Goal: Transaction & Acquisition: Purchase product/service

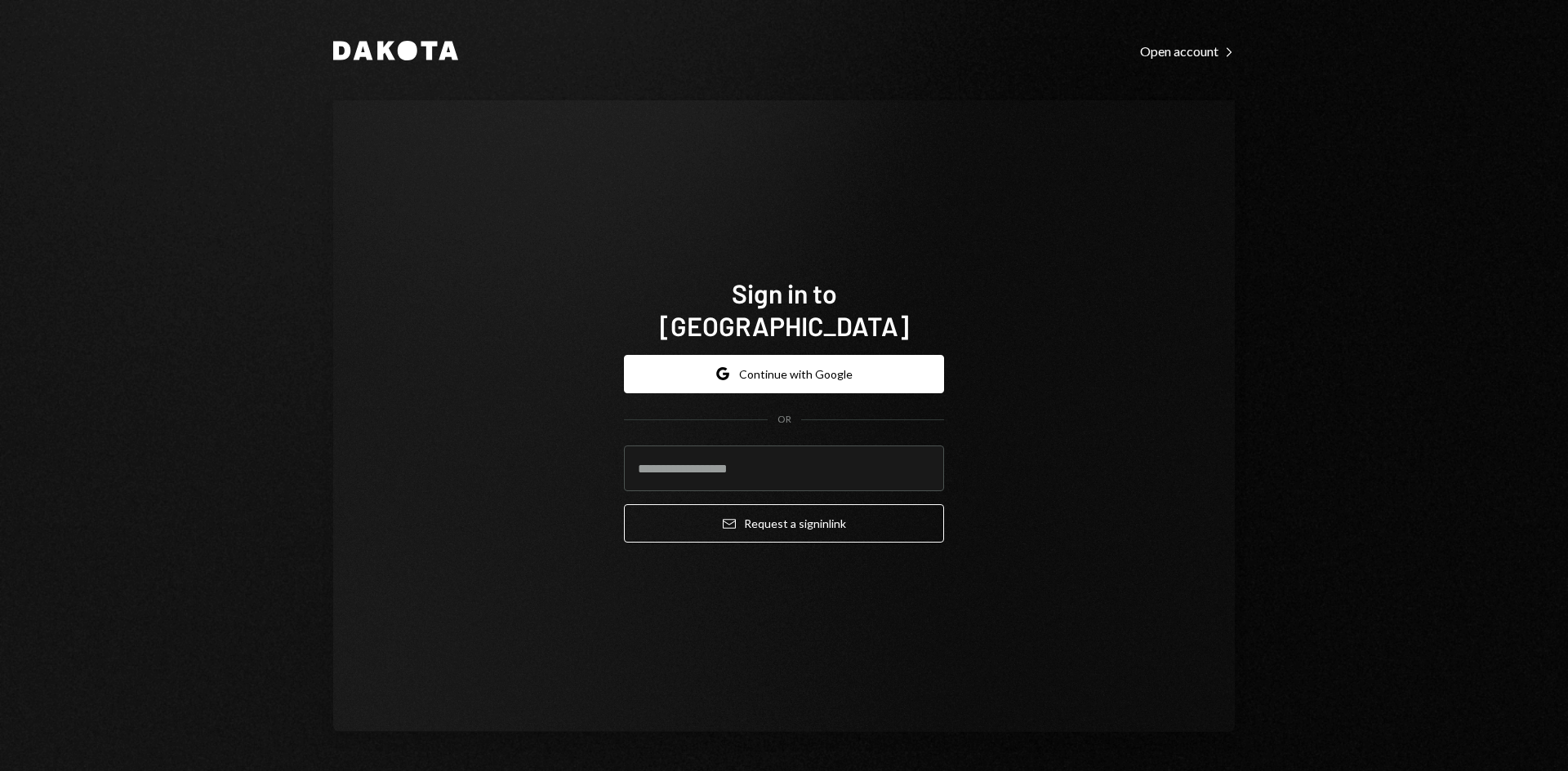
type input "**********"
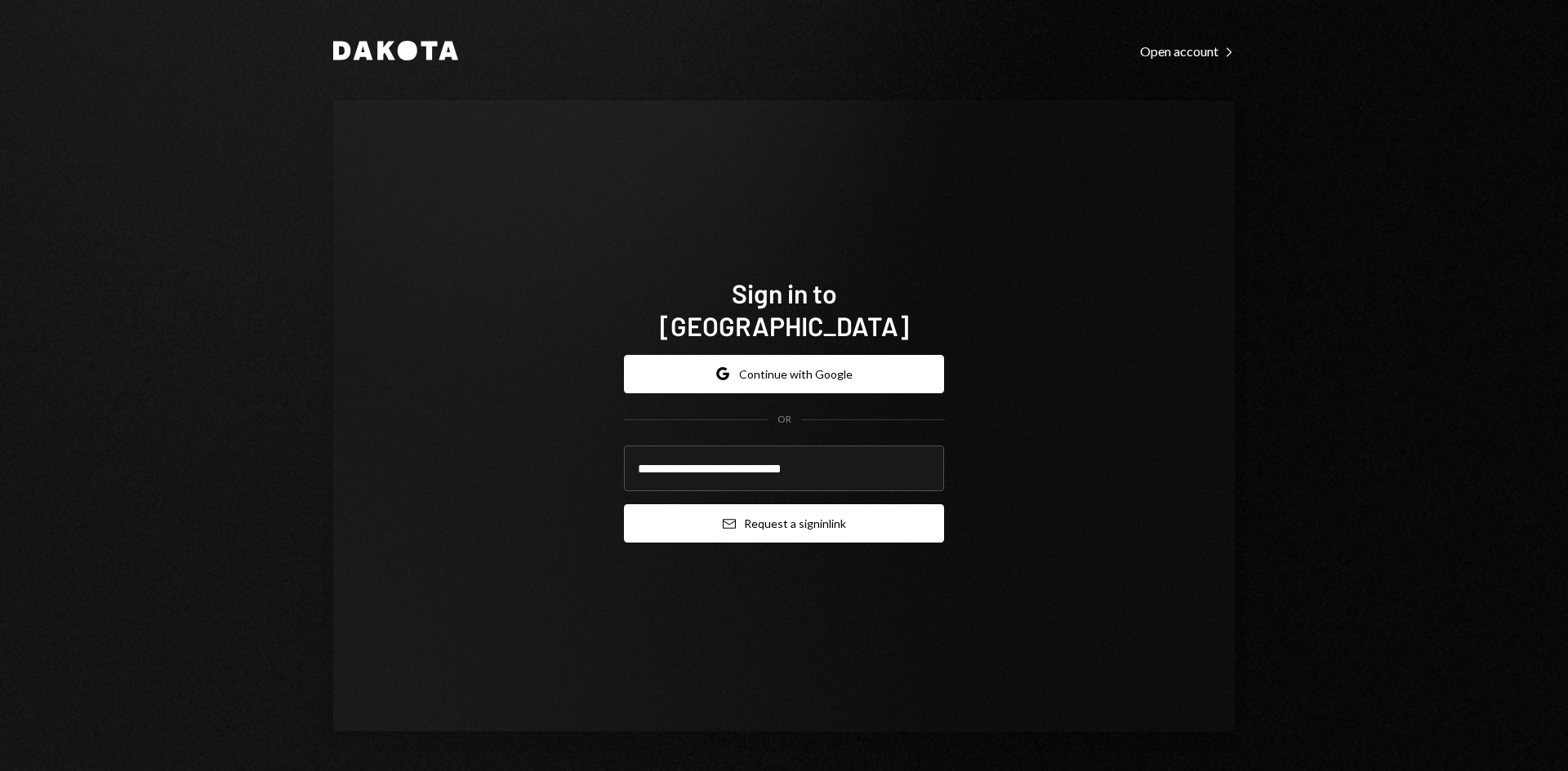
click at [752, 524] on button "Email Request a sign in link" at bounding box center [784, 523] width 320 height 38
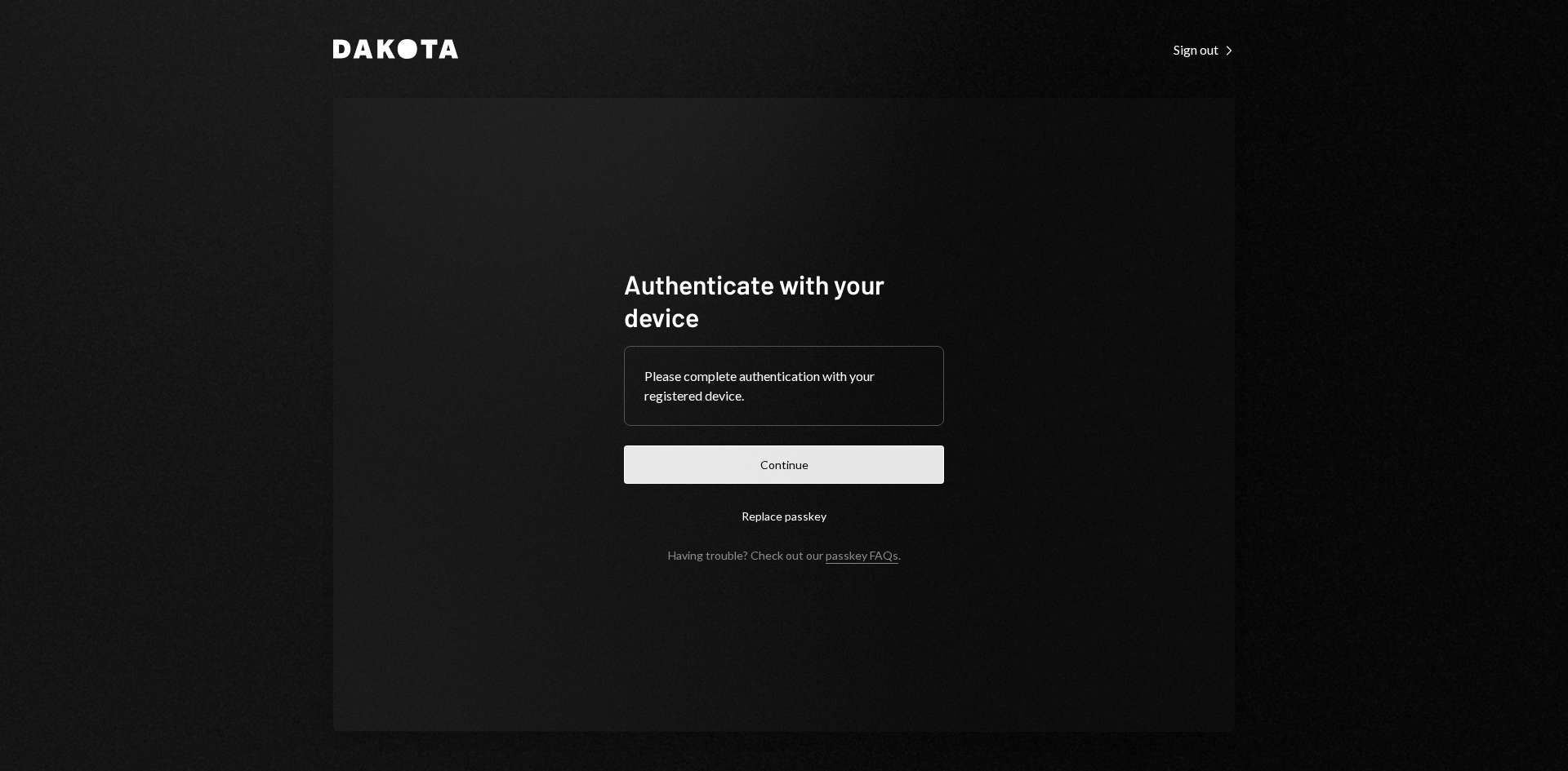
click at [666, 461] on button "Continue" at bounding box center [784, 465] width 320 height 38
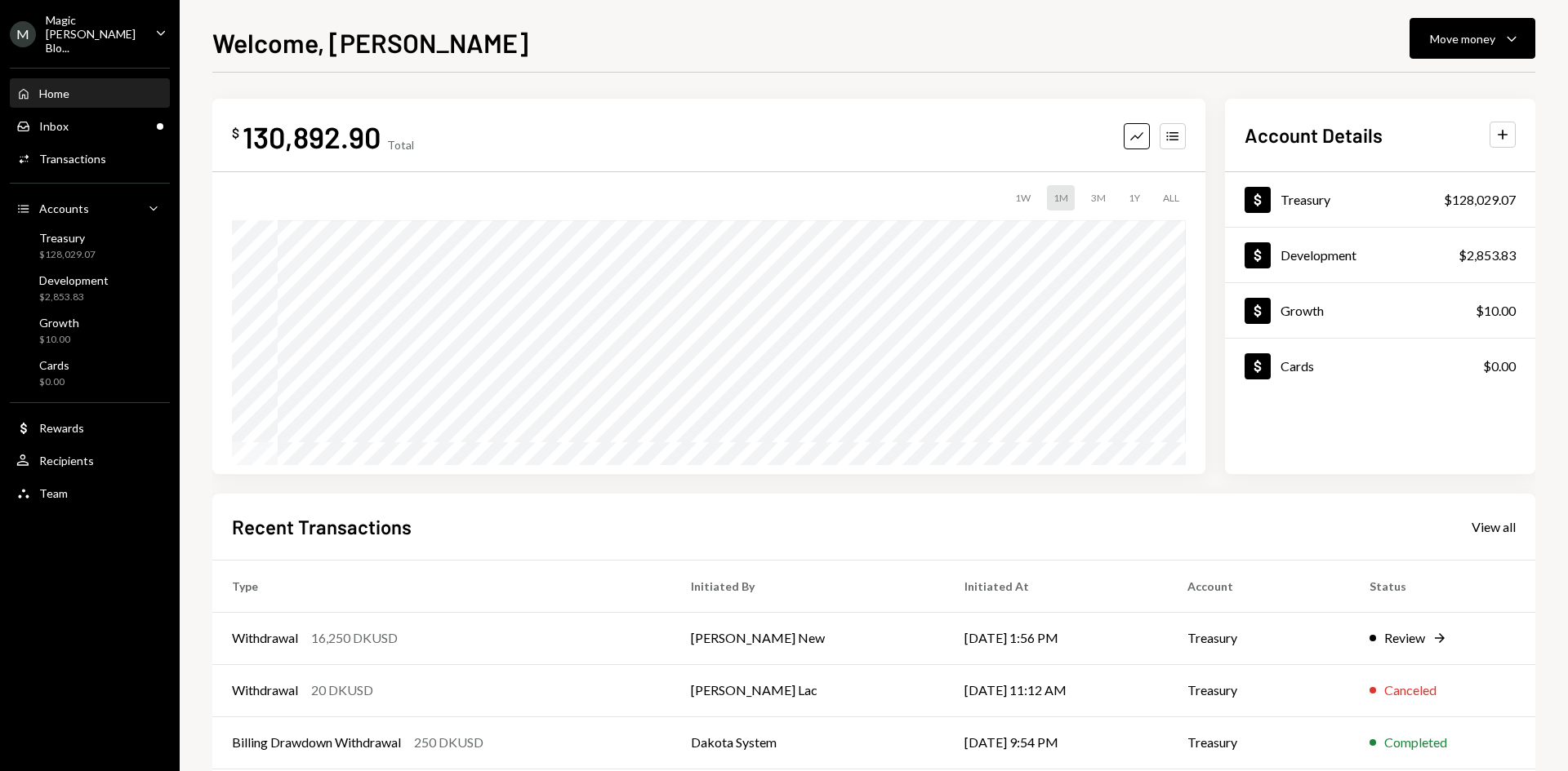
click at [79, 27] on div "Magic [PERSON_NAME] Blo..." at bounding box center [94, 34] width 97 height 42
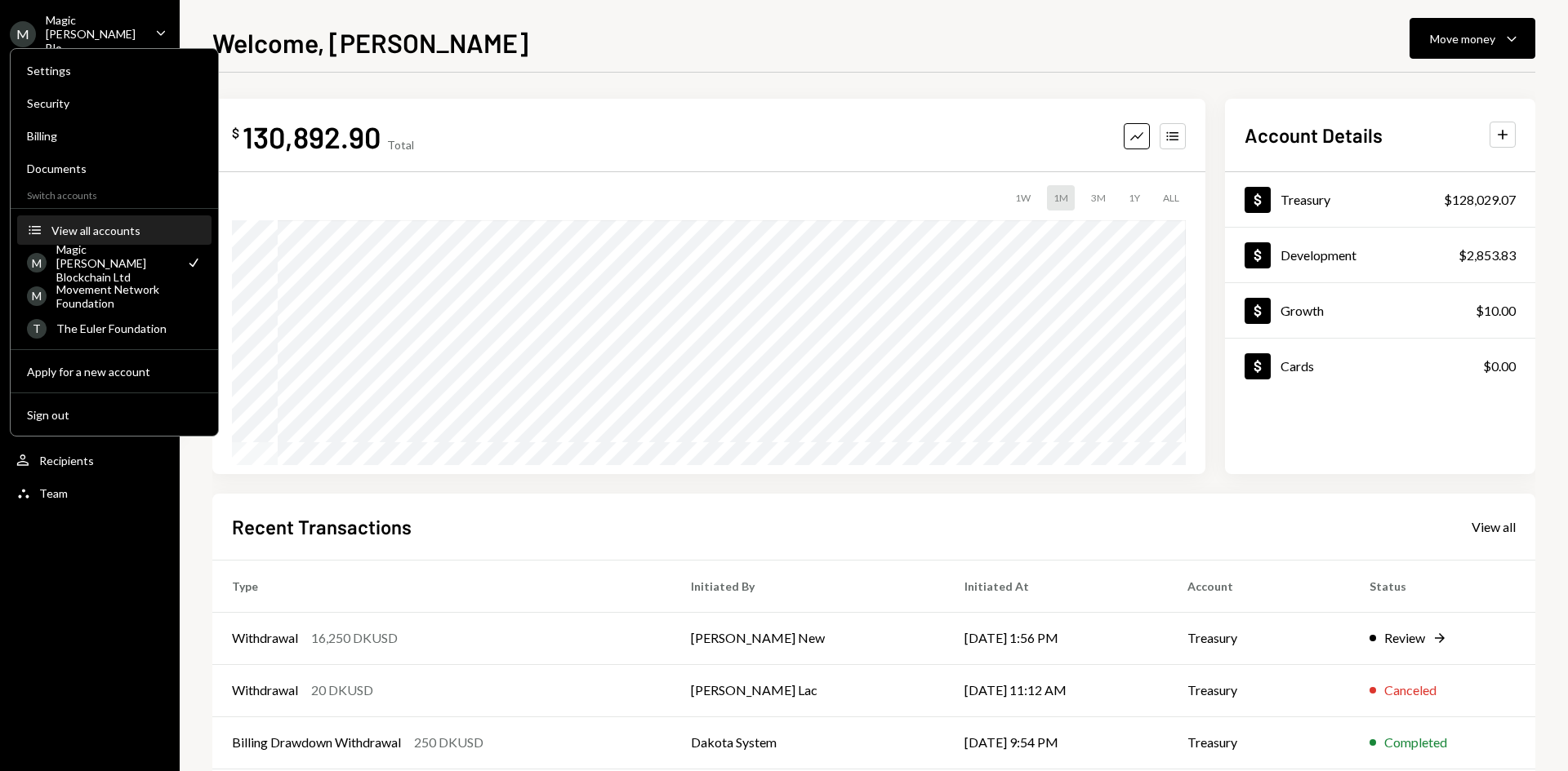
click at [102, 236] on div "View all accounts" at bounding box center [126, 230] width 150 height 14
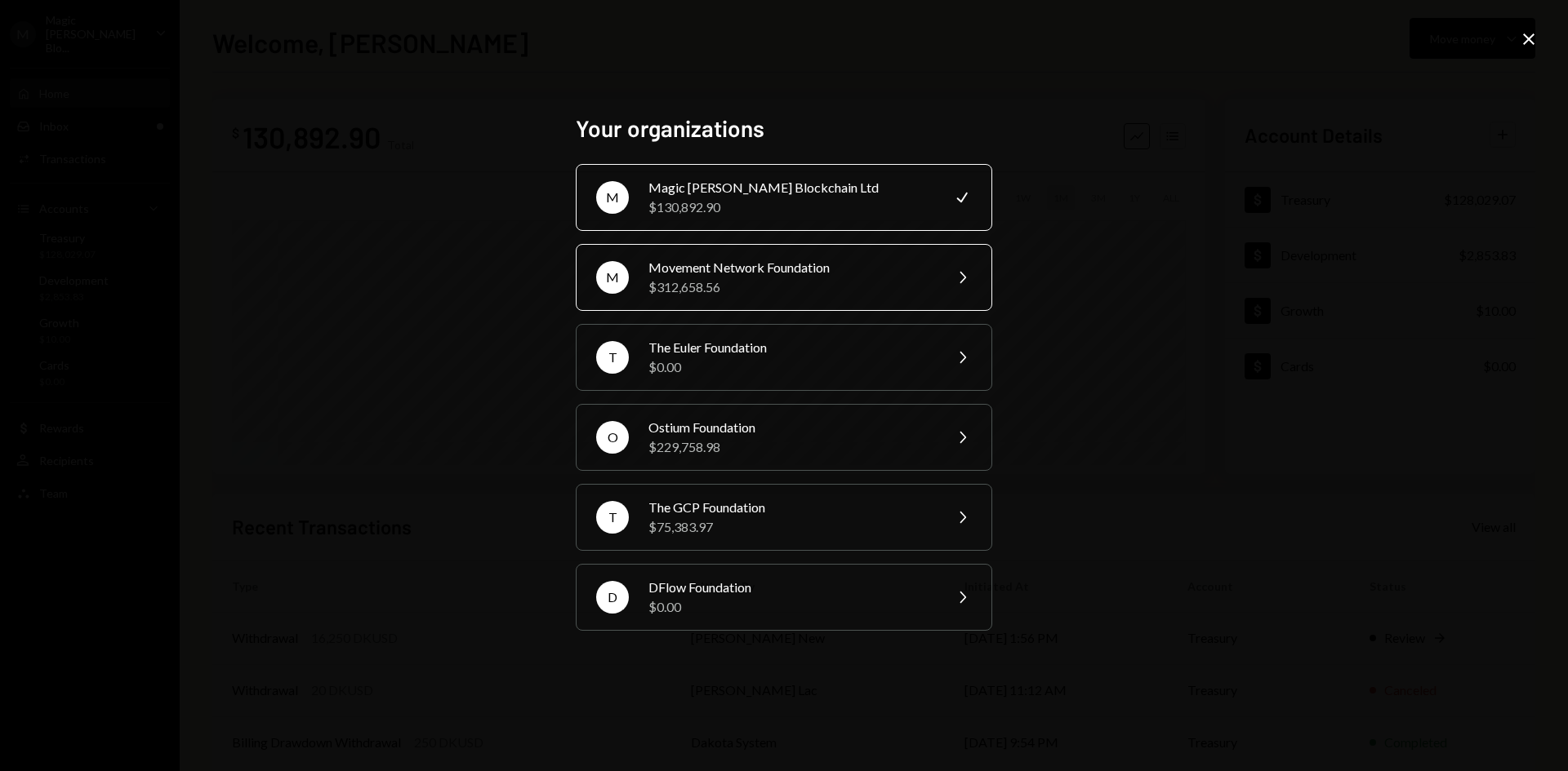
click at [673, 293] on div "$312,658.56" at bounding box center [790, 287] width 285 height 20
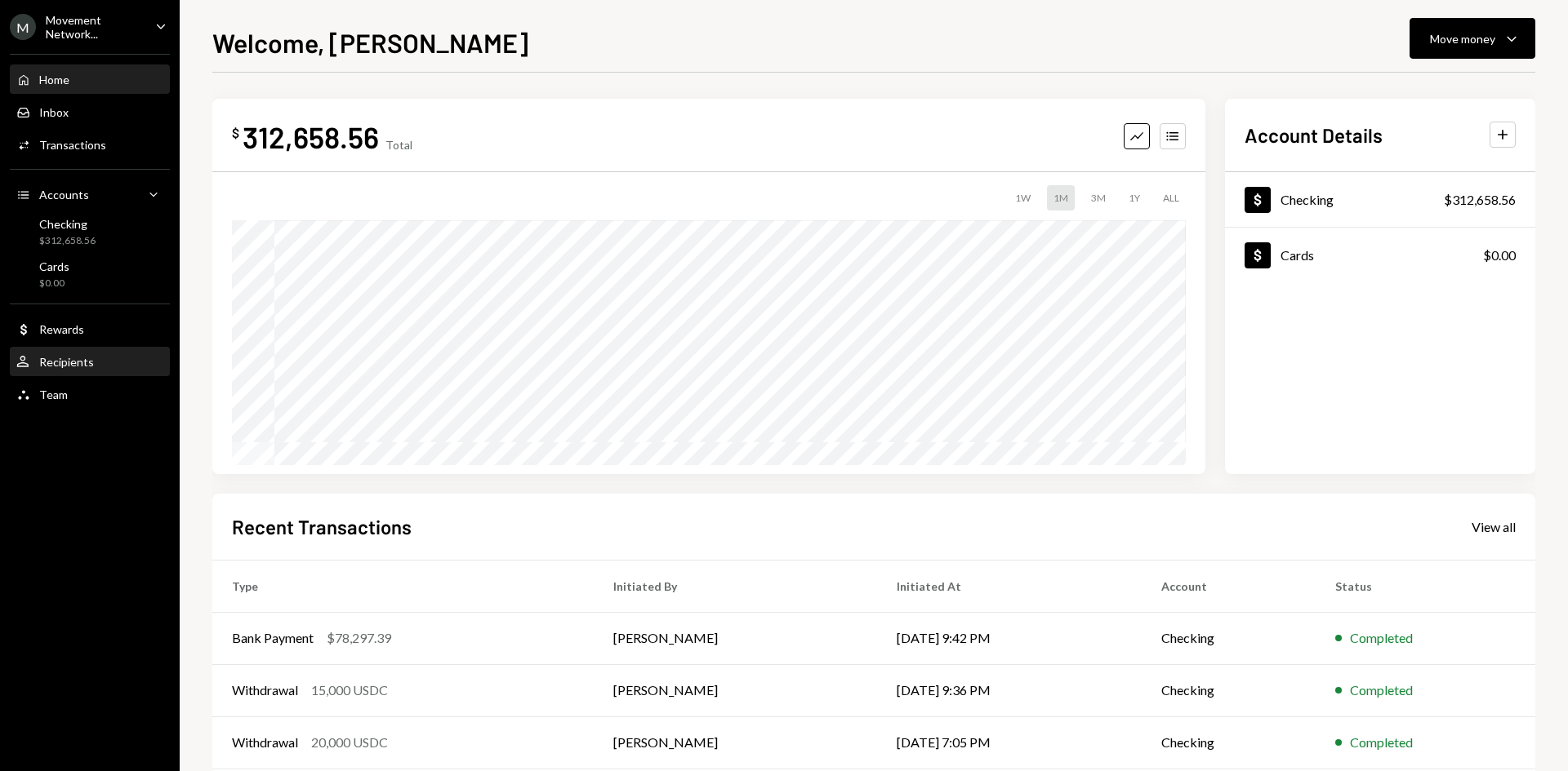
click at [81, 358] on div "Recipients" at bounding box center [66, 361] width 55 height 14
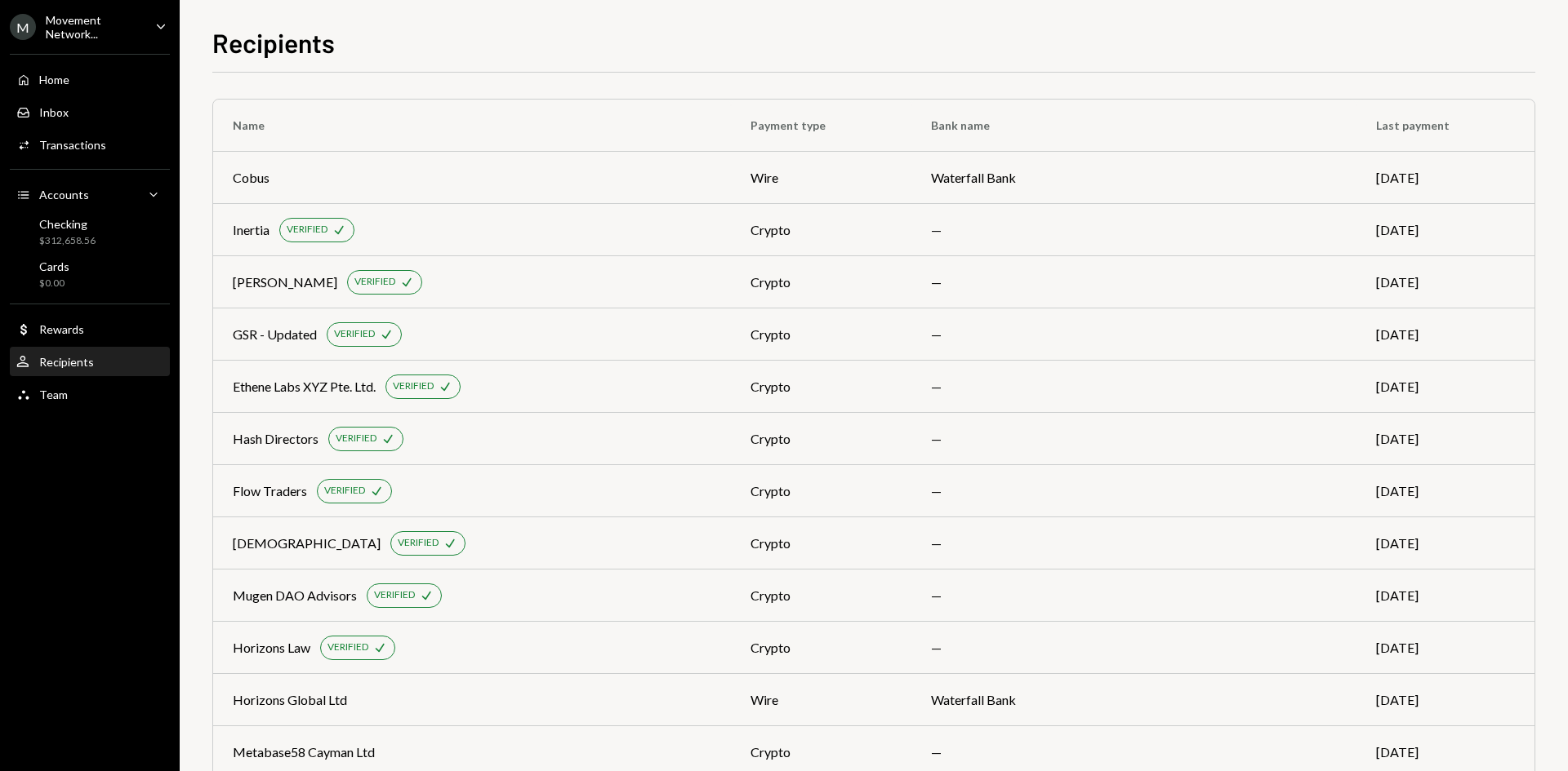
click at [79, 359] on div "Recipients" at bounding box center [66, 361] width 55 height 14
click at [72, 325] on div "Rewards" at bounding box center [61, 329] width 45 height 14
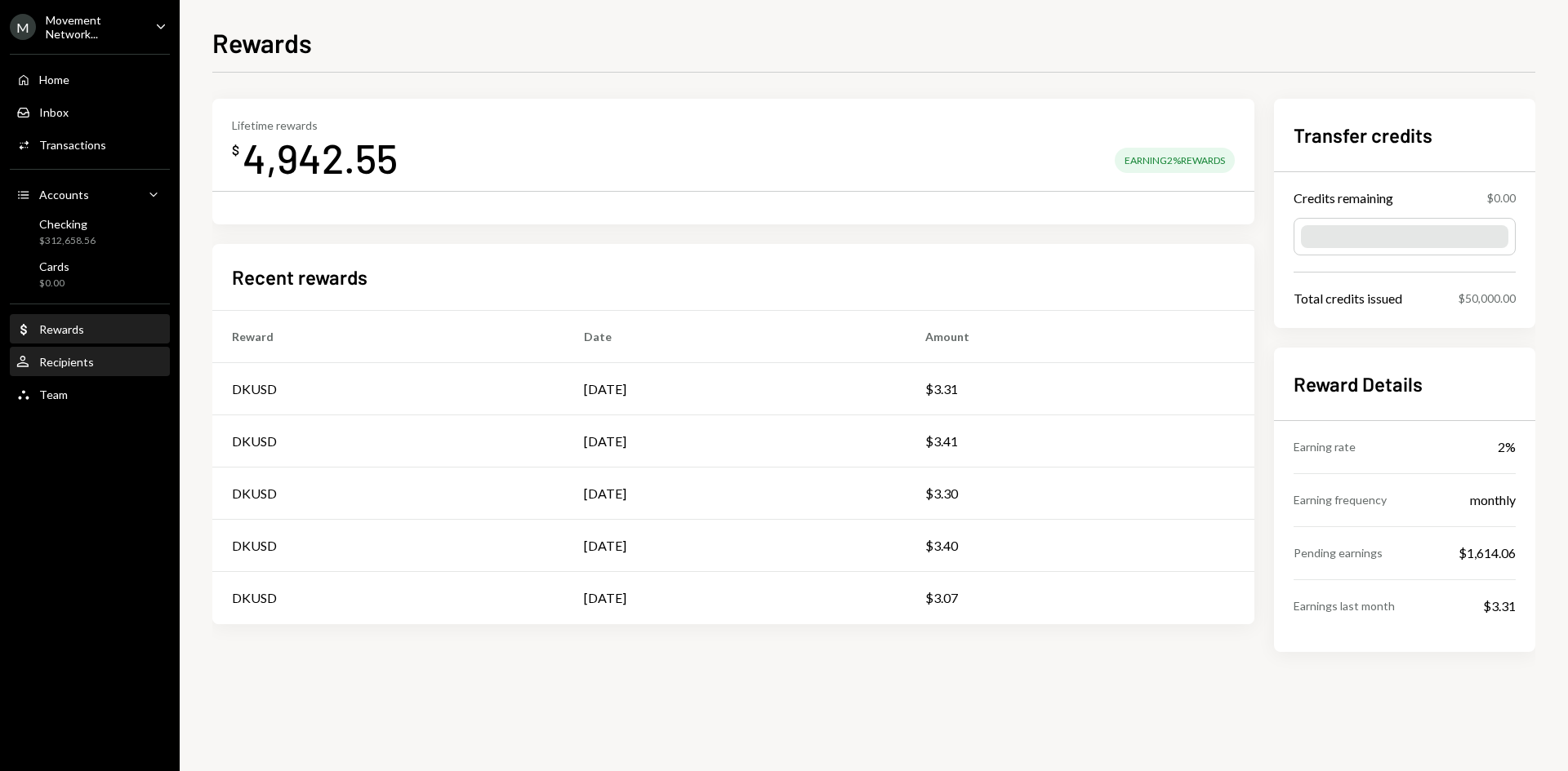
click at [70, 356] on div "Recipients" at bounding box center [66, 361] width 55 height 14
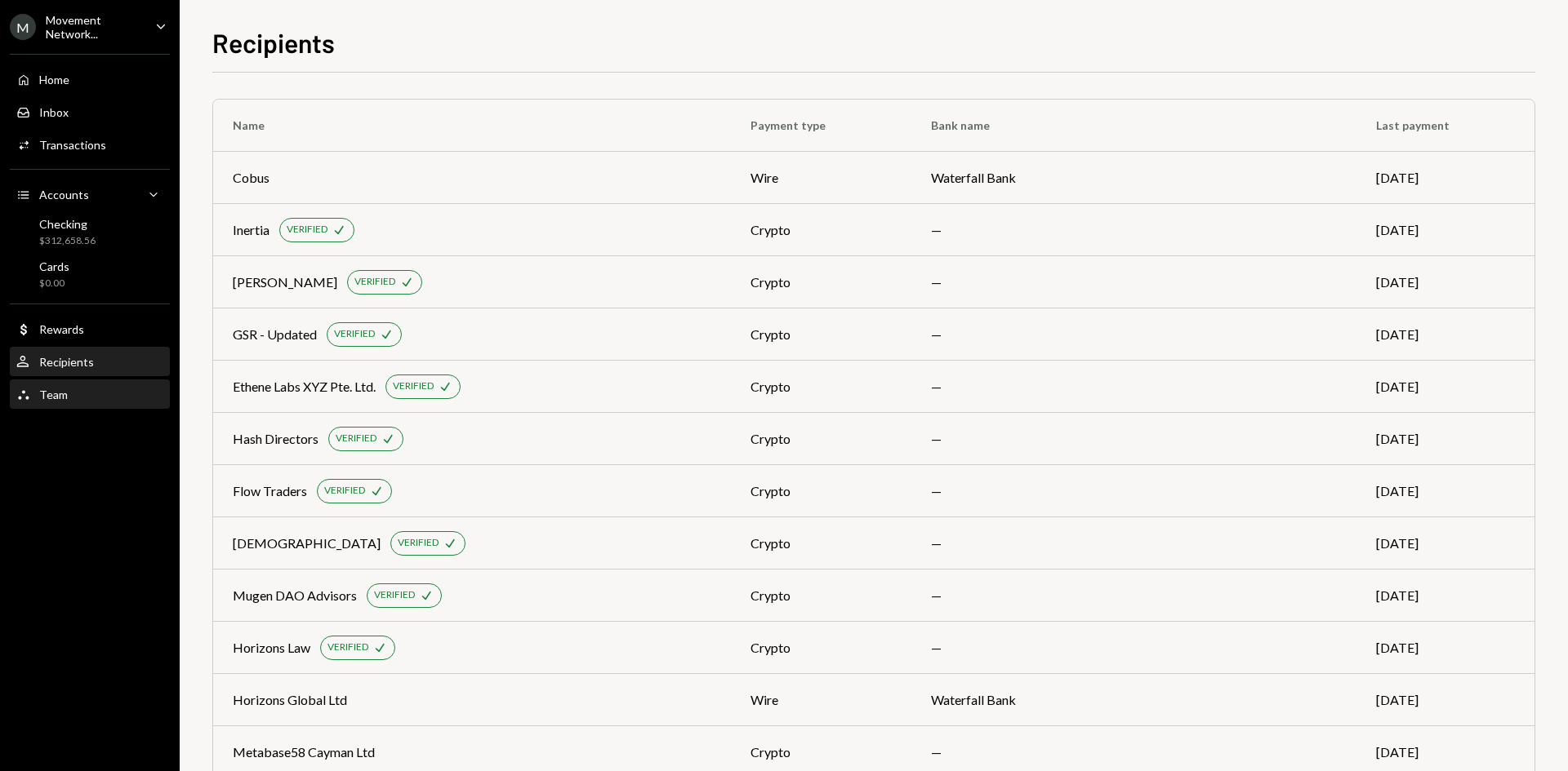
click at [57, 388] on div "Team" at bounding box center [53, 395] width 28 height 14
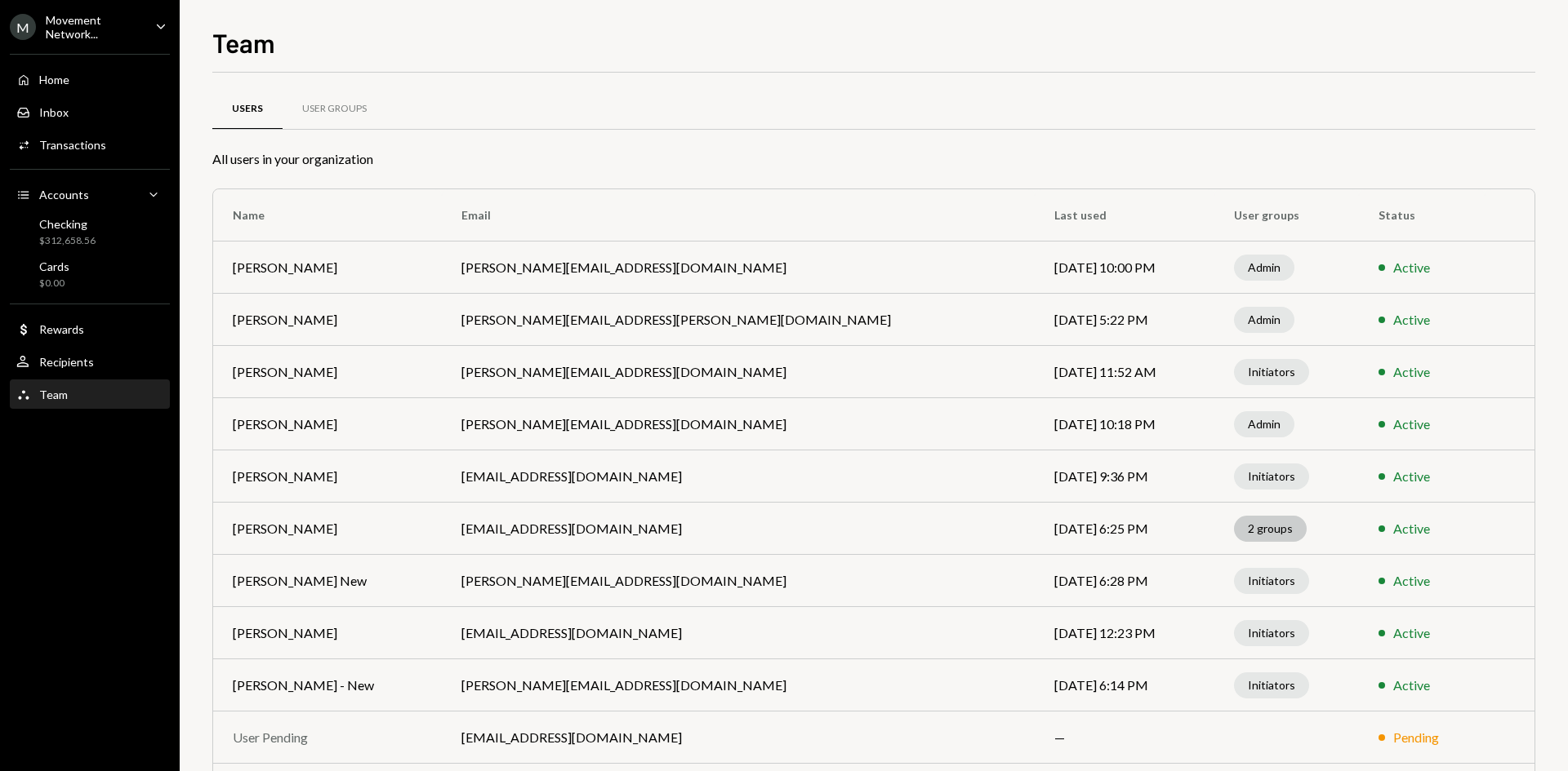
click at [1234, 528] on div "2 groups" at bounding box center [1270, 529] width 73 height 27
click at [1234, 521] on div "2 groups" at bounding box center [1270, 529] width 73 height 27
click at [1234, 529] on div "2 groups" at bounding box center [1270, 529] width 73 height 27
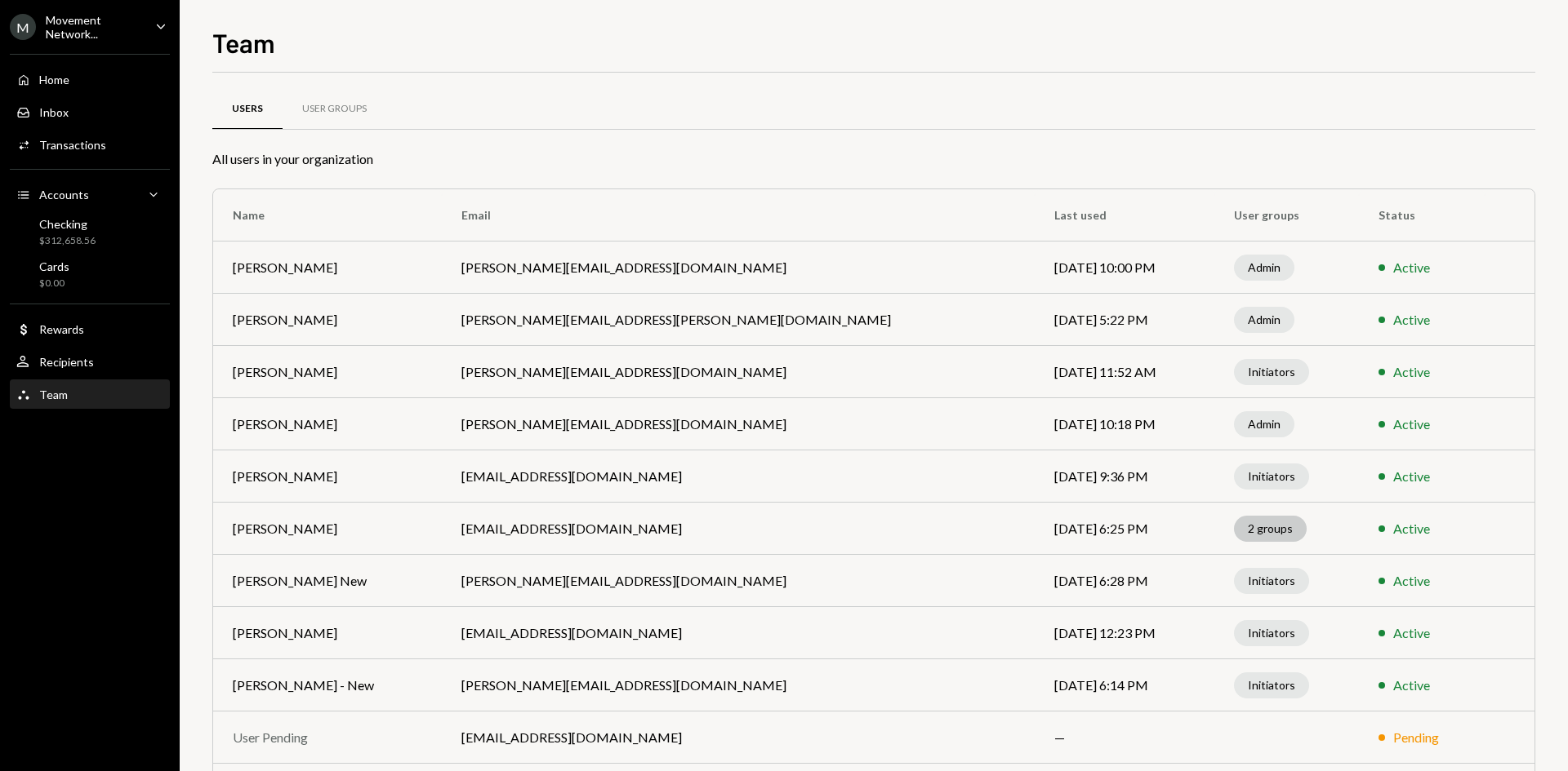
click at [1234, 528] on div "2 groups" at bounding box center [1270, 529] width 73 height 27
click at [1234, 527] on div "2 groups" at bounding box center [1270, 529] width 73 height 27
click at [97, 346] on div "Home Home Inbox Inbox Activities Transactions Accounts Accounts Caret Down Chec…" at bounding box center [89, 228] width 179 height 368
click at [94, 353] on div "User Recipients" at bounding box center [89, 362] width 147 height 28
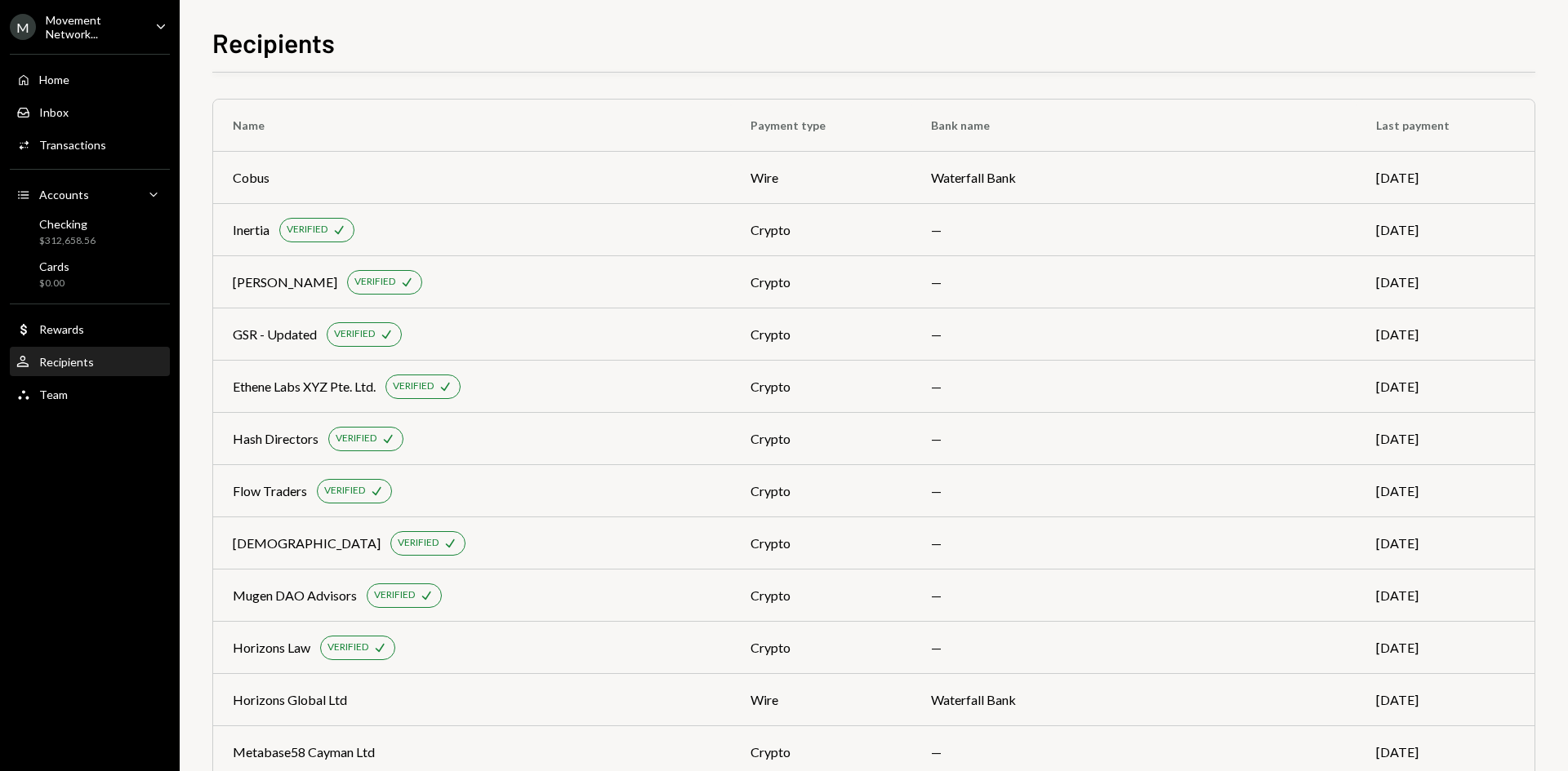
scroll to position [1, 0]
click at [86, 79] on div "Home Home" at bounding box center [89, 80] width 147 height 14
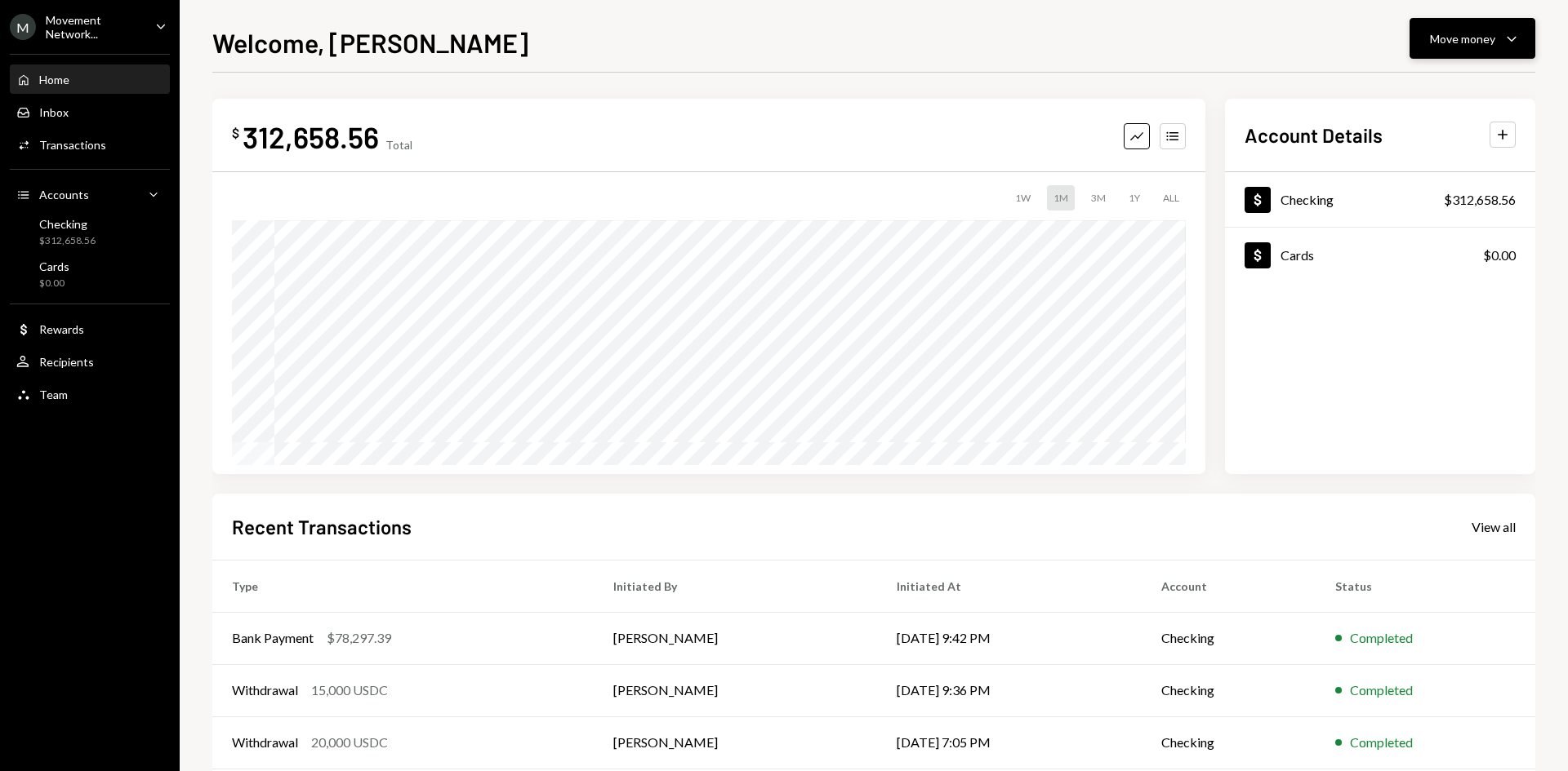
click at [1504, 41] on icon "Caret Down" at bounding box center [1511, 38] width 20 height 20
click at [1435, 87] on div "Send" at bounding box center [1459, 87] width 120 height 17
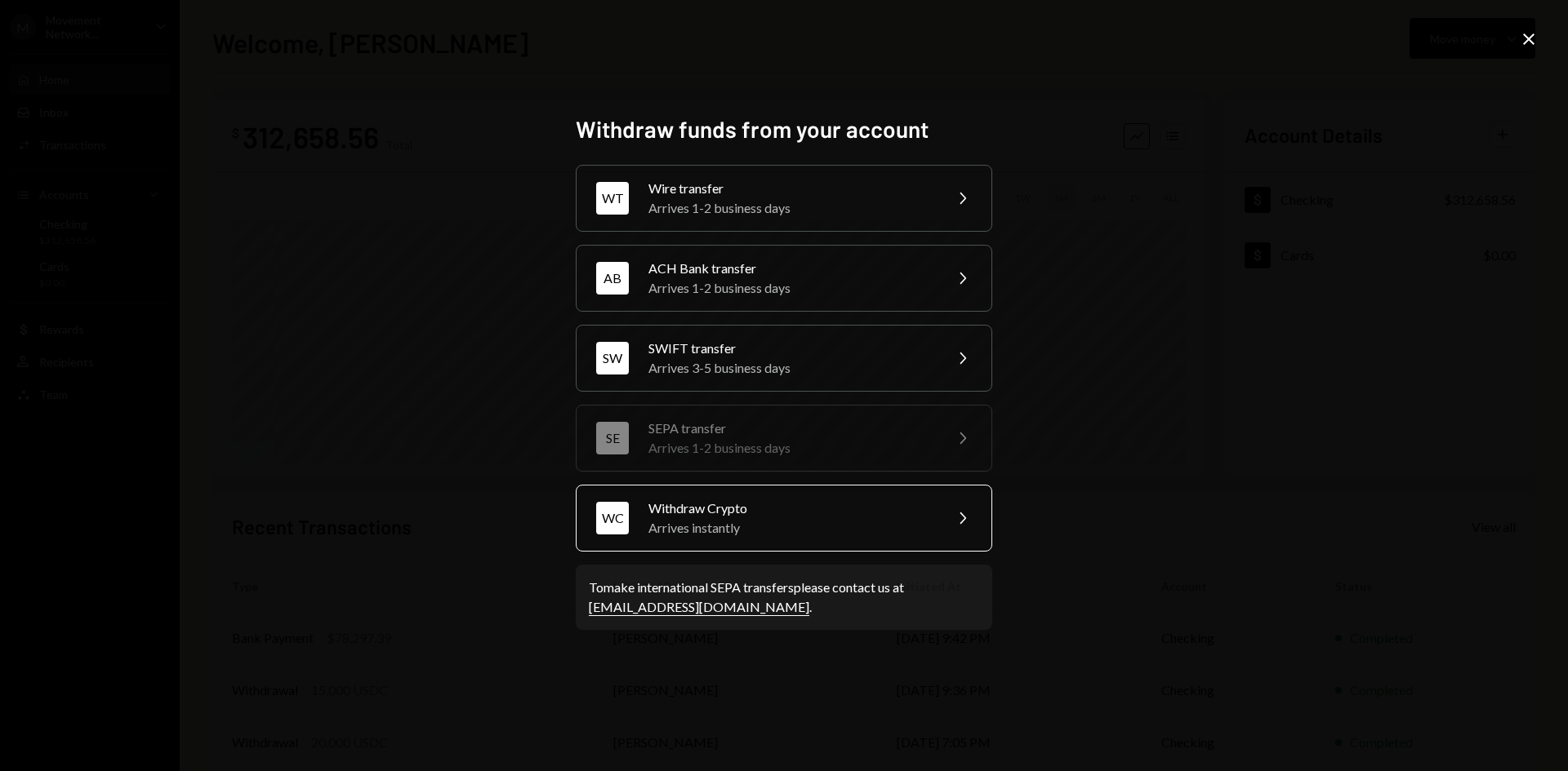
click at [782, 509] on div "Withdraw Crypto" at bounding box center [790, 508] width 285 height 20
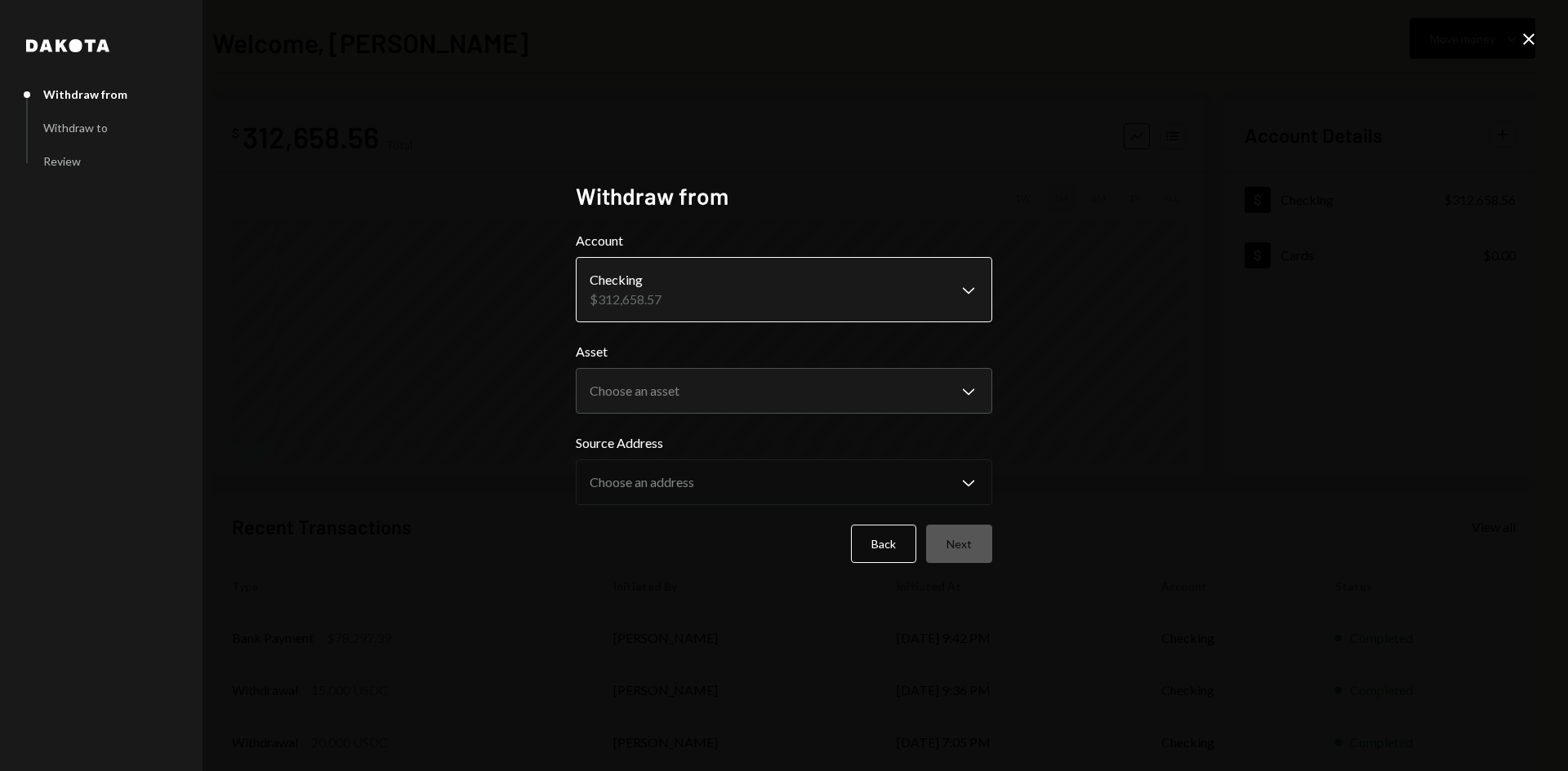
click at [696, 296] on body "**********" at bounding box center [784, 385] width 1568 height 771
click at [692, 394] on body "**********" at bounding box center [784, 385] width 1568 height 771
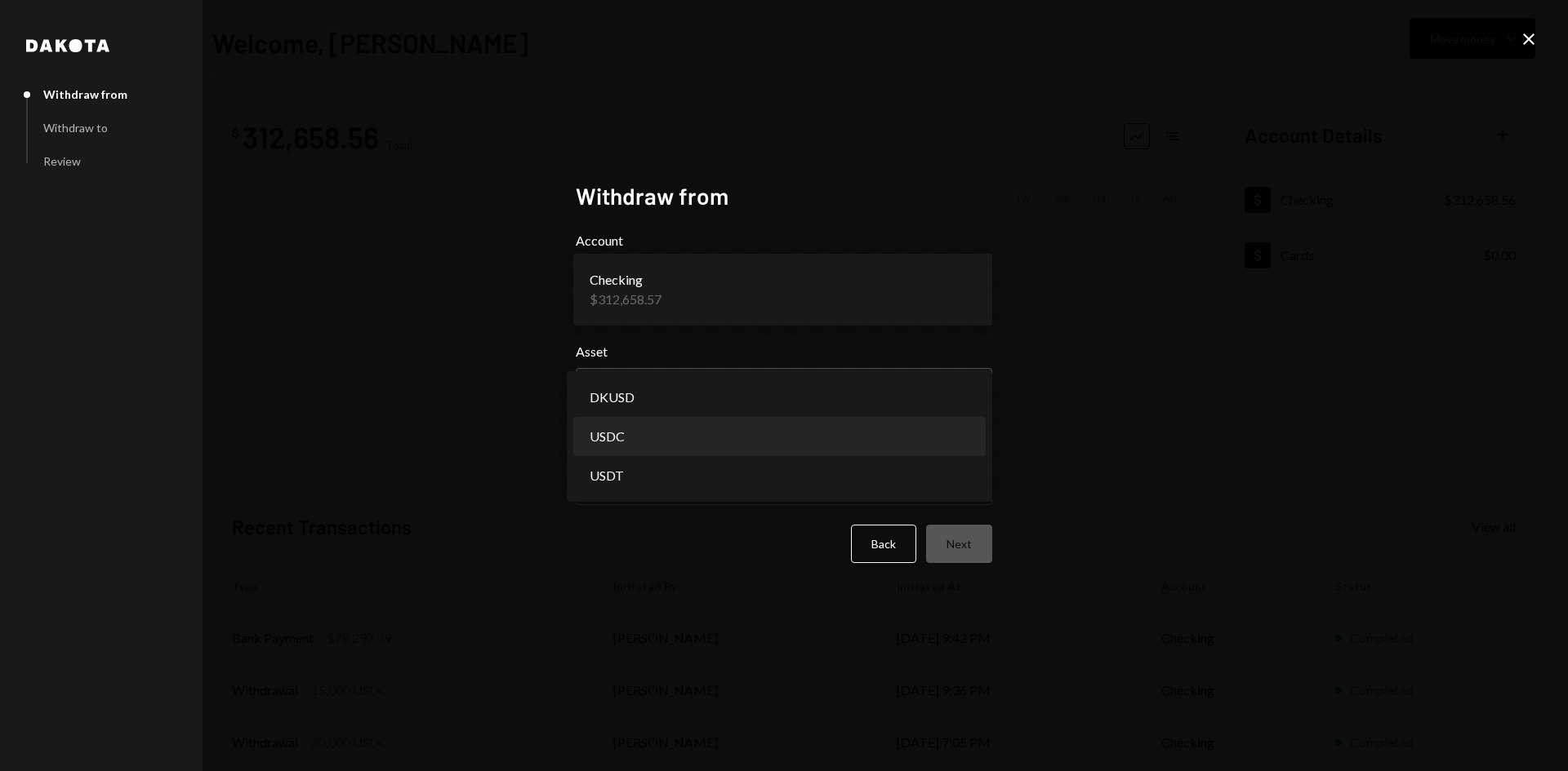
select select "****"
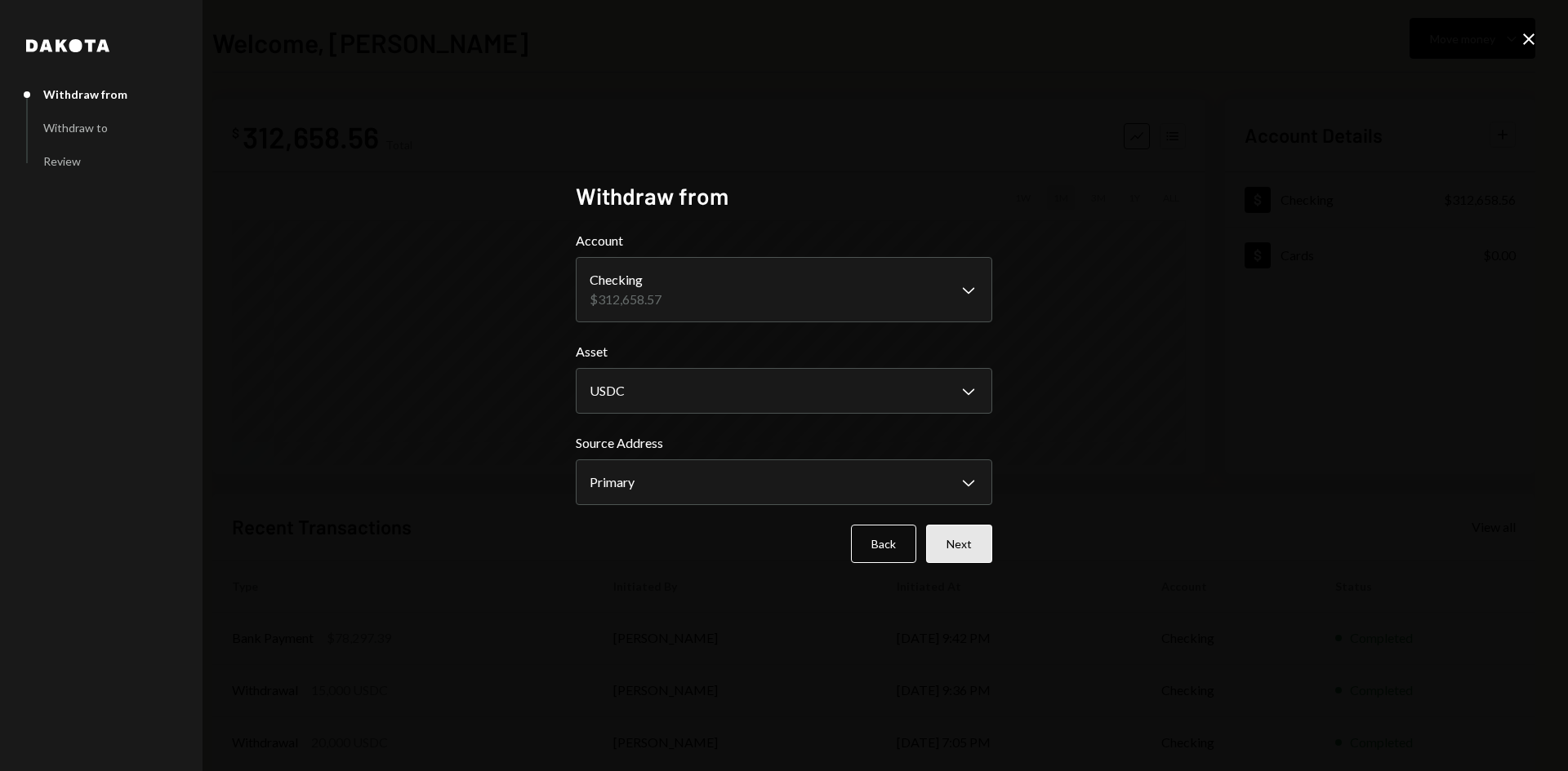
click at [965, 545] on button "Next" at bounding box center [959, 543] width 66 height 38
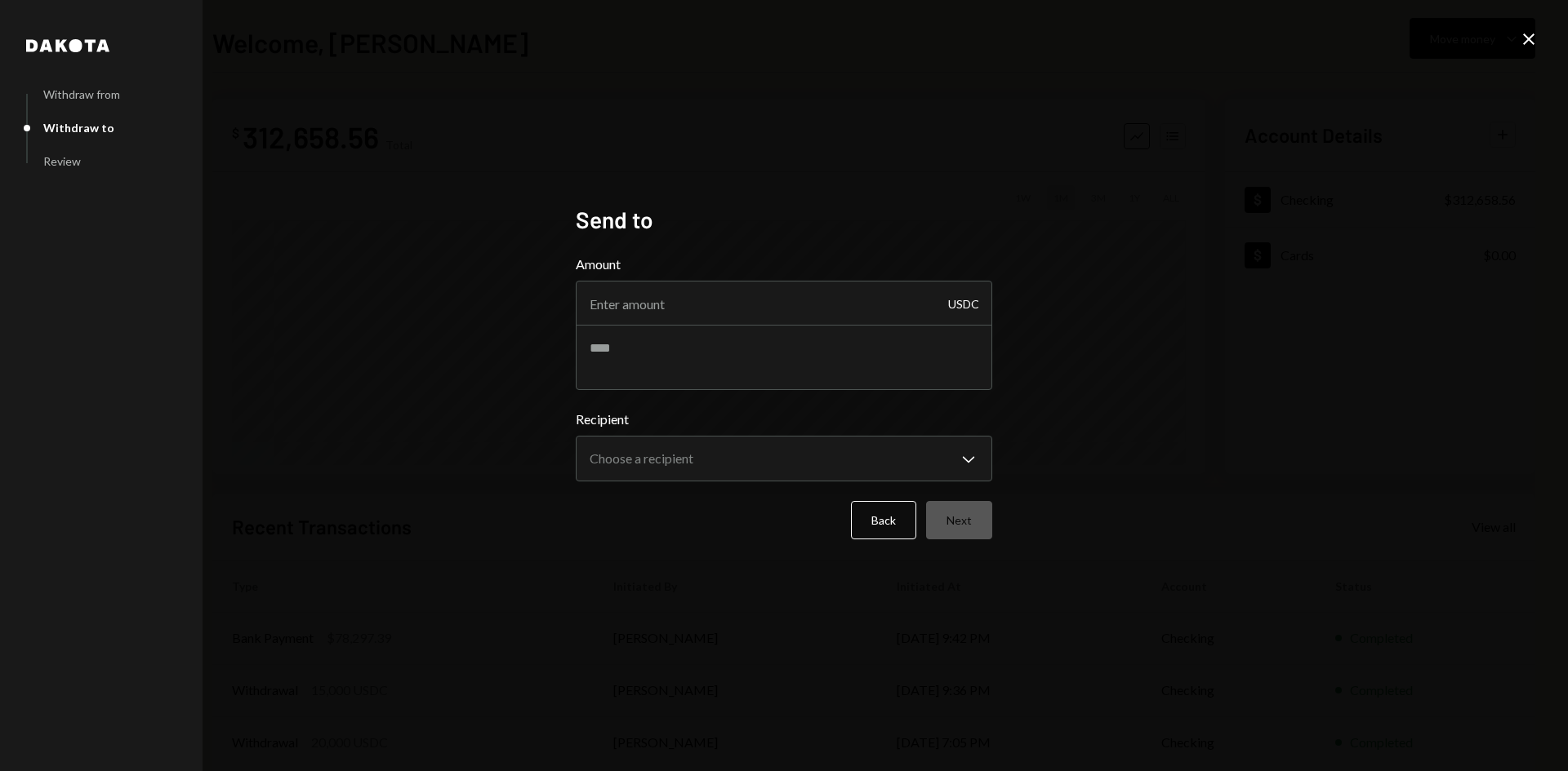
click at [1523, 32] on icon "Close" at bounding box center [1528, 39] width 20 height 20
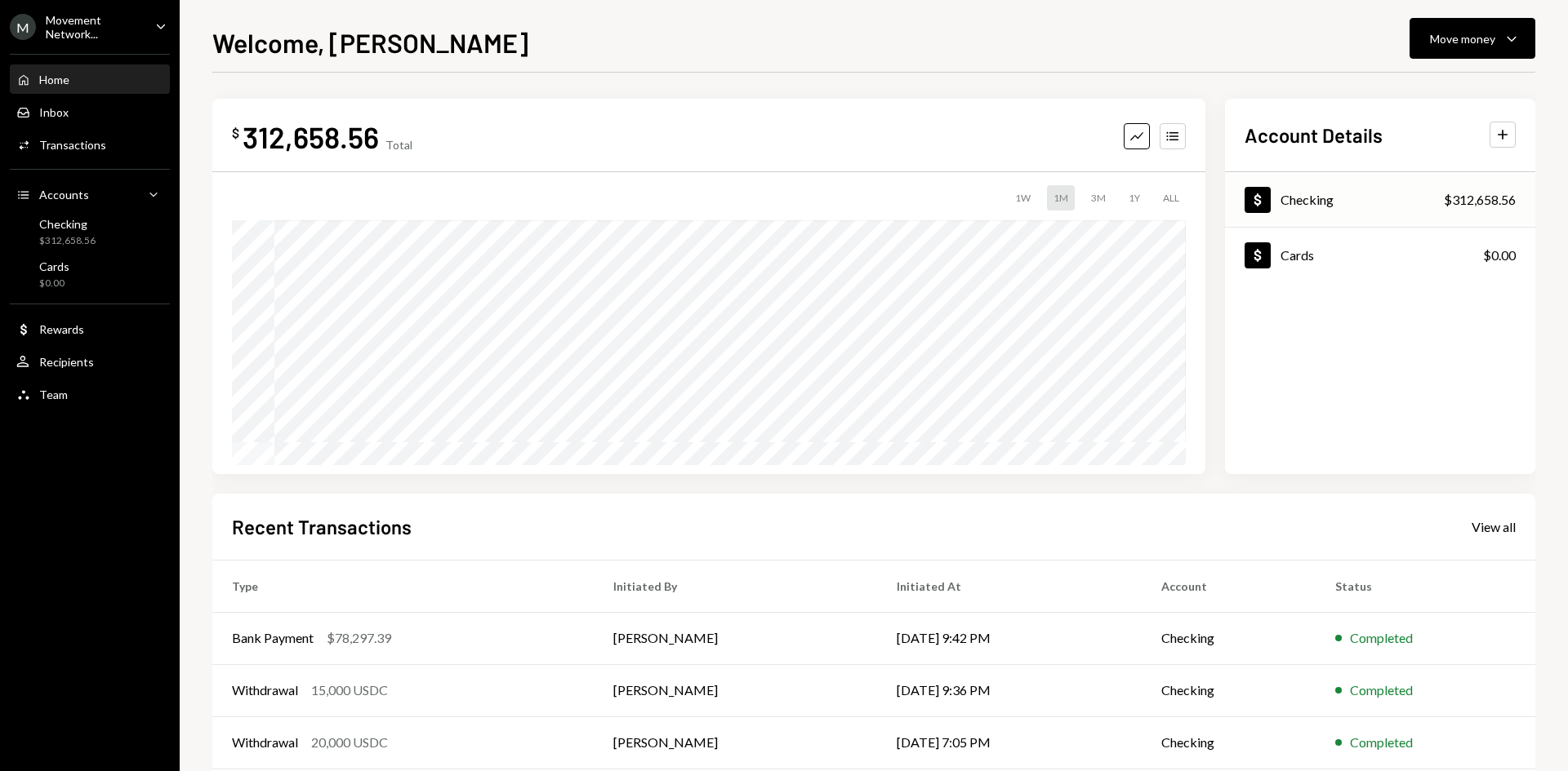
click at [1367, 205] on div "Dollar Checking $312,658.56" at bounding box center [1379, 200] width 310 height 53
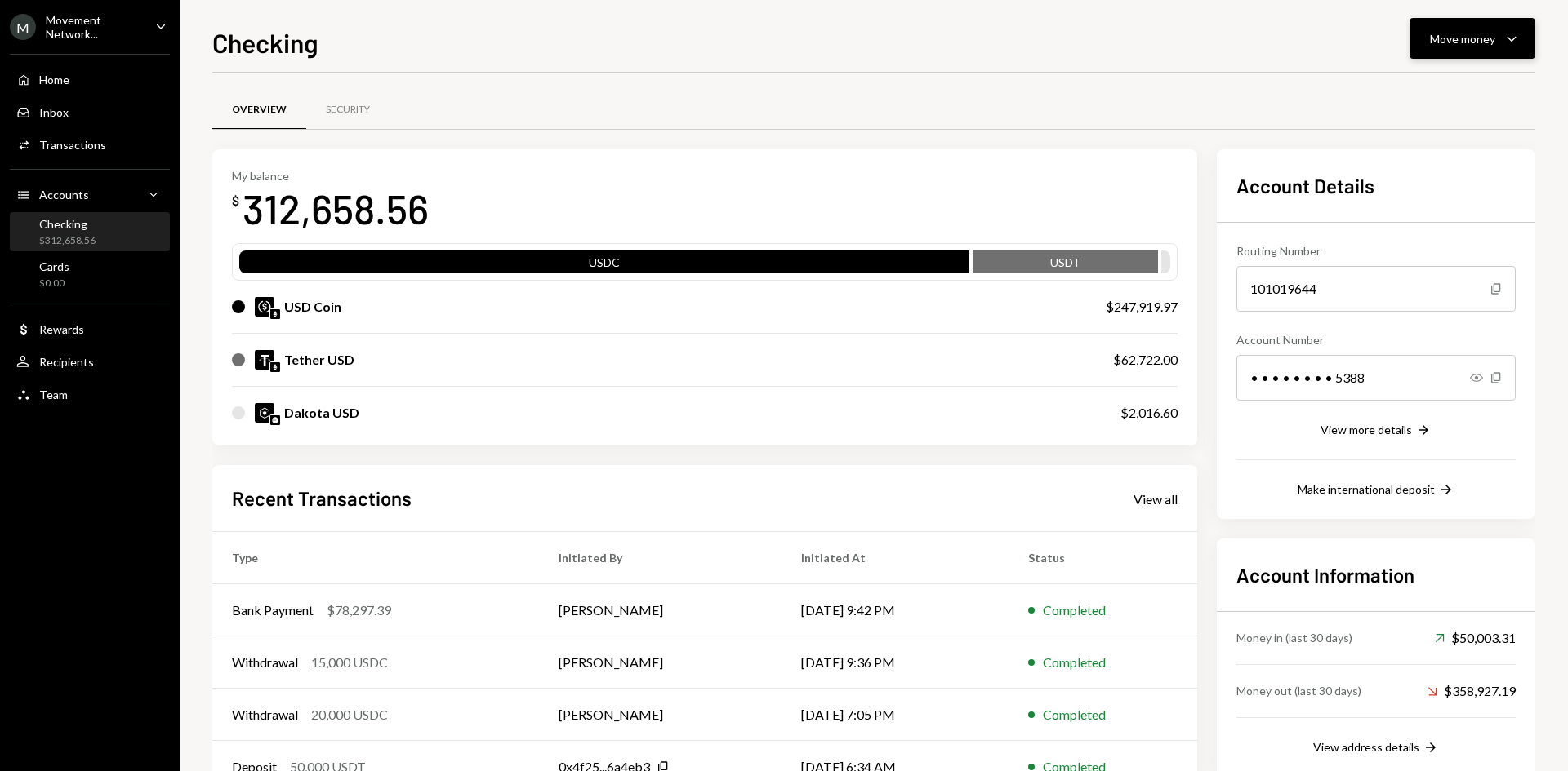
click at [1459, 38] on div "Move money" at bounding box center [1462, 39] width 65 height 17
click at [1444, 100] on div "Withdraw Send" at bounding box center [1447, 87] width 163 height 37
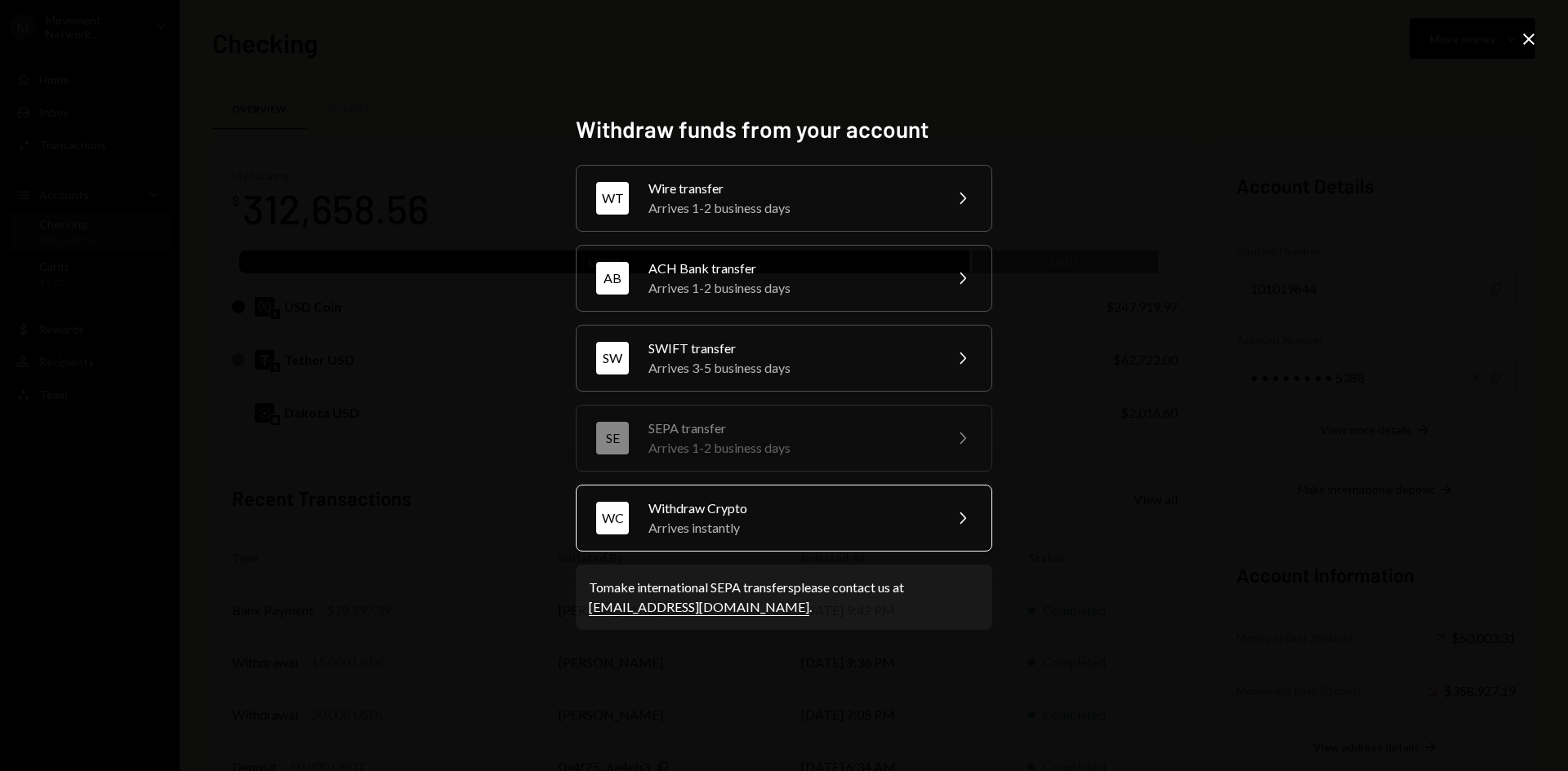
click at [766, 515] on div "Withdraw Crypto" at bounding box center [790, 508] width 285 height 20
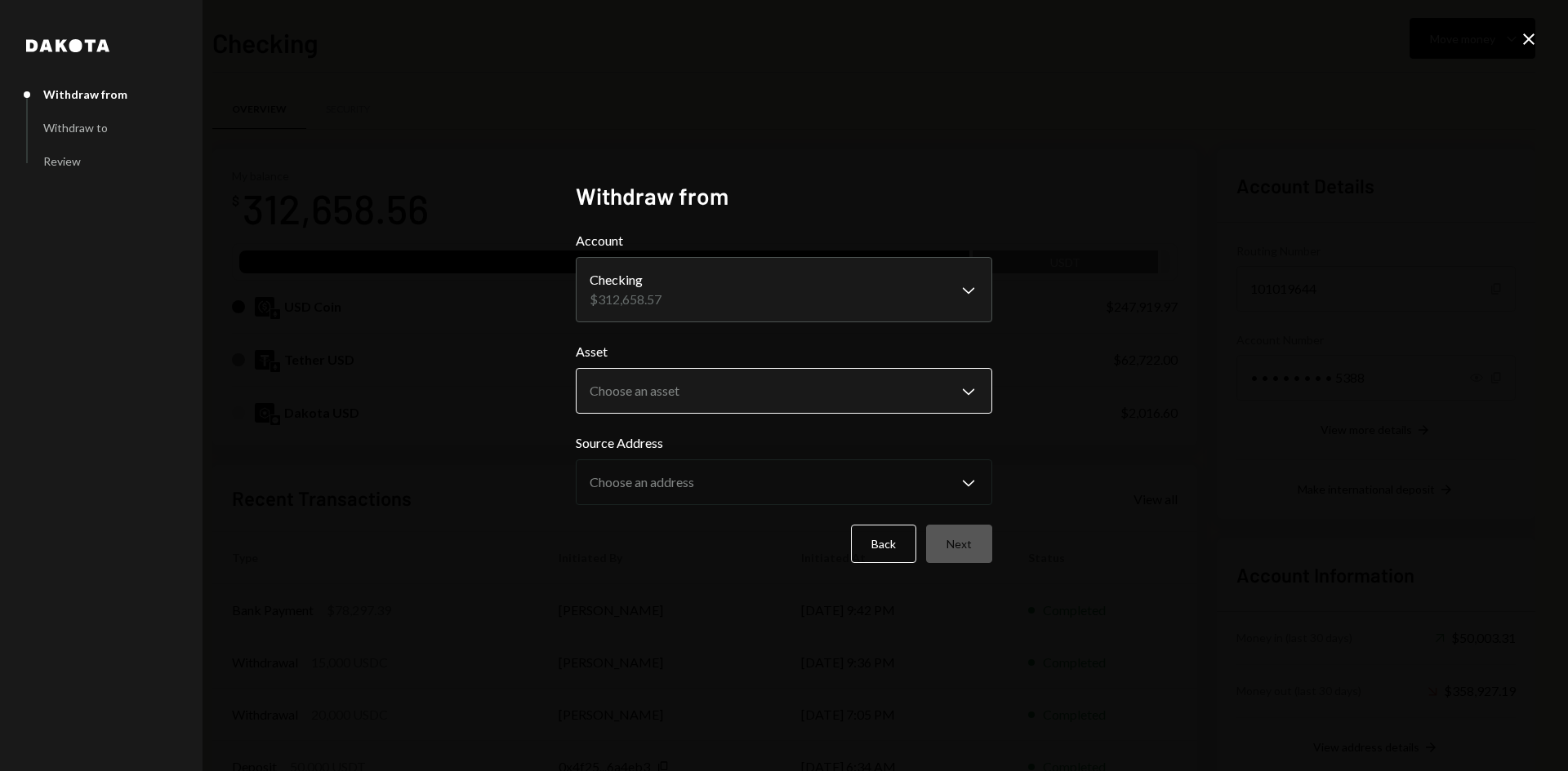
click at [693, 391] on body "M Movement Network... Caret Down Home Home Inbox Inbox Activities Transactions …" at bounding box center [784, 385] width 1568 height 771
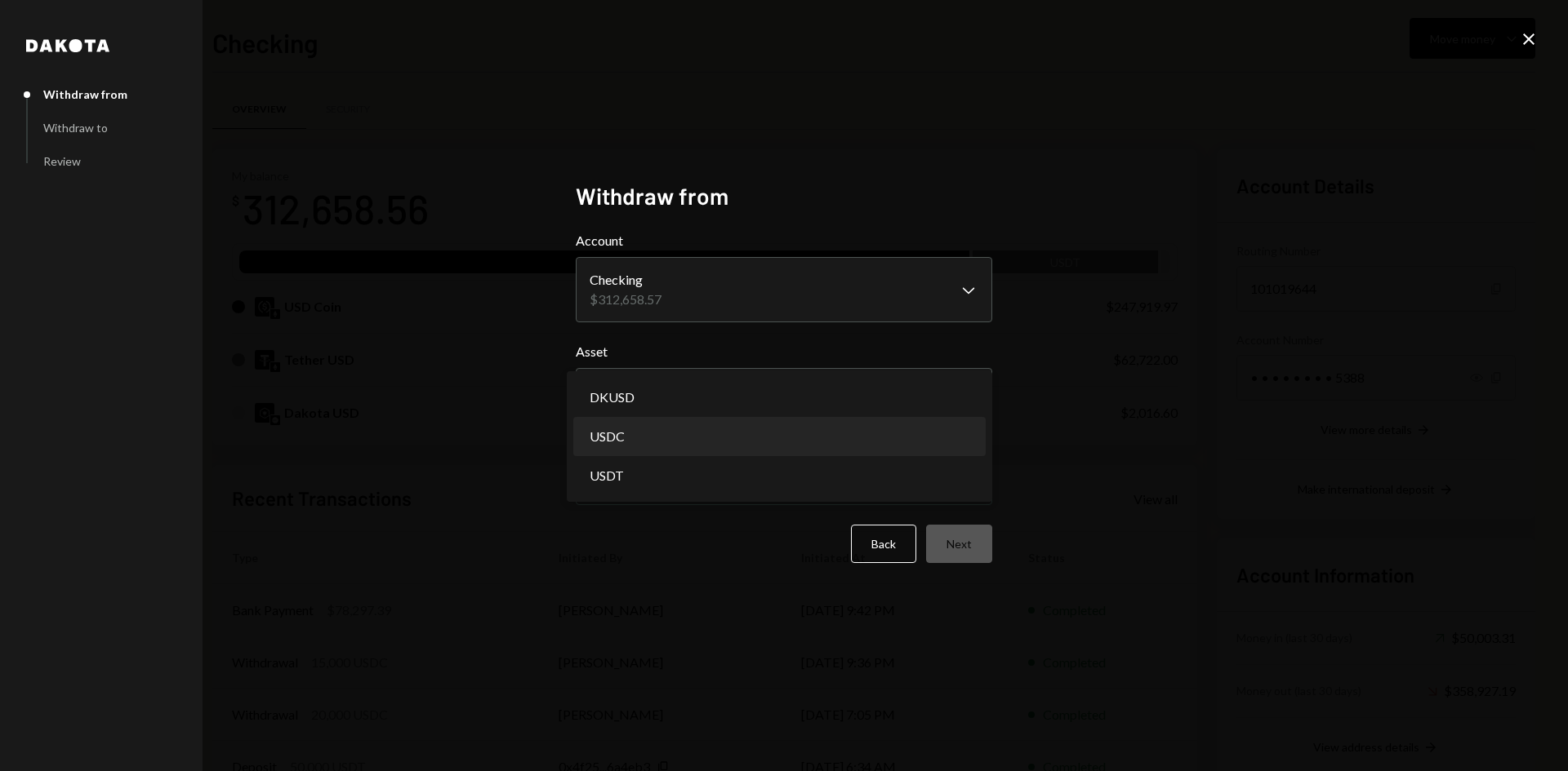
select select "****"
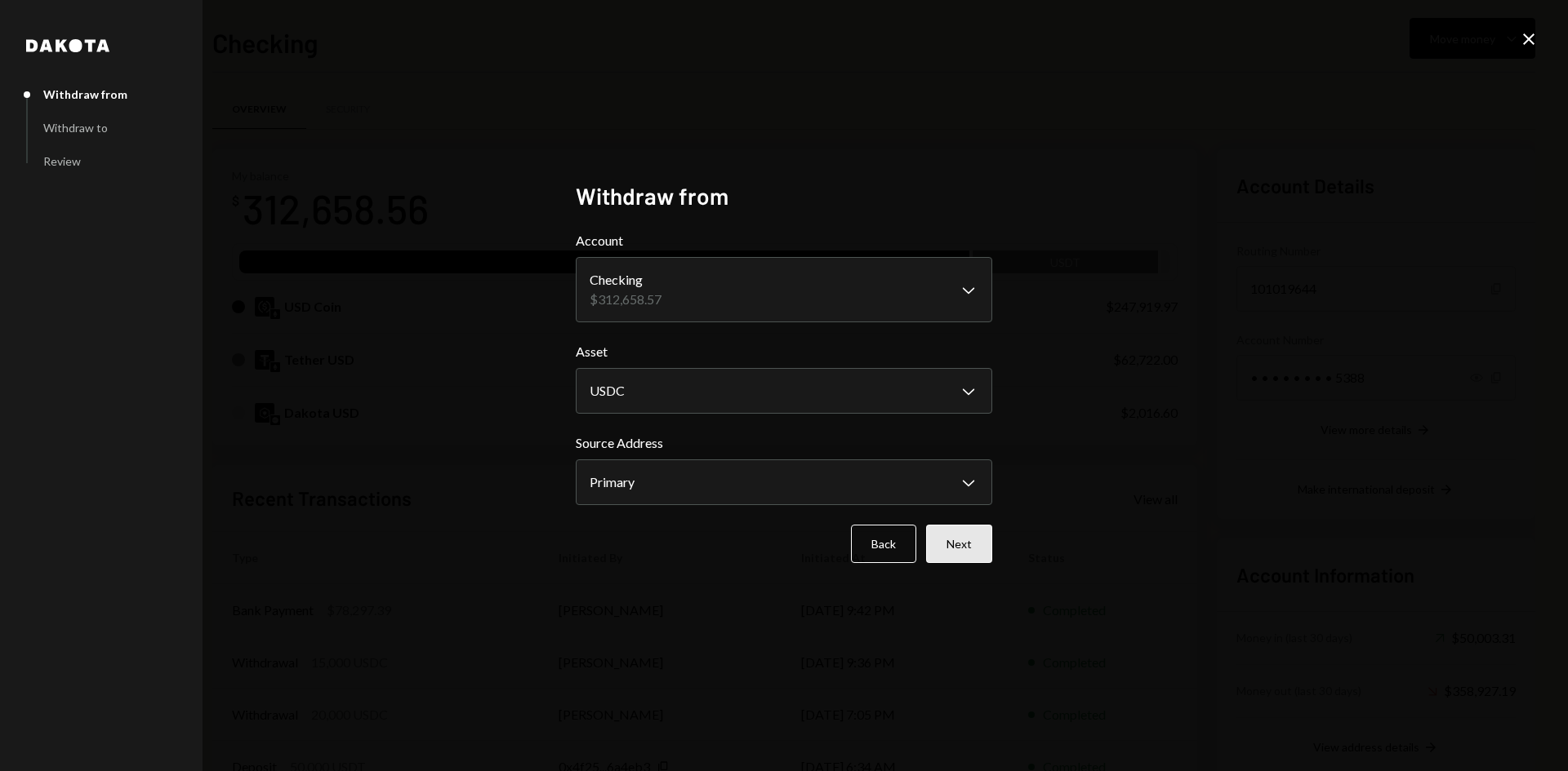
click at [957, 531] on button "Next" at bounding box center [959, 543] width 66 height 38
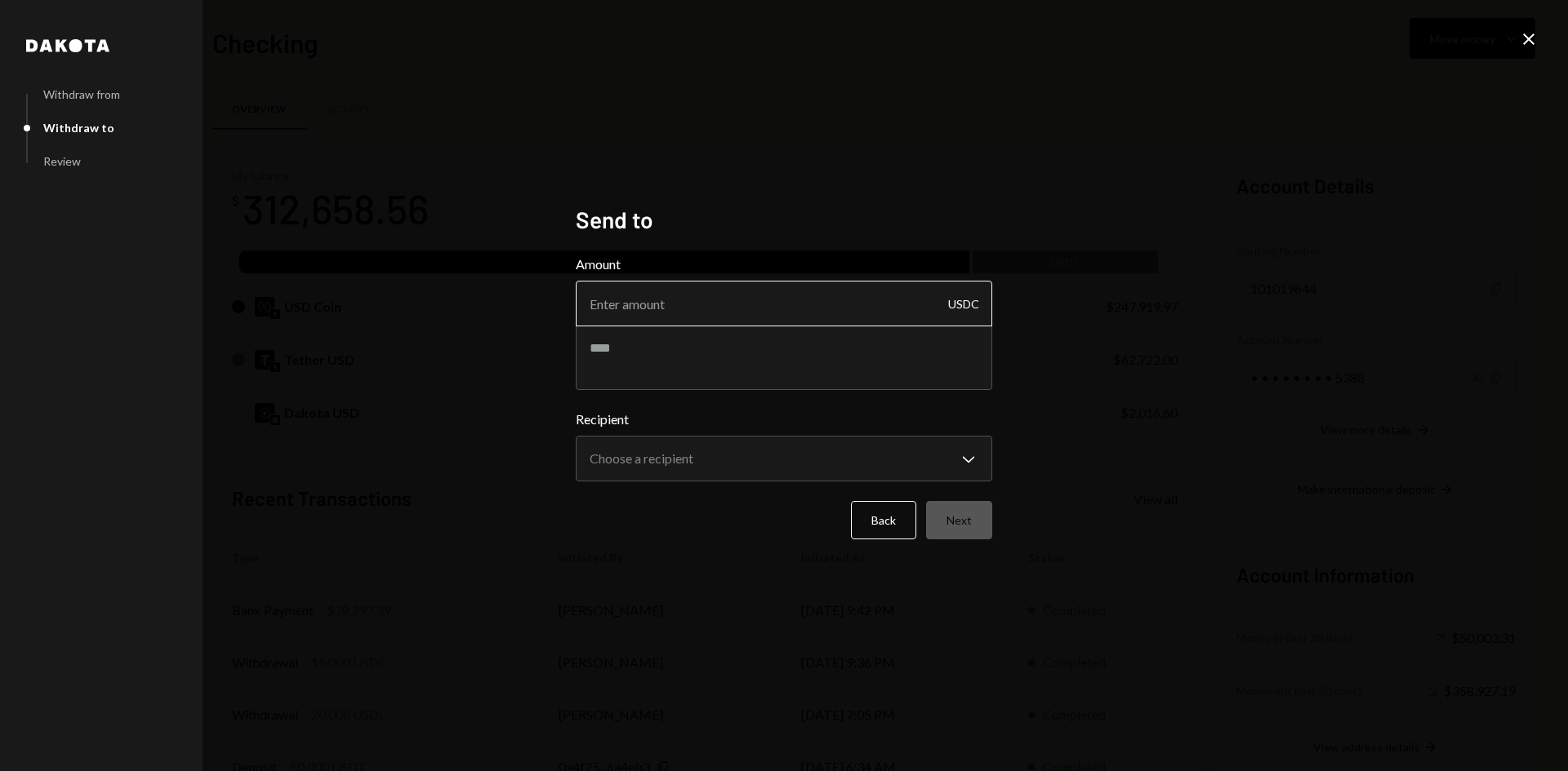
click at [726, 314] on input "Amount" at bounding box center [784, 303] width 416 height 46
type input "10"
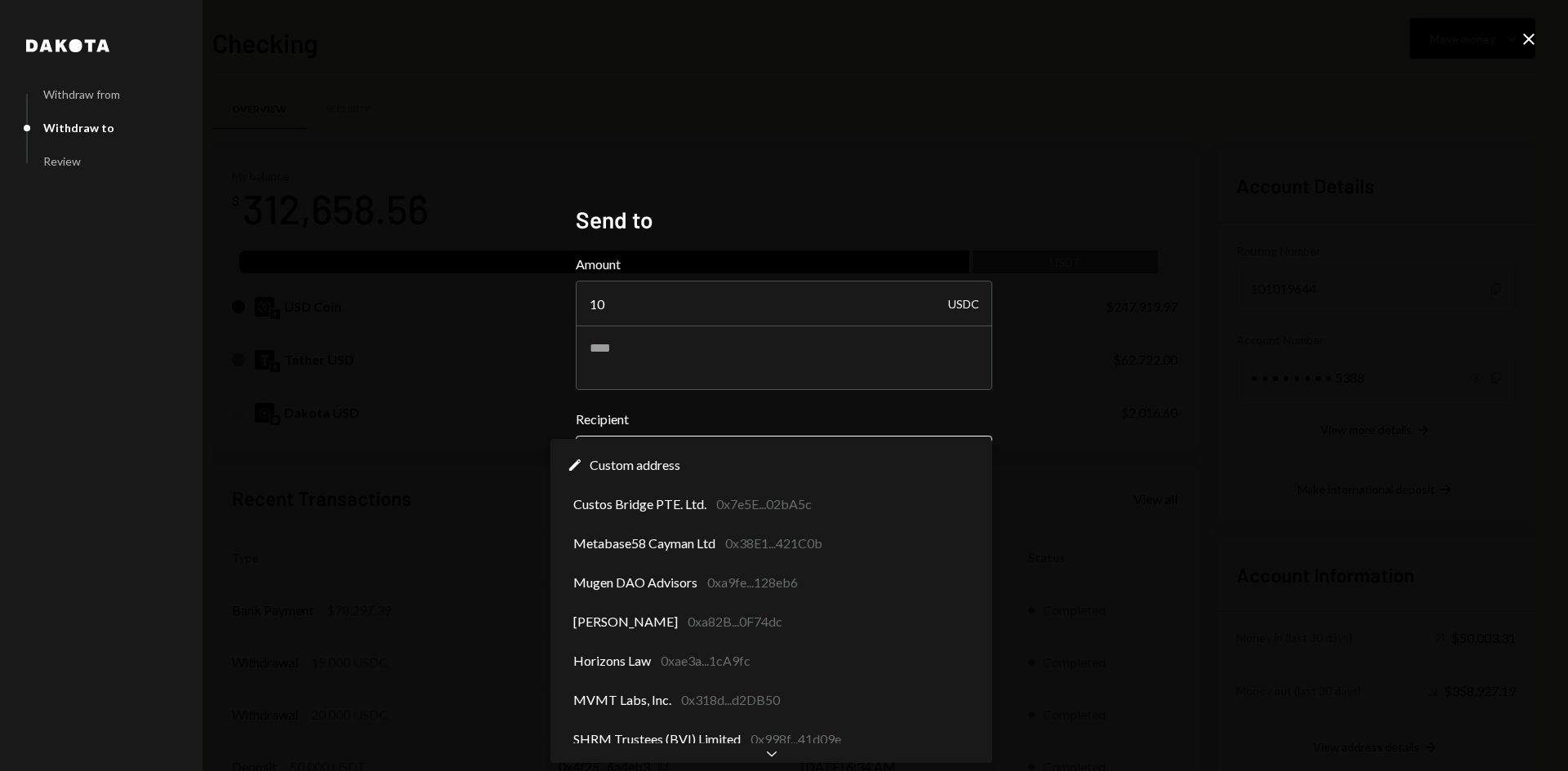
click at [679, 462] on body "M Movement Network... Caret Down Home Home Inbox Inbox Activities Transactions …" at bounding box center [784, 385] width 1568 height 771
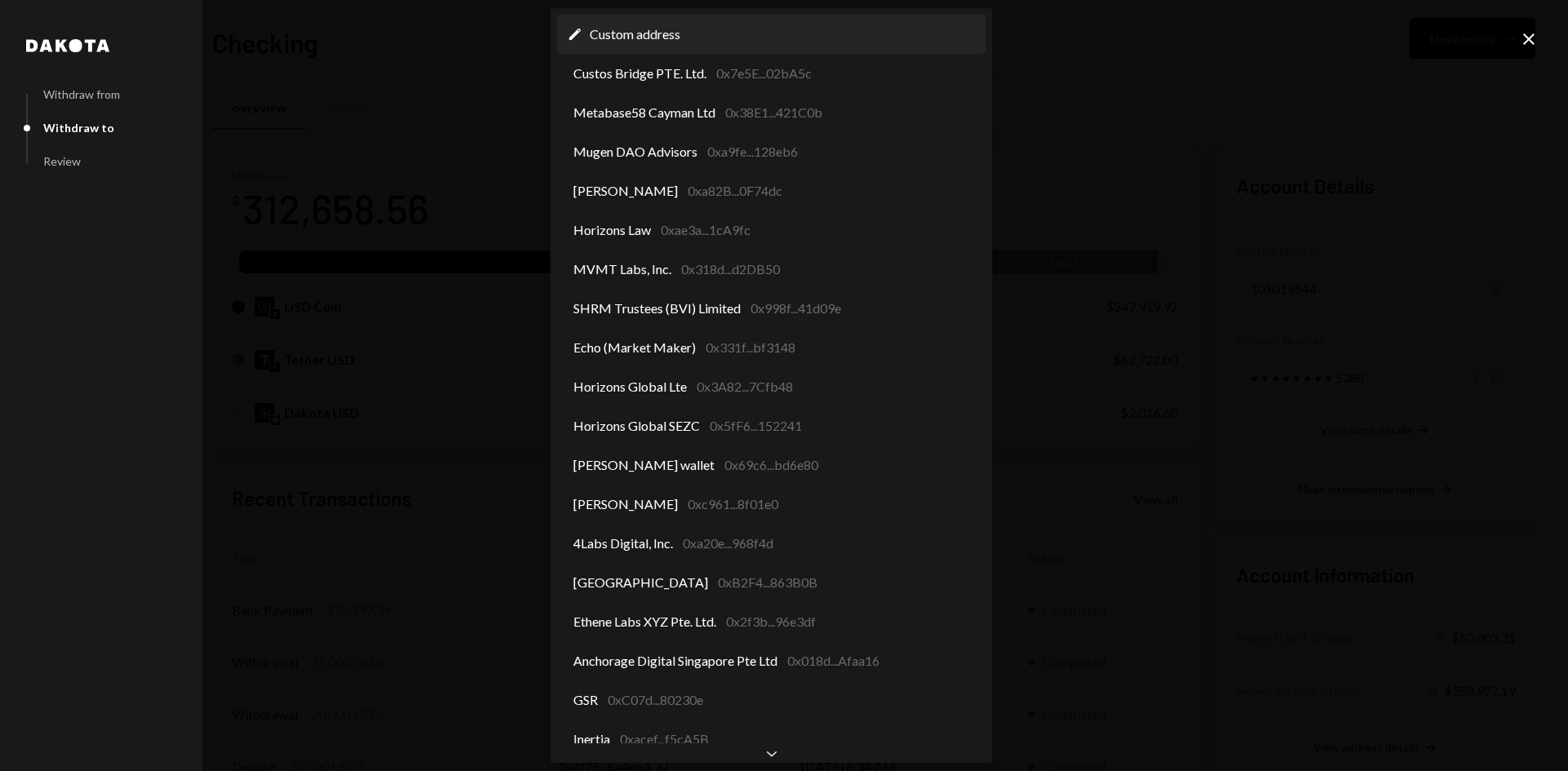
select select "**********"
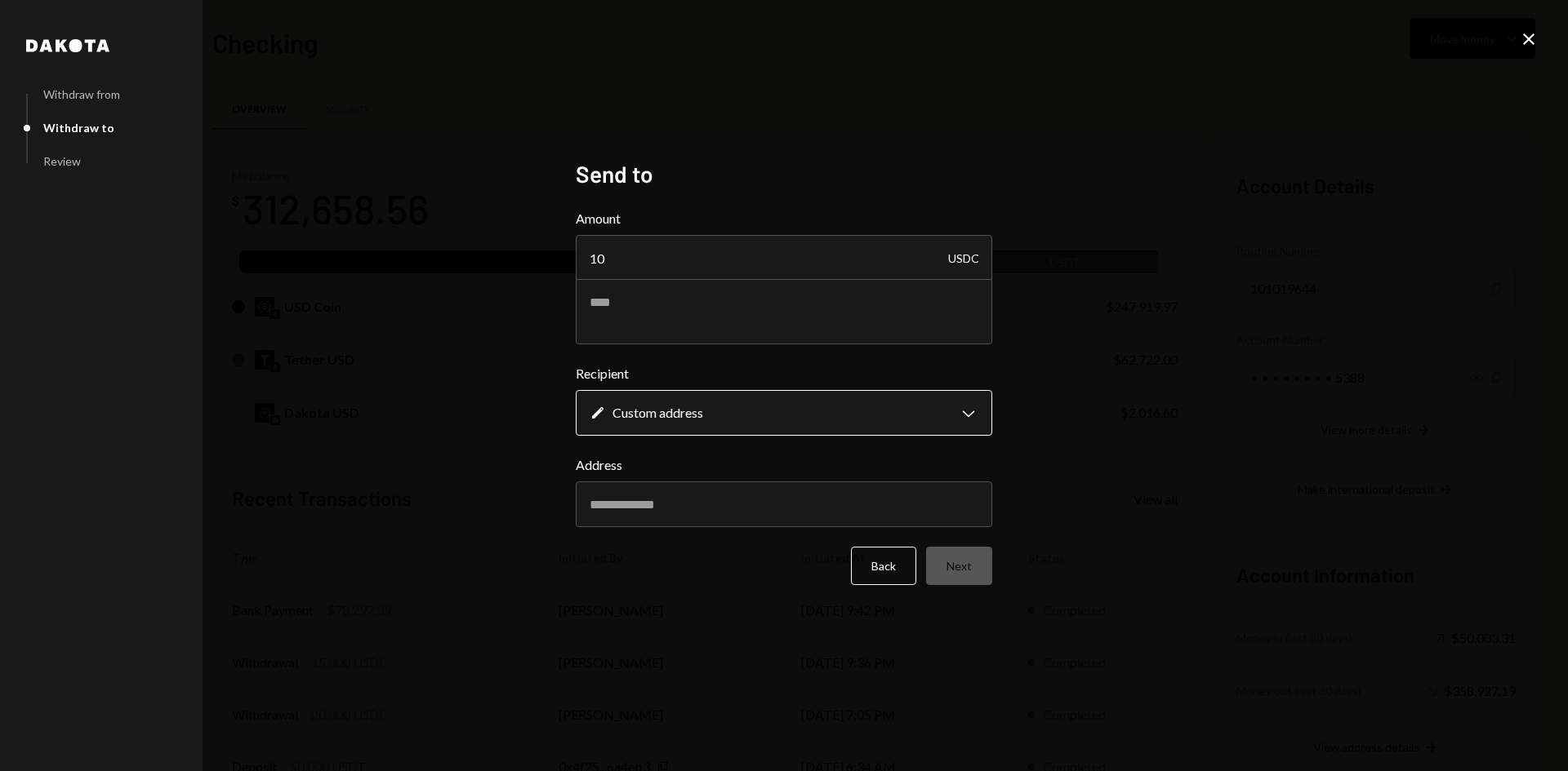
click at [758, 411] on body "M Movement Network... Caret Down Home Home Inbox Inbox Activities Transactions …" at bounding box center [784, 385] width 1568 height 771
click at [735, 516] on input "Address" at bounding box center [784, 505] width 416 height 46
click at [1519, 35] on icon "Close" at bounding box center [1528, 39] width 20 height 20
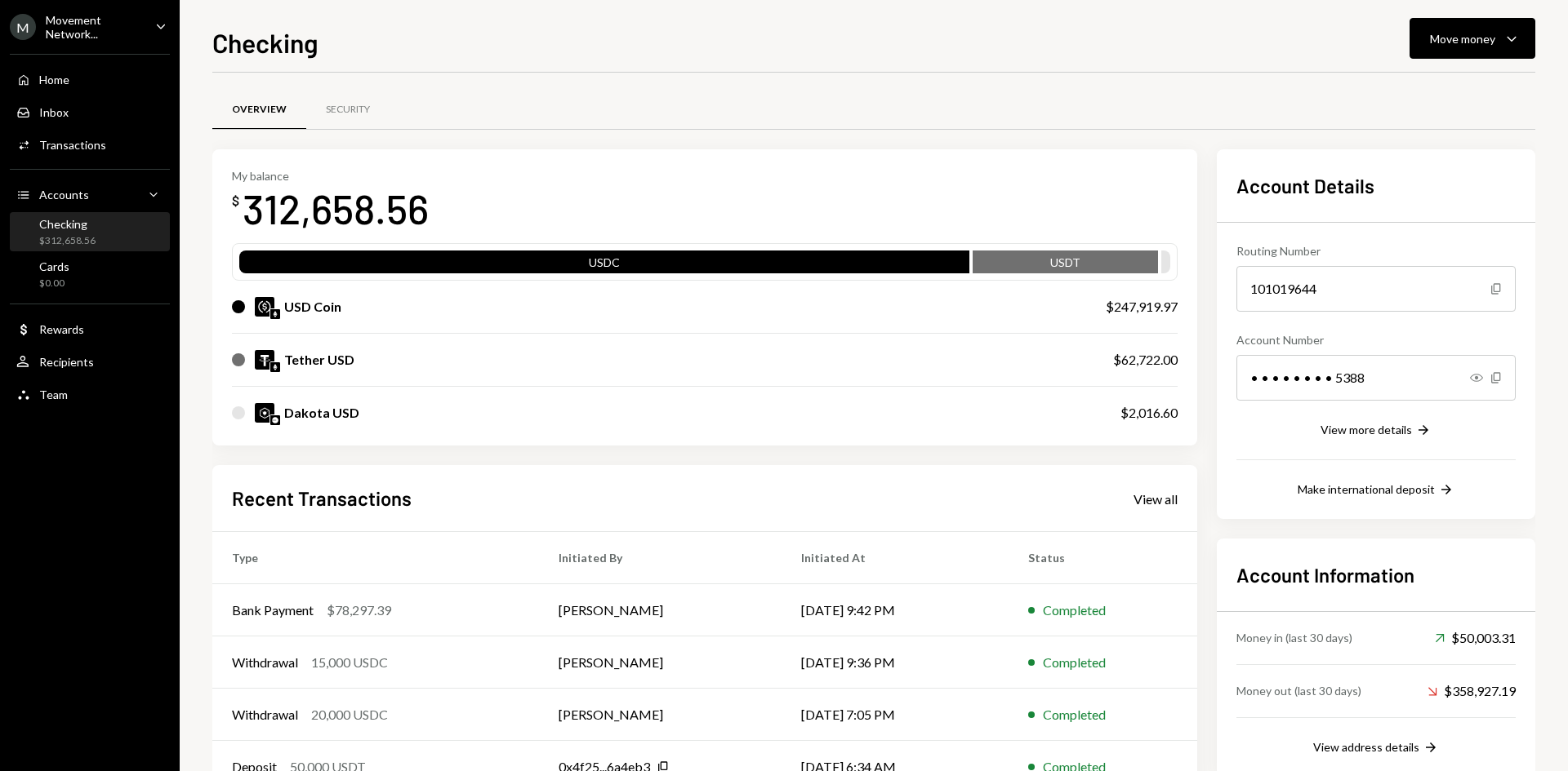
click at [76, 28] on div "Movement Network..." at bounding box center [94, 27] width 97 height 28
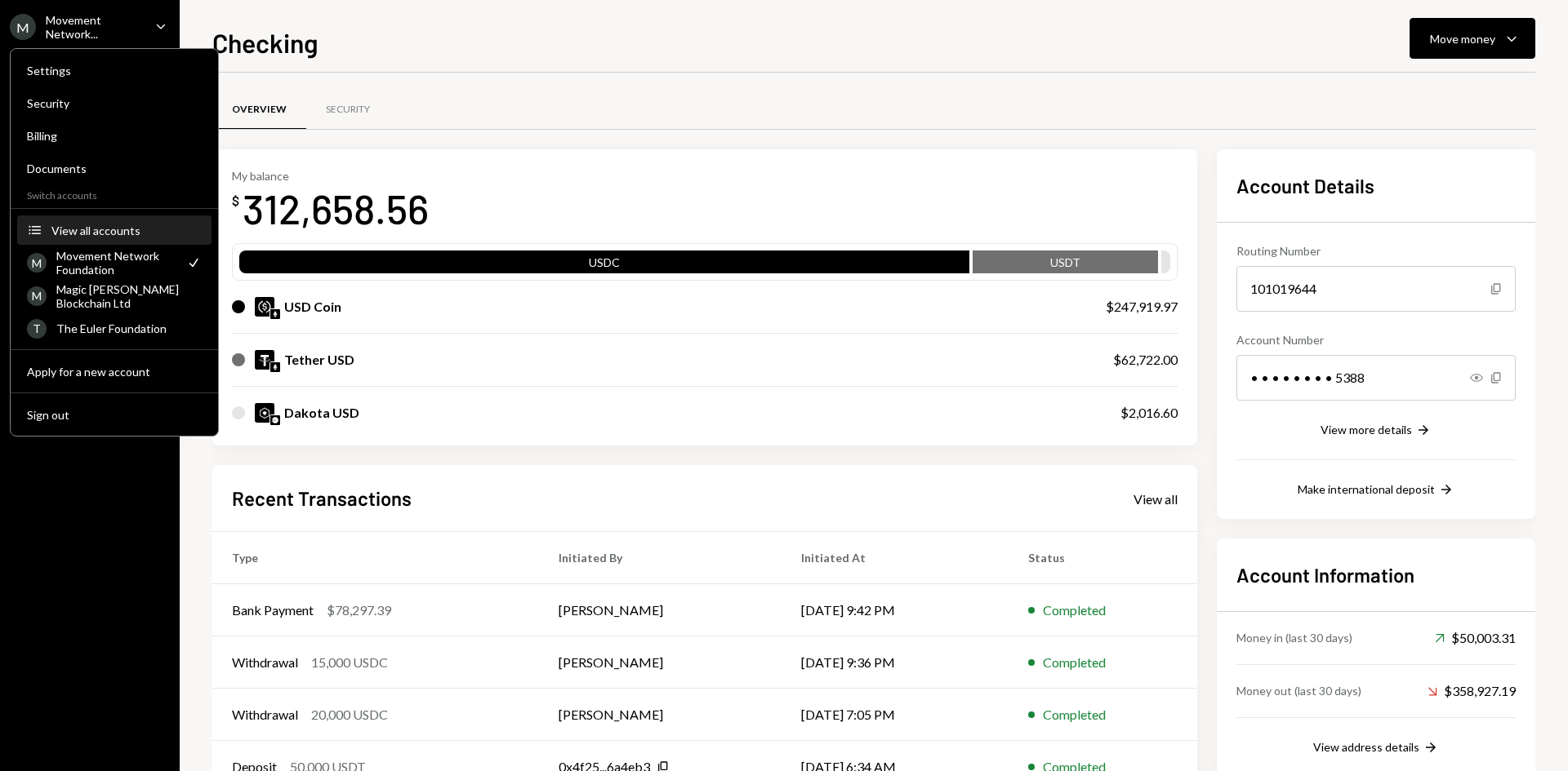
click at [97, 220] on button "Accounts View all accounts" at bounding box center [114, 230] width 194 height 29
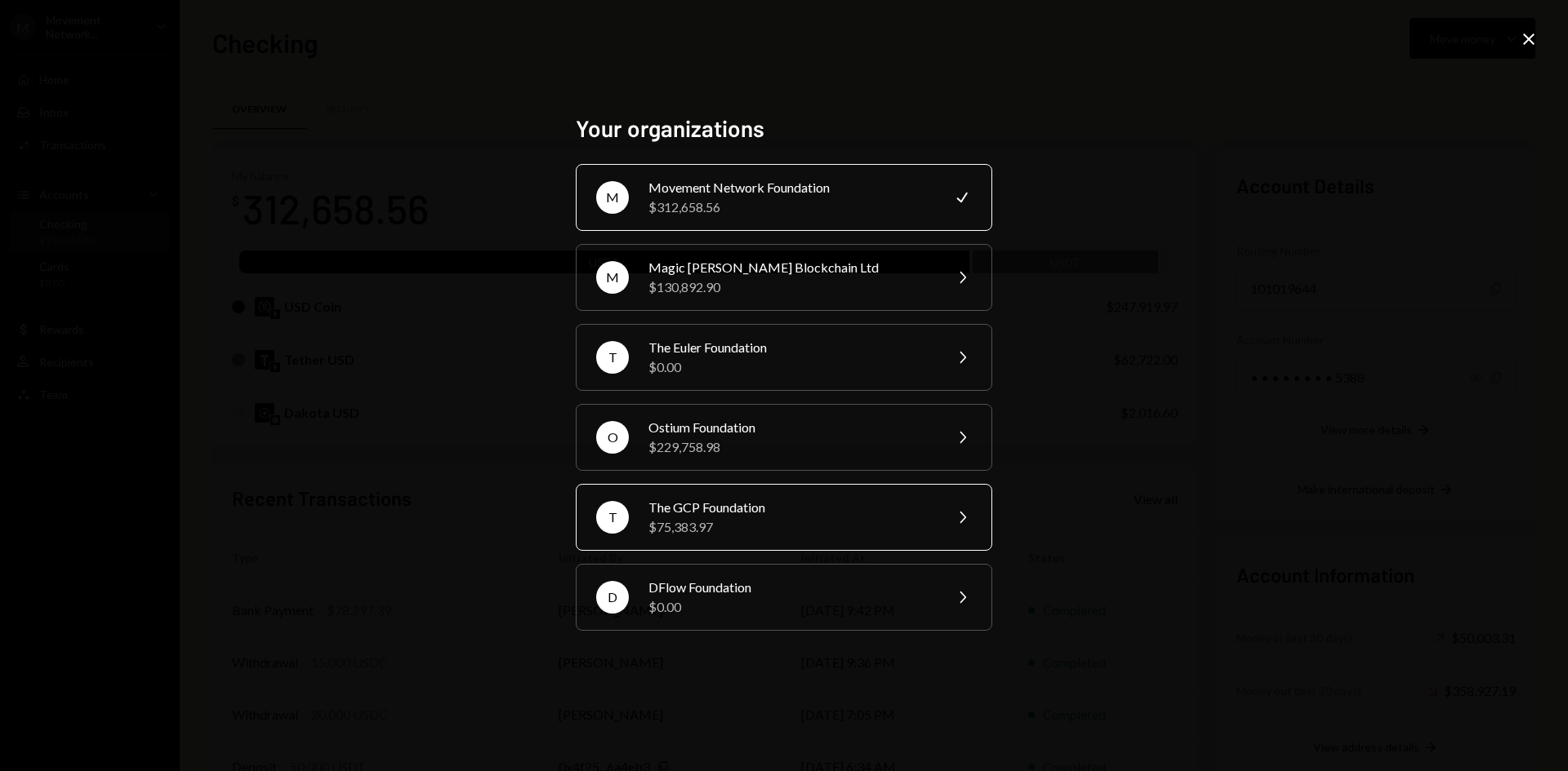
click at [725, 513] on div "The GCP Foundation" at bounding box center [790, 507] width 285 height 20
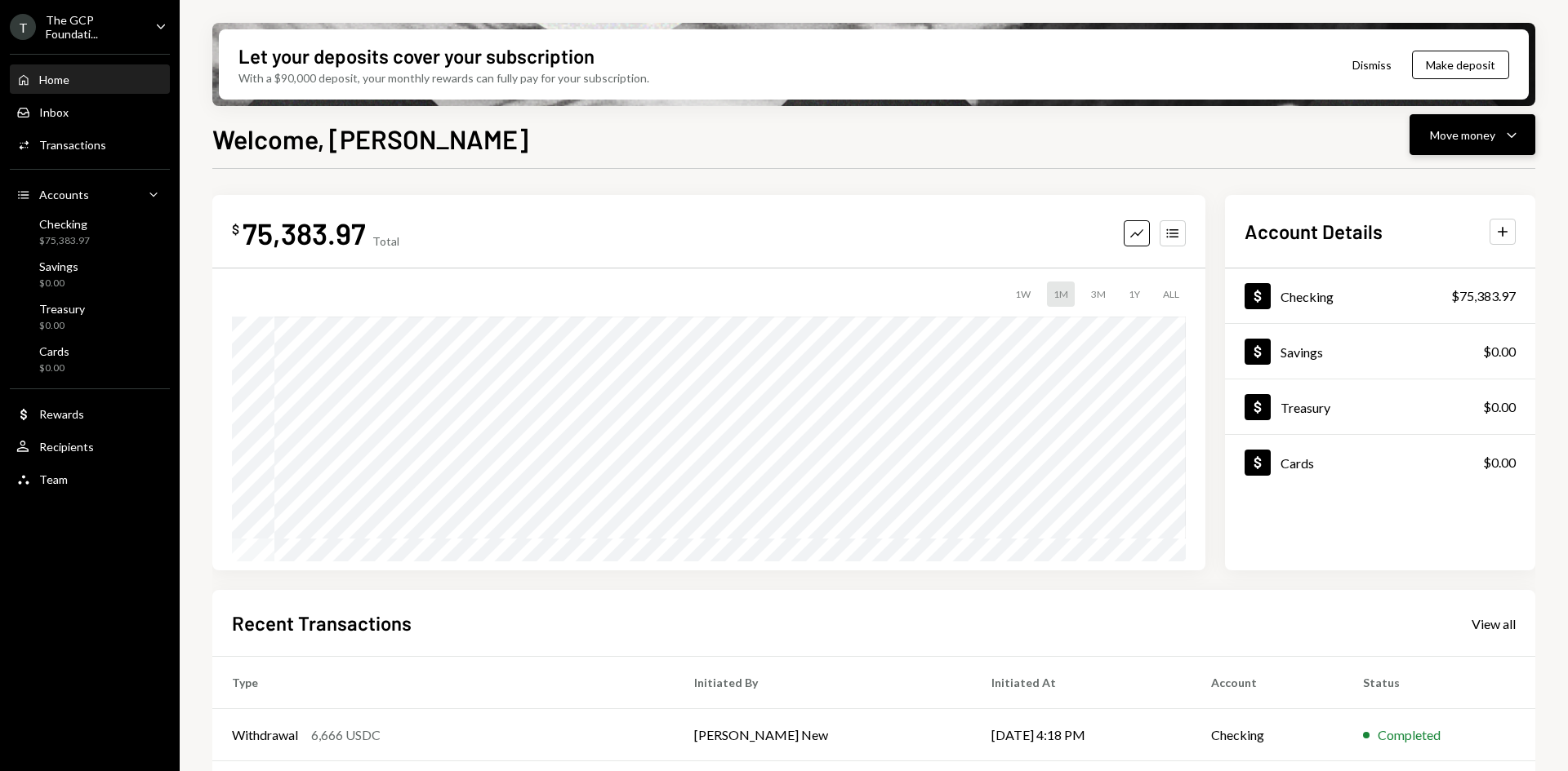
click at [1462, 149] on button "Move money Caret Down" at bounding box center [1472, 135] width 126 height 41
click at [1428, 190] on div "Send" at bounding box center [1459, 184] width 120 height 17
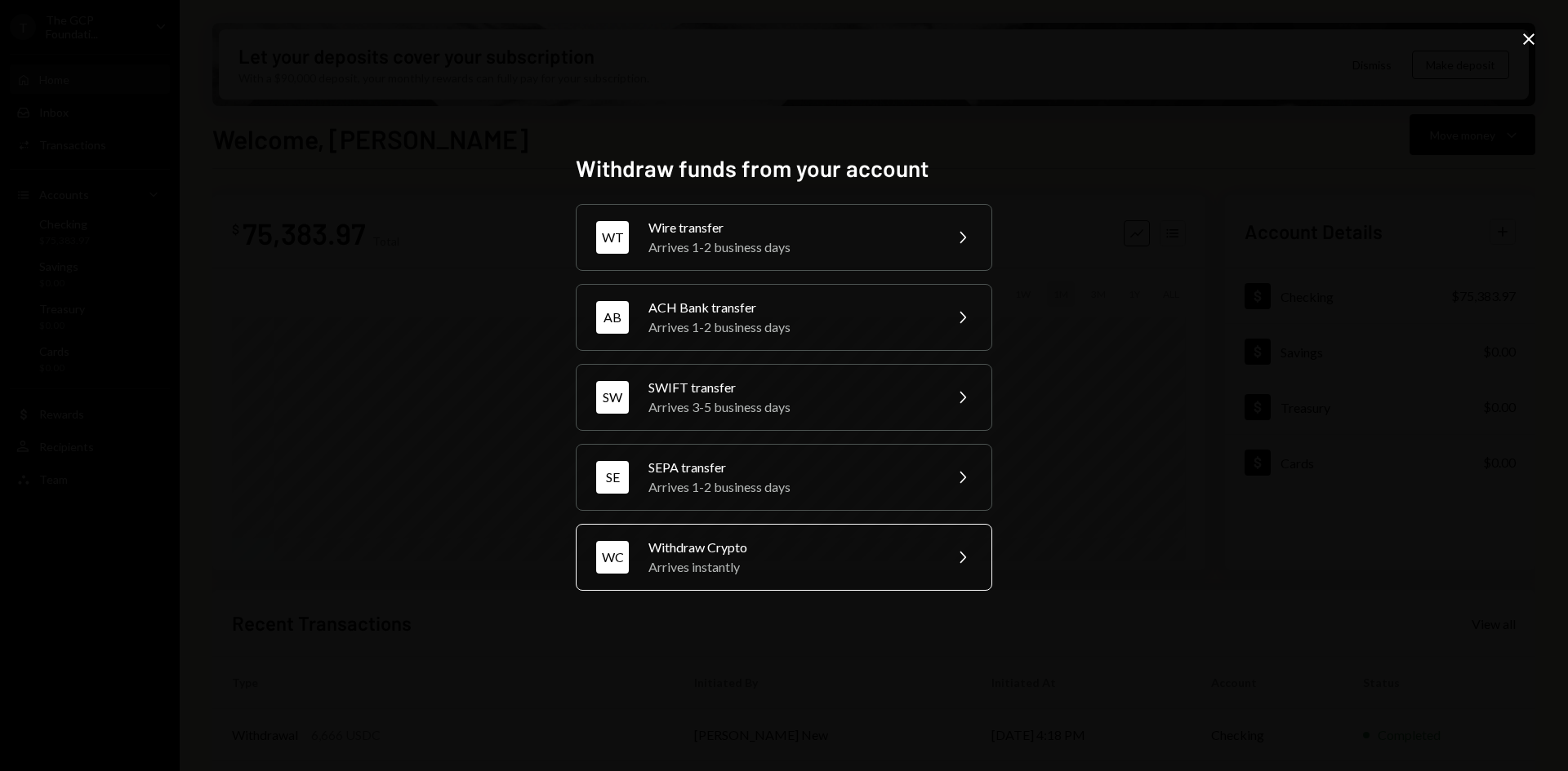
click at [782, 532] on div "WC Withdraw Crypto Arrives instantly Chevron Right" at bounding box center [784, 558] width 416 height 67
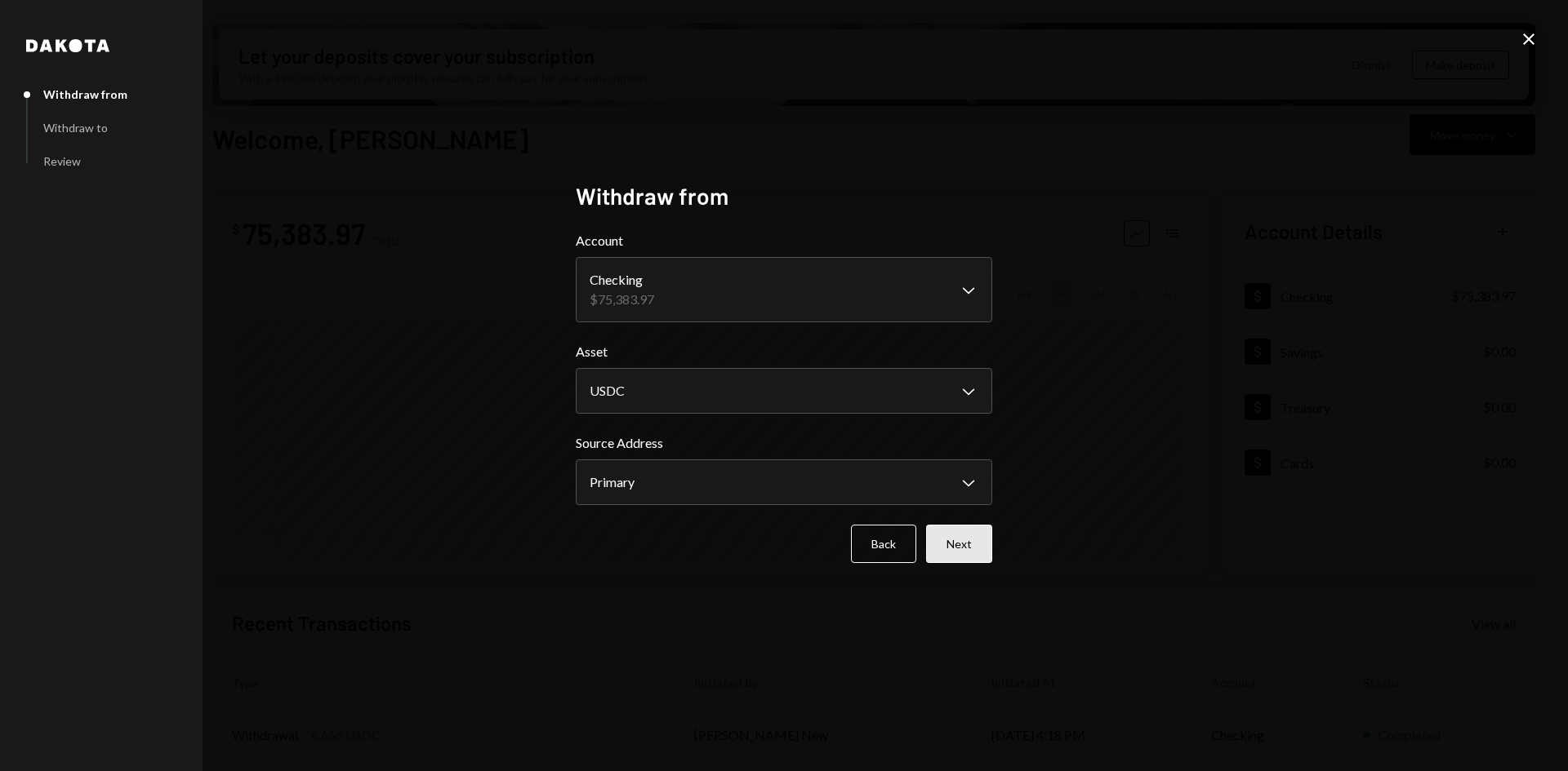
click at [941, 553] on button "Next" at bounding box center [959, 543] width 66 height 38
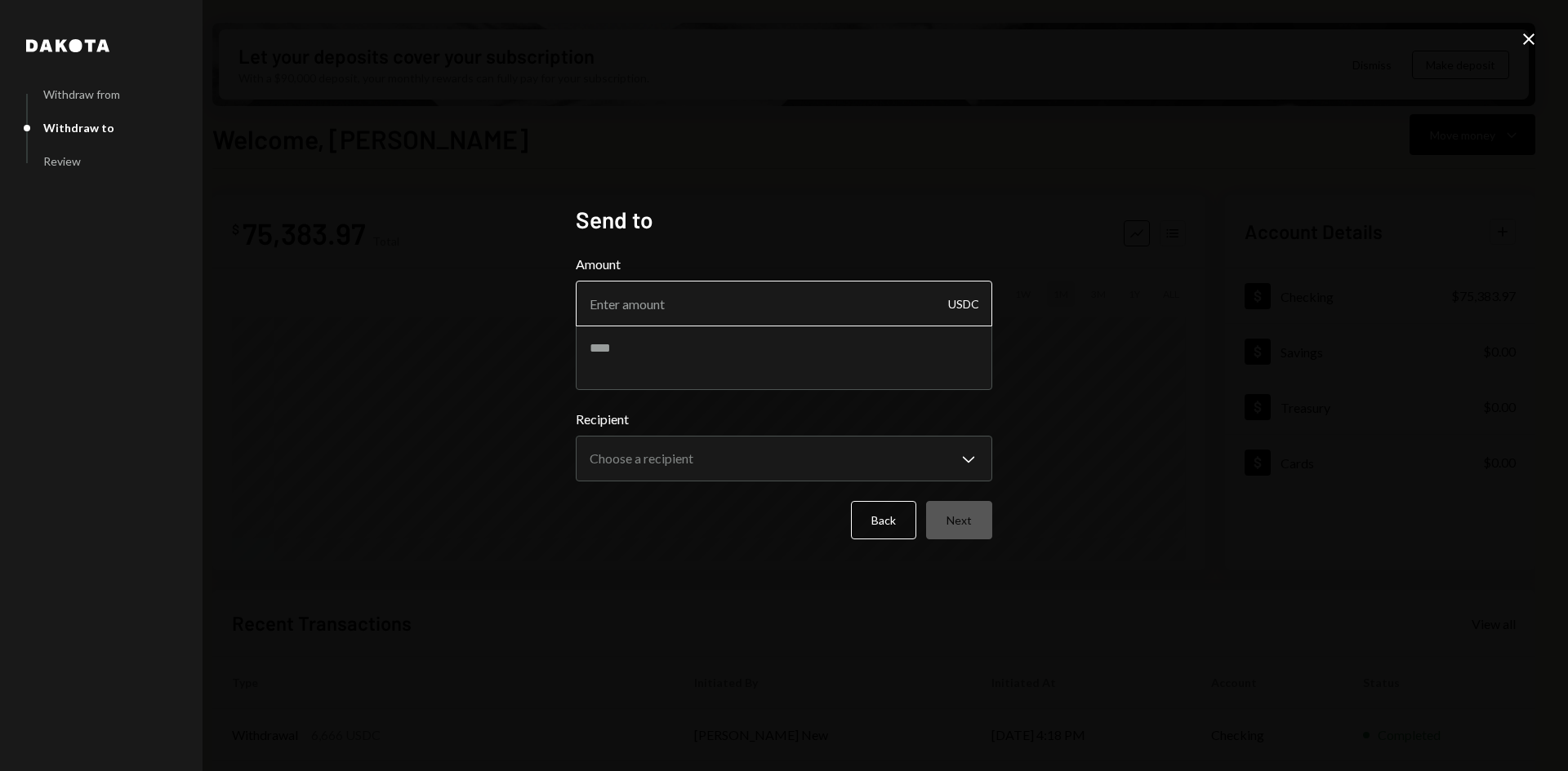
click at [697, 298] on input "Amount" at bounding box center [784, 303] width 416 height 46
type input "5200"
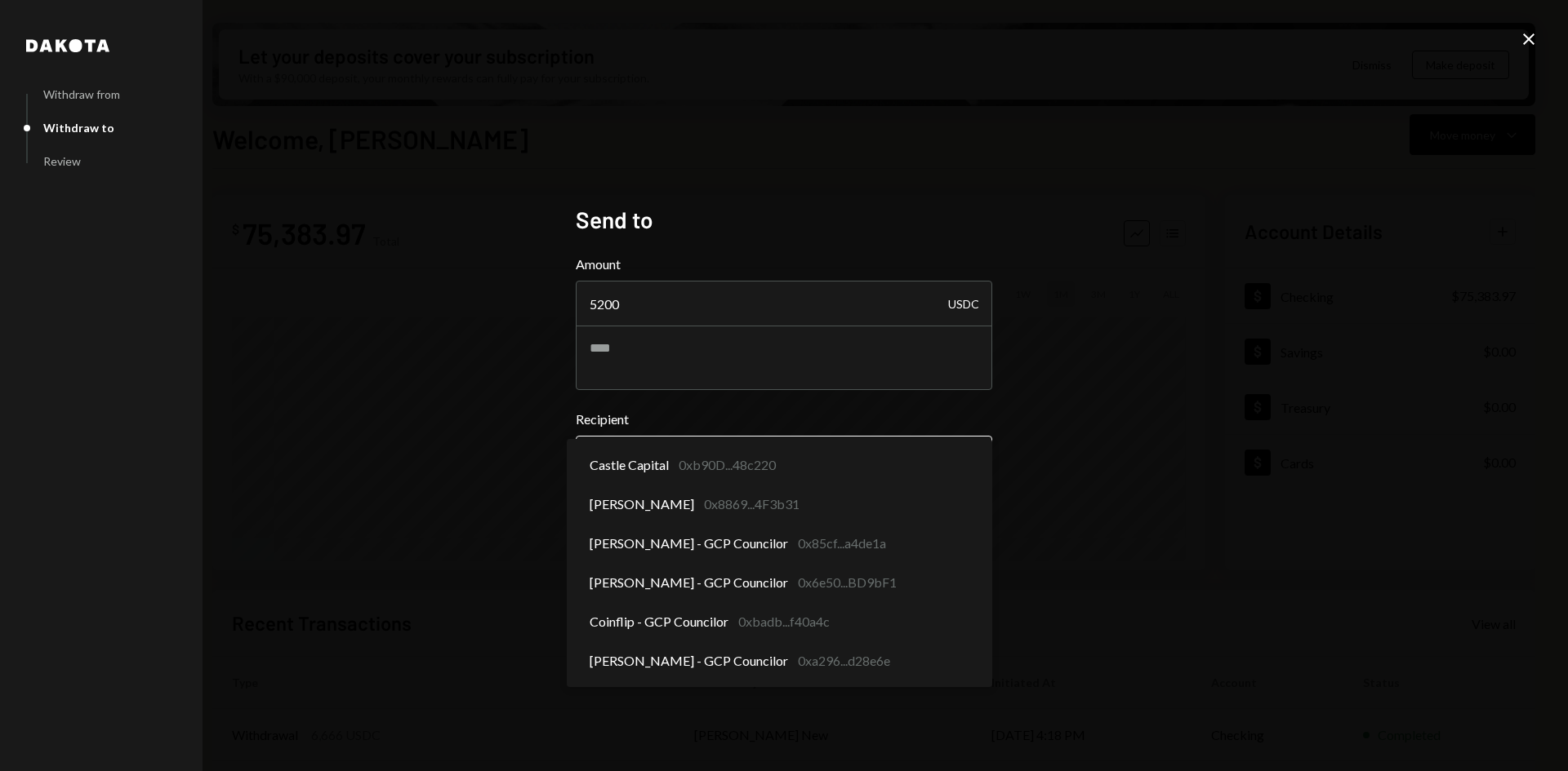
click at [707, 454] on body "T The GCP Foundati... Caret Down Home Home Inbox Inbox Activities Transactions …" at bounding box center [784, 385] width 1568 height 771
select select "**********"
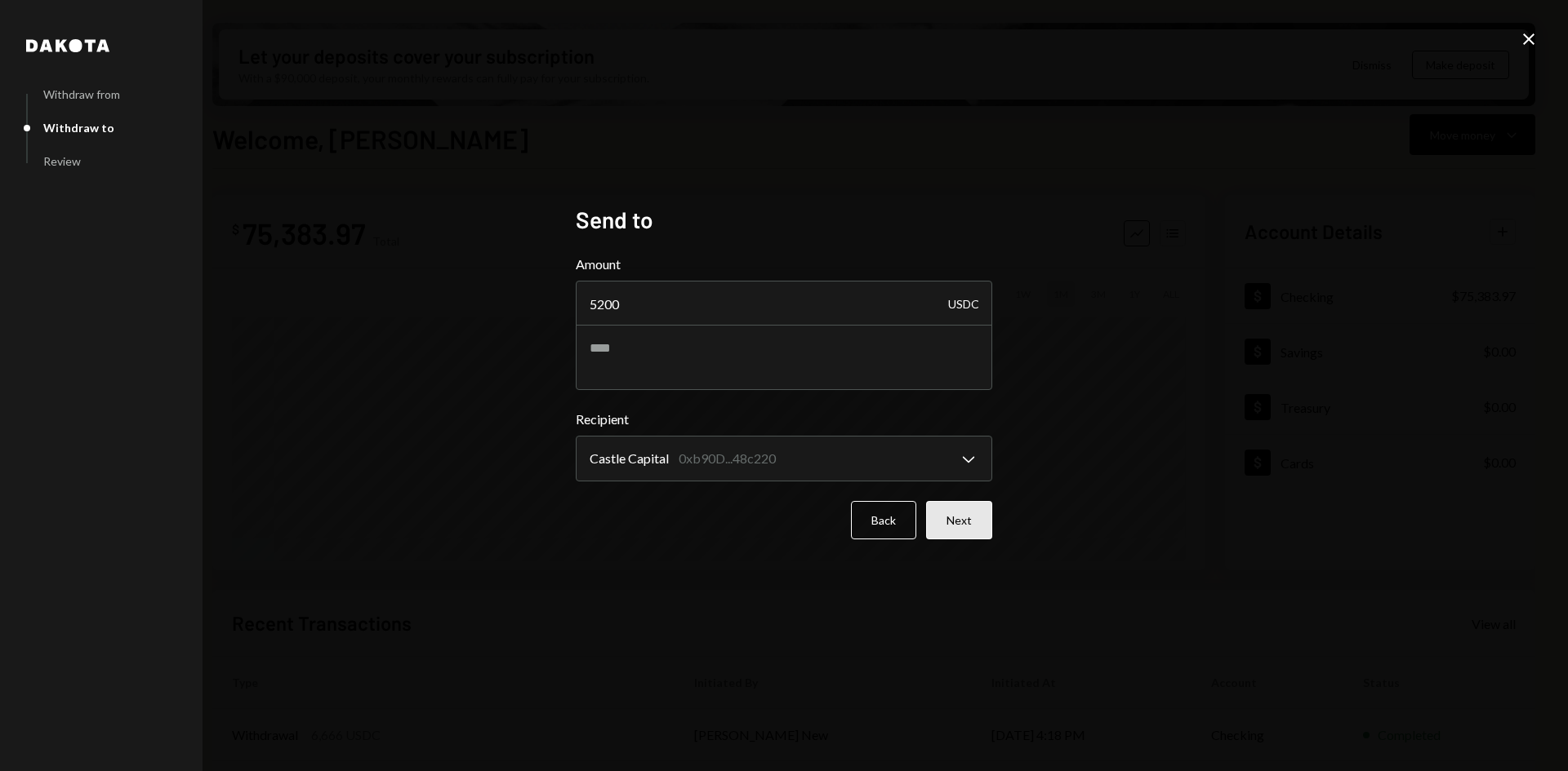
click at [945, 505] on button "Next" at bounding box center [959, 521] width 66 height 38
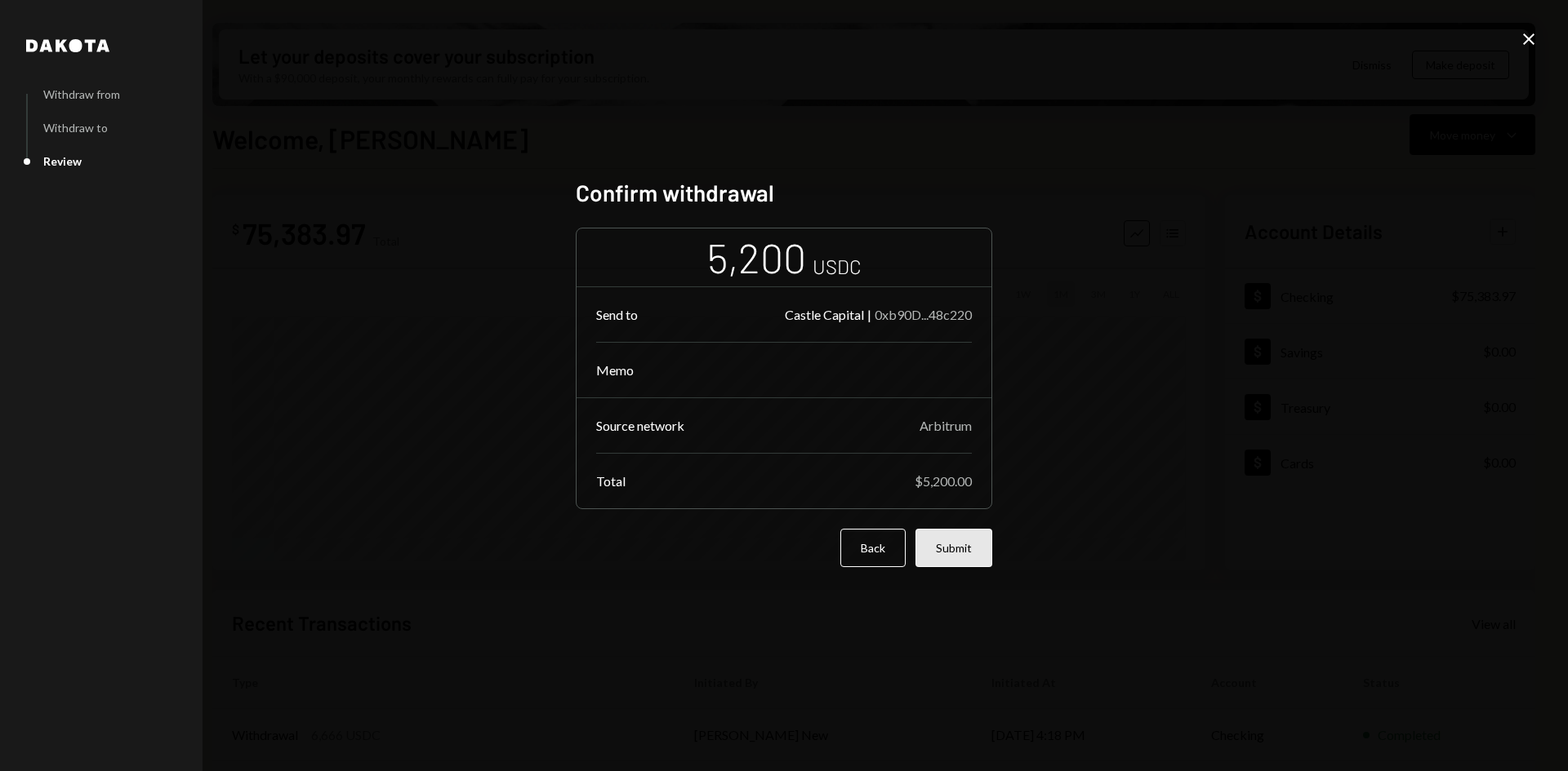
click at [972, 556] on button "Submit" at bounding box center [953, 548] width 77 height 38
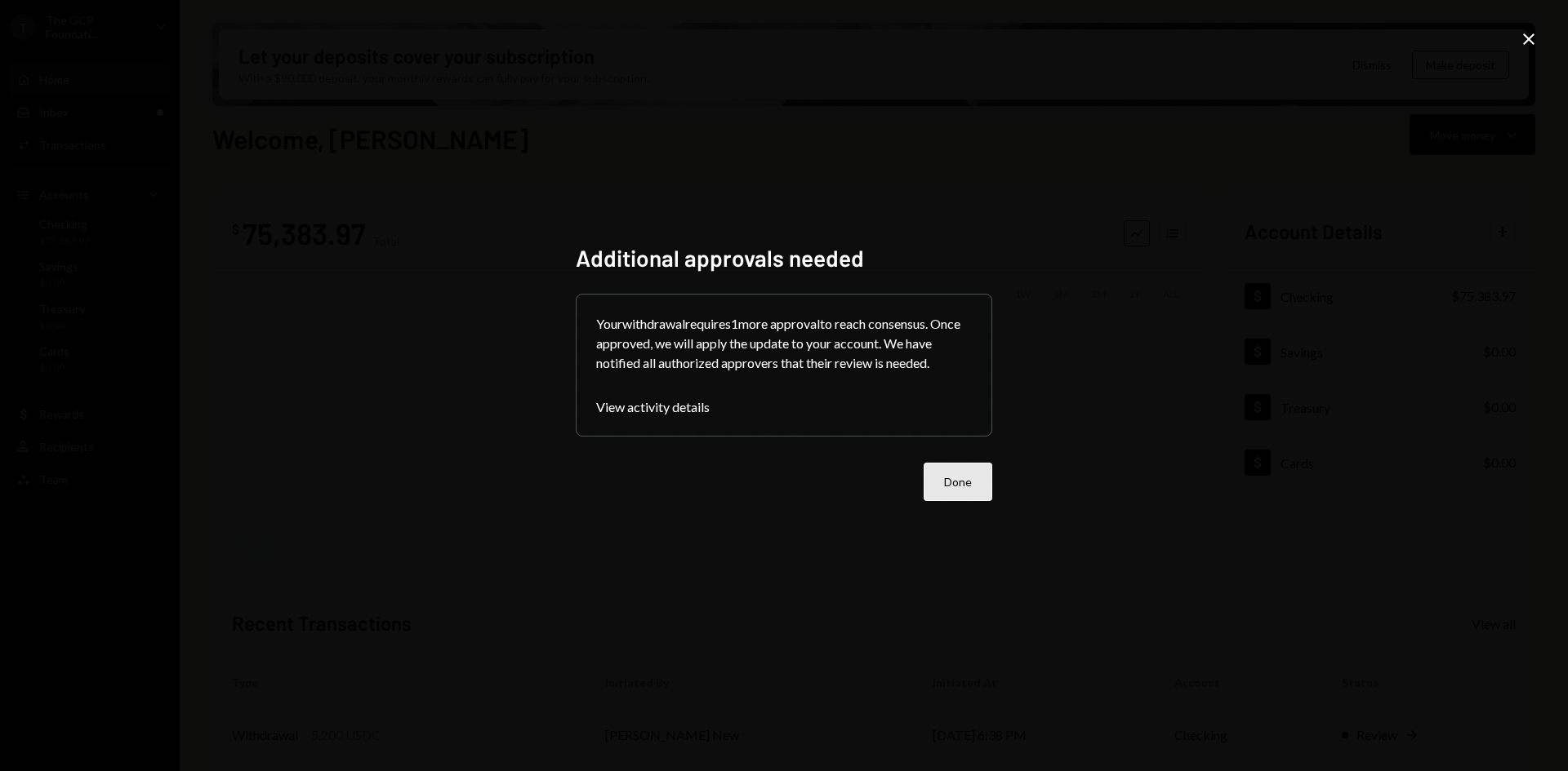
click at [968, 496] on button "Done" at bounding box center [958, 482] width 68 height 38
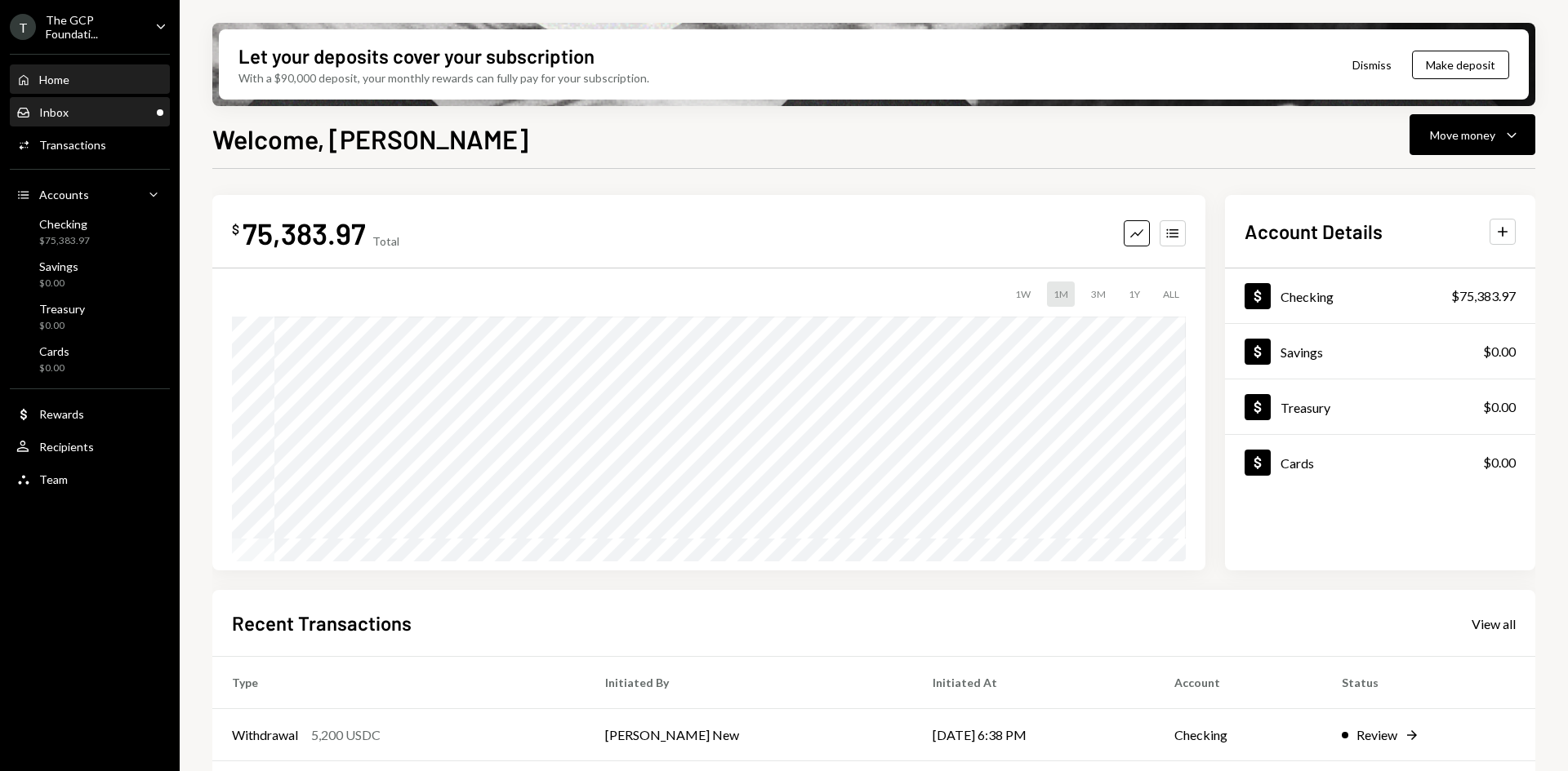
click at [69, 107] on div "Inbox Inbox" at bounding box center [89, 112] width 147 height 14
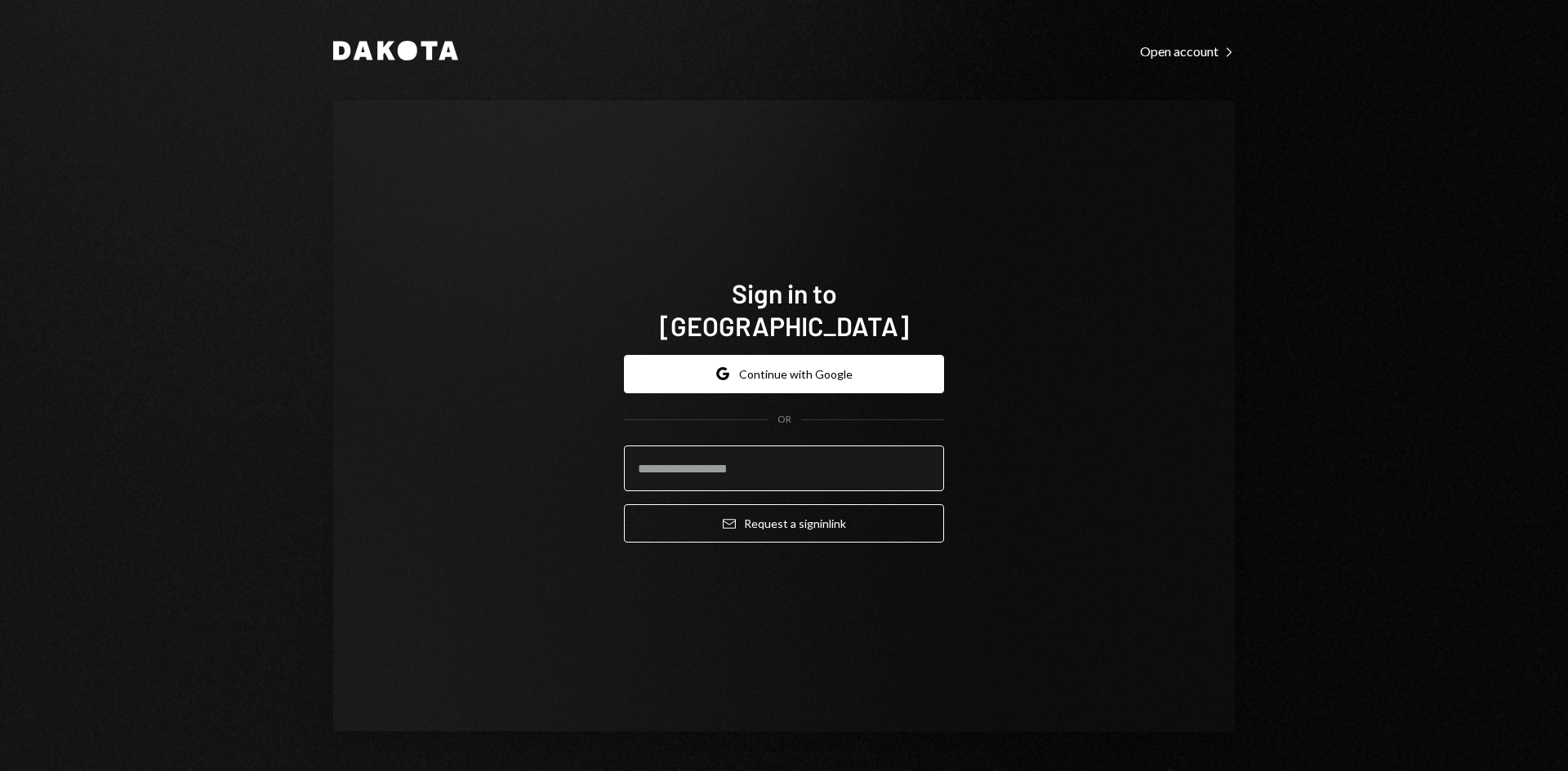
click at [707, 468] on input "email" at bounding box center [784, 468] width 320 height 46
click at [726, 451] on input "email" at bounding box center [784, 468] width 320 height 46
type input "**********"
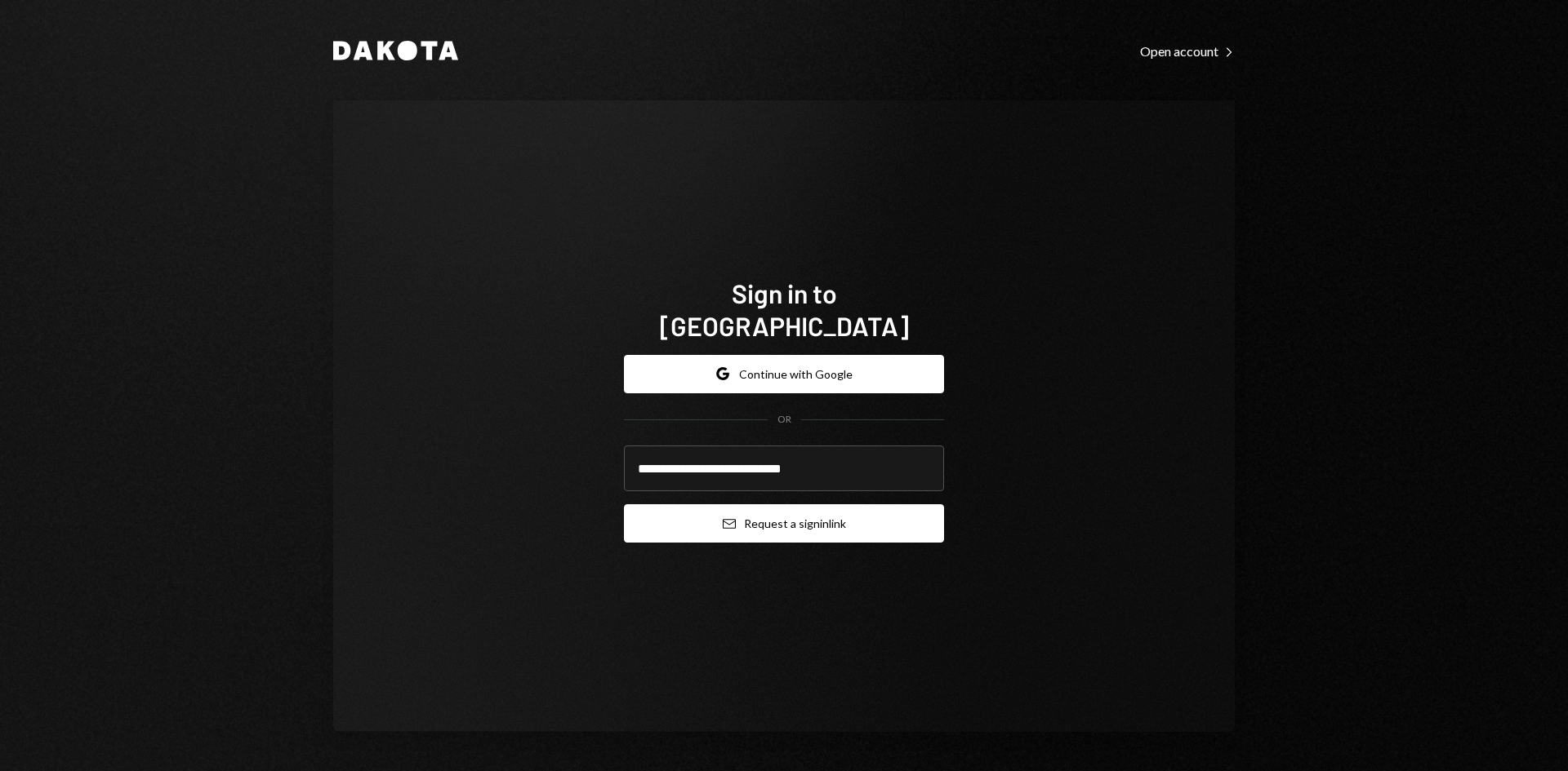
click at [734, 518] on icon "Email" at bounding box center [729, 524] width 13 height 13
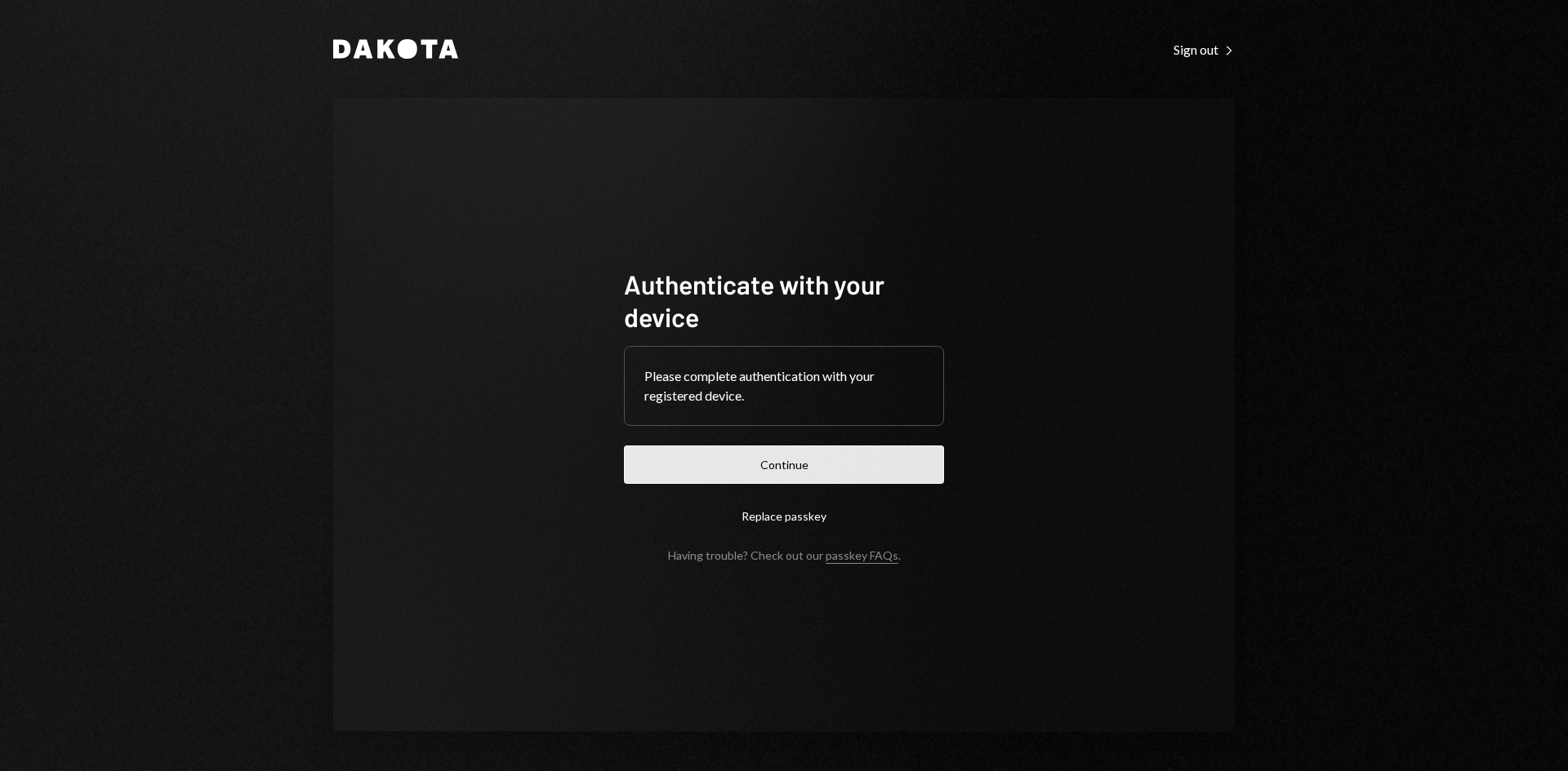
click at [711, 467] on button "Continue" at bounding box center [784, 465] width 320 height 38
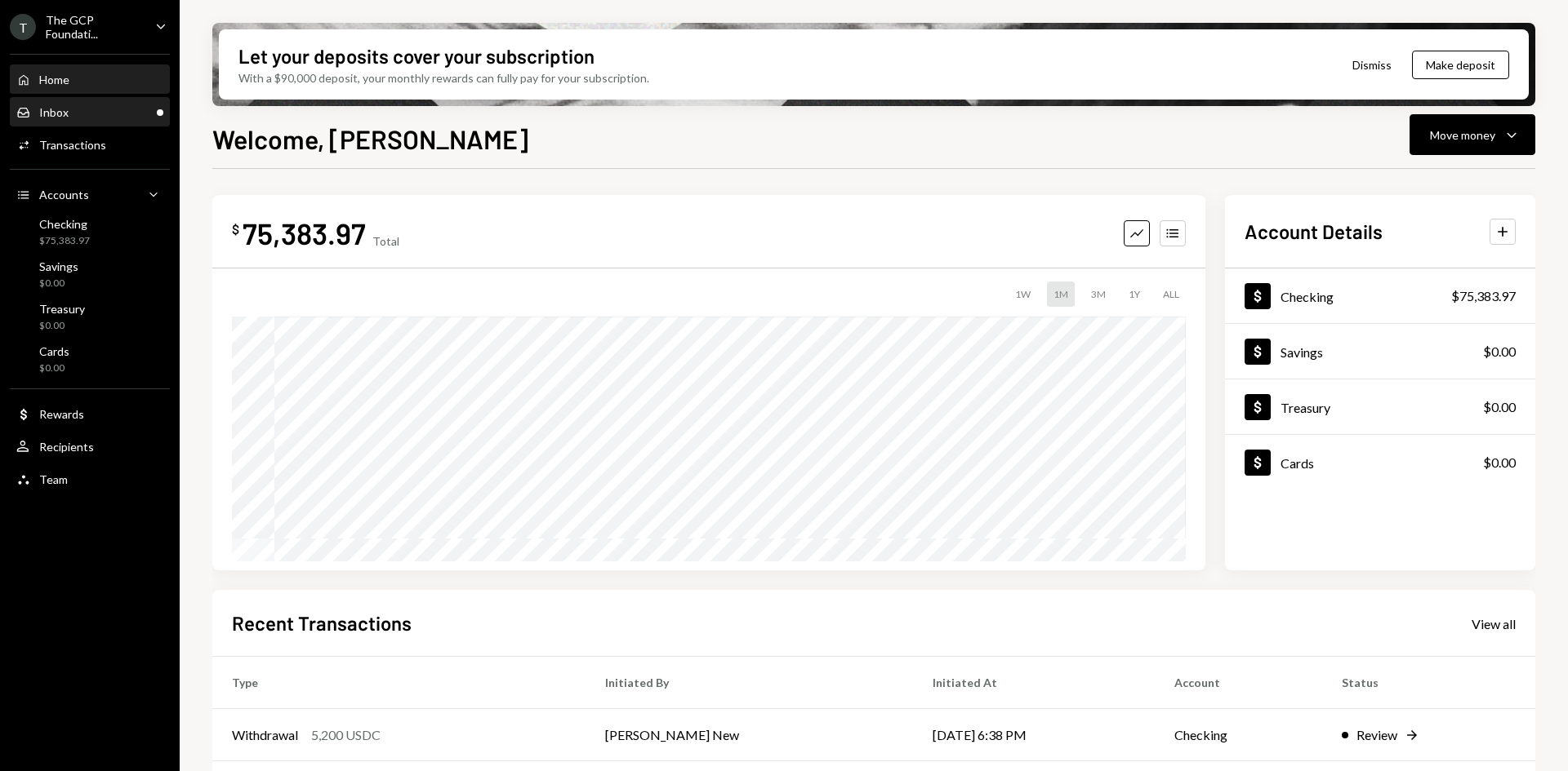
click at [112, 116] on div "Inbox Inbox" at bounding box center [89, 112] width 147 height 14
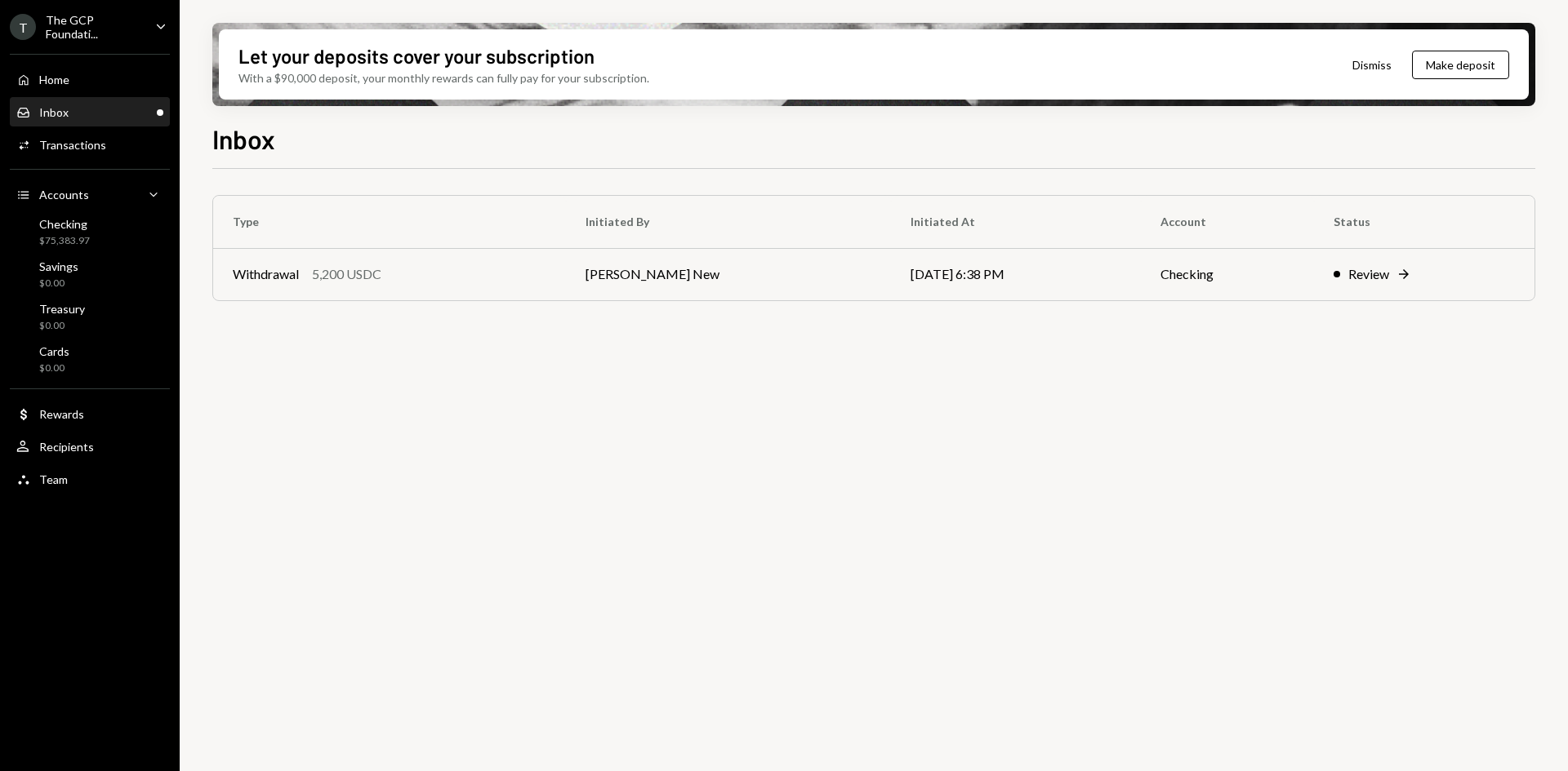
click at [76, 34] on div "The GCP Foundati..." at bounding box center [94, 27] width 97 height 28
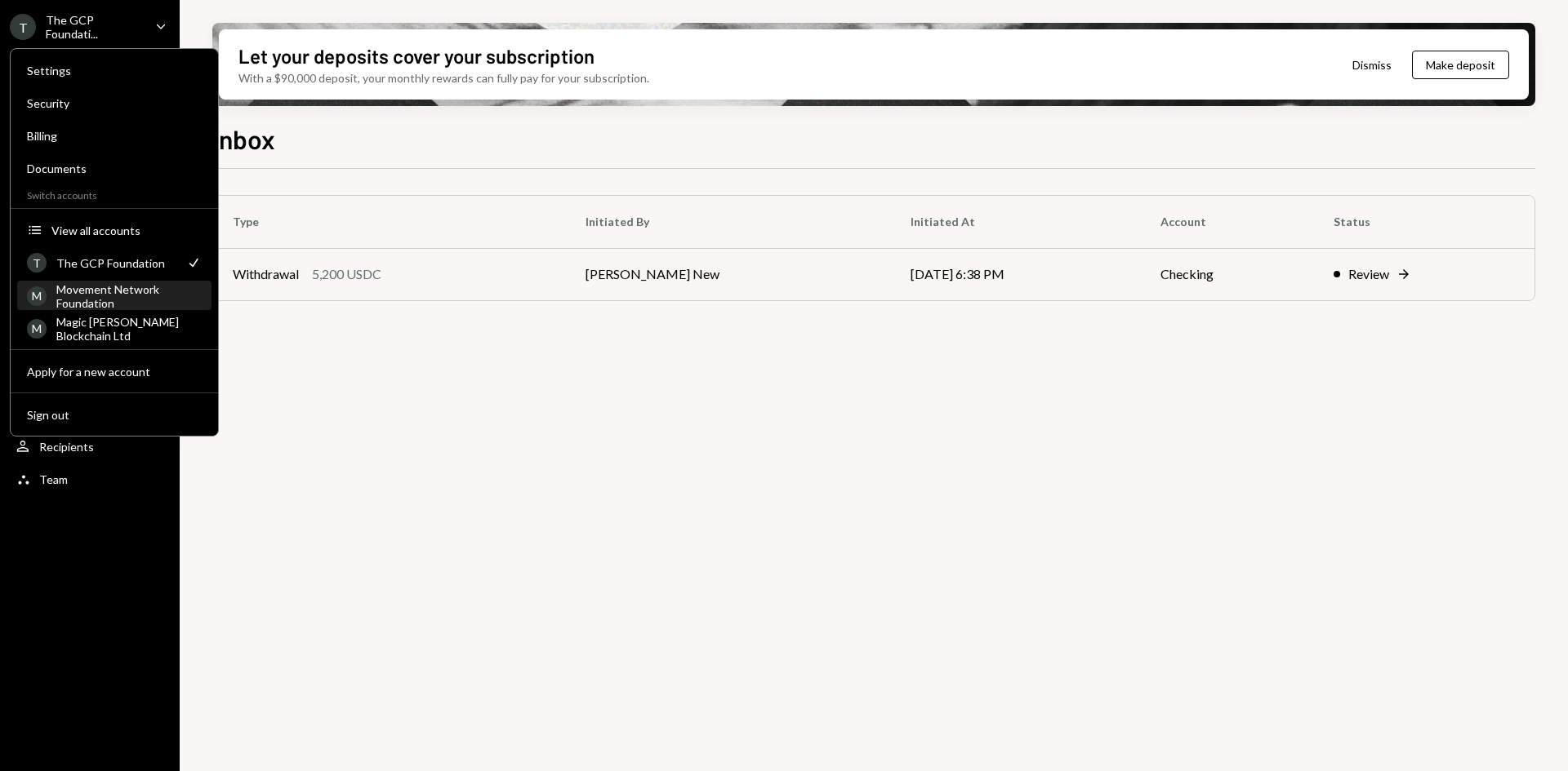
click at [129, 303] on div "Movement Network Foundation" at bounding box center [128, 296] width 145 height 28
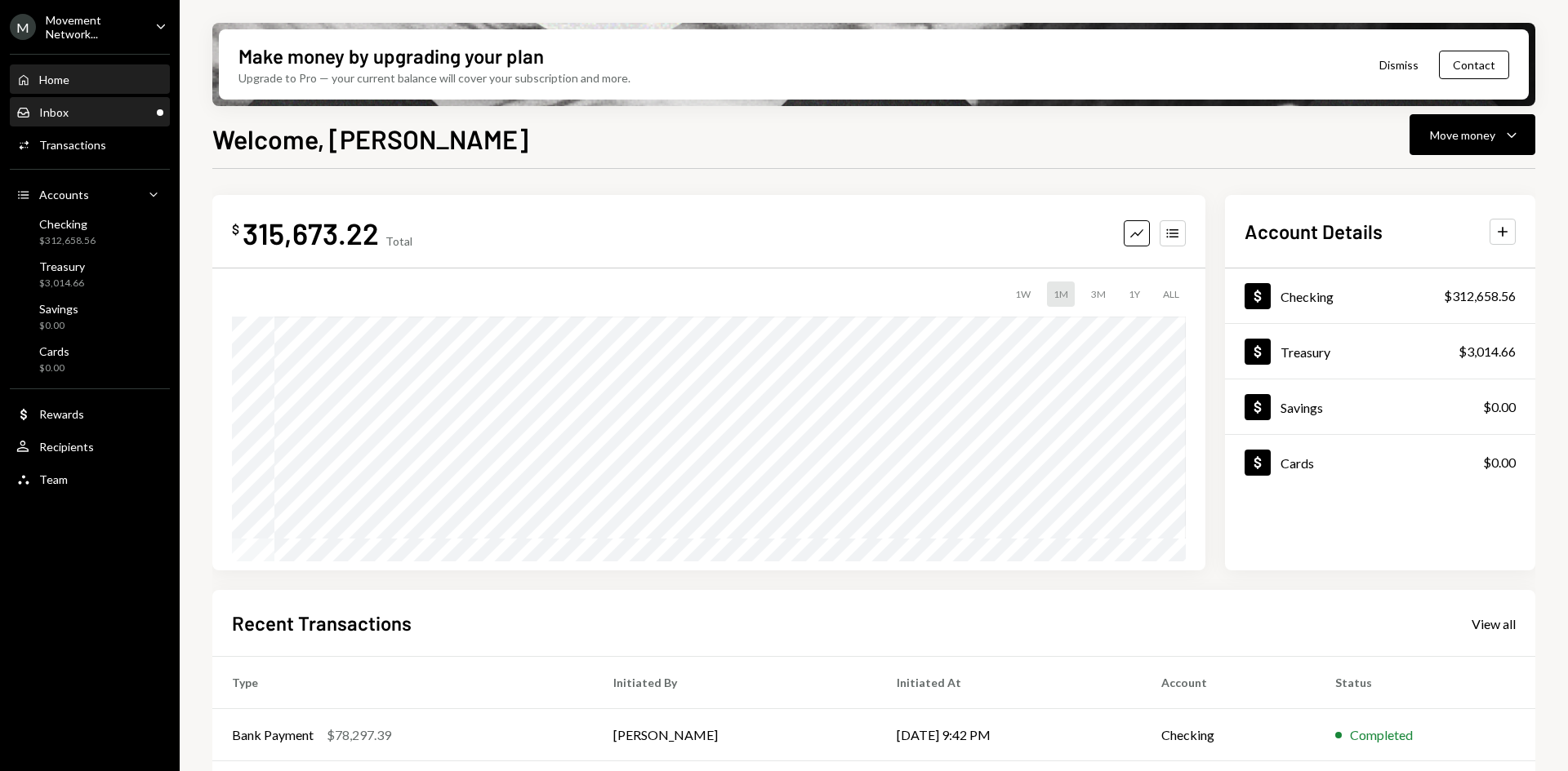
click at [93, 116] on div "Inbox Inbox" at bounding box center [89, 112] width 147 height 14
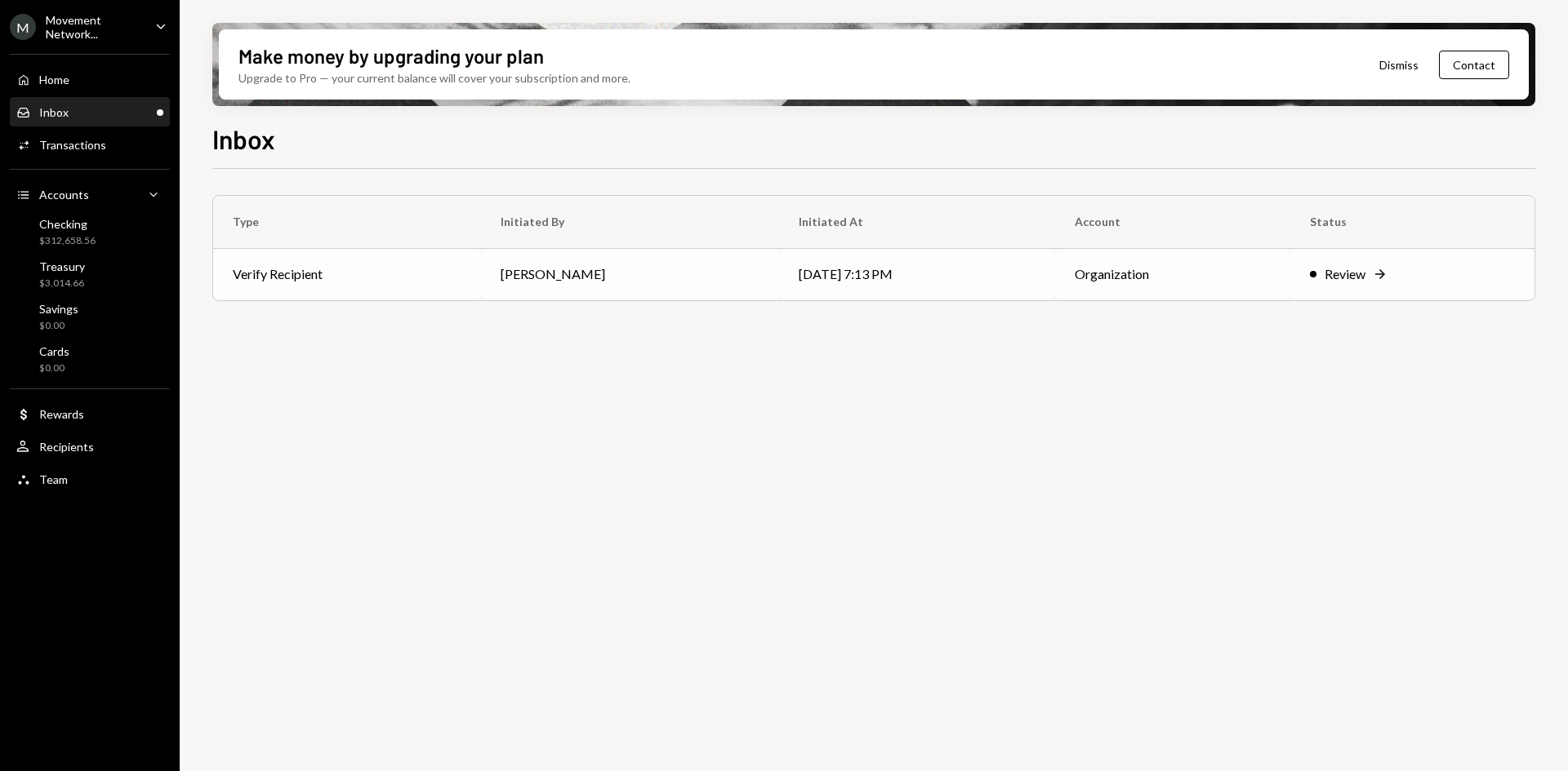
click at [779, 270] on td "08/11/25 7:13 PM" at bounding box center [916, 274] width 276 height 52
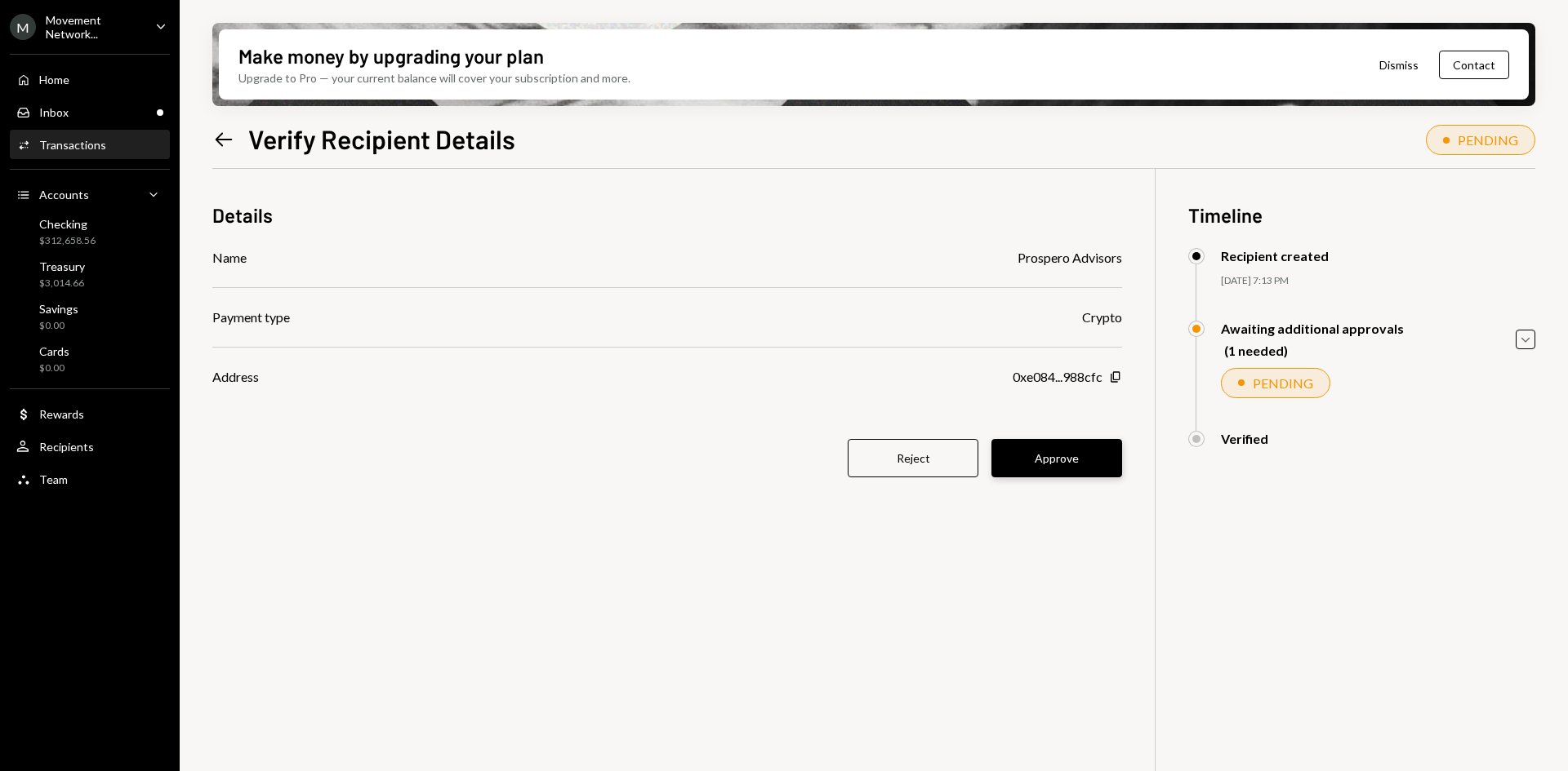
click at [1043, 472] on button "Approve" at bounding box center [1057, 458] width 131 height 38
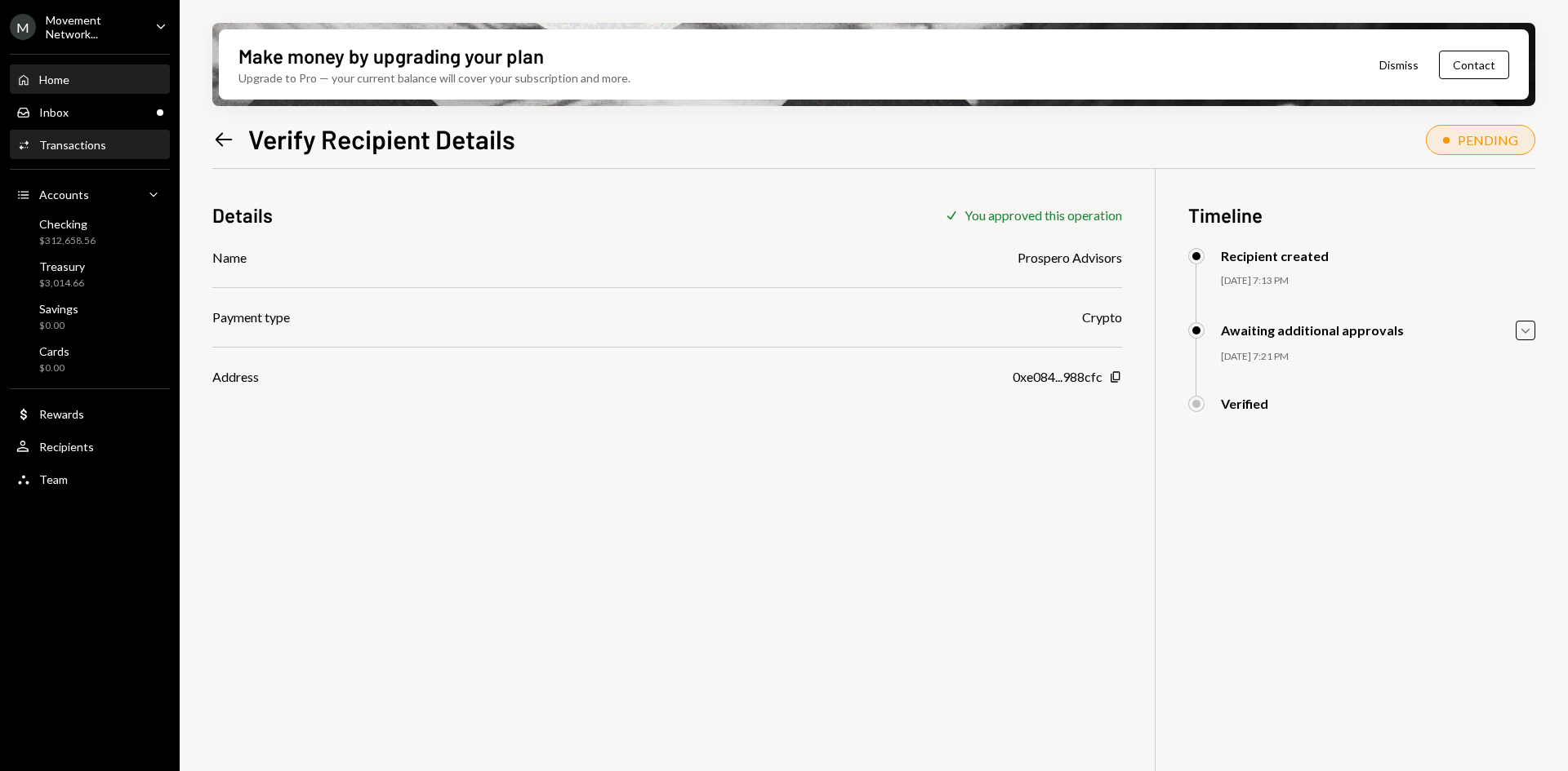
click at [114, 83] on div "Home Home" at bounding box center [89, 80] width 147 height 14
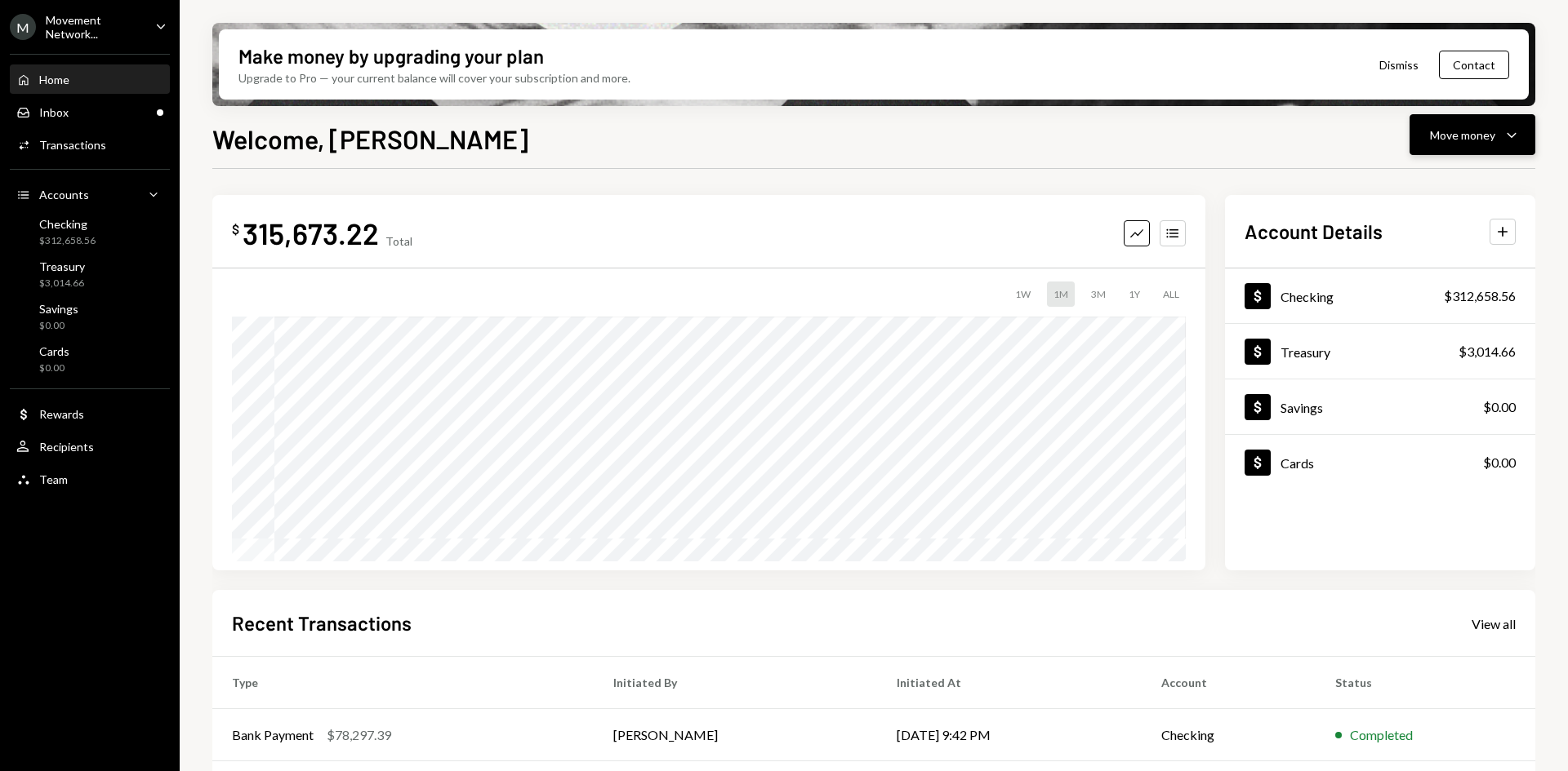
click at [1486, 122] on button "Move money Caret Down" at bounding box center [1472, 135] width 126 height 41
click at [1456, 185] on div "Send" at bounding box center [1459, 184] width 120 height 17
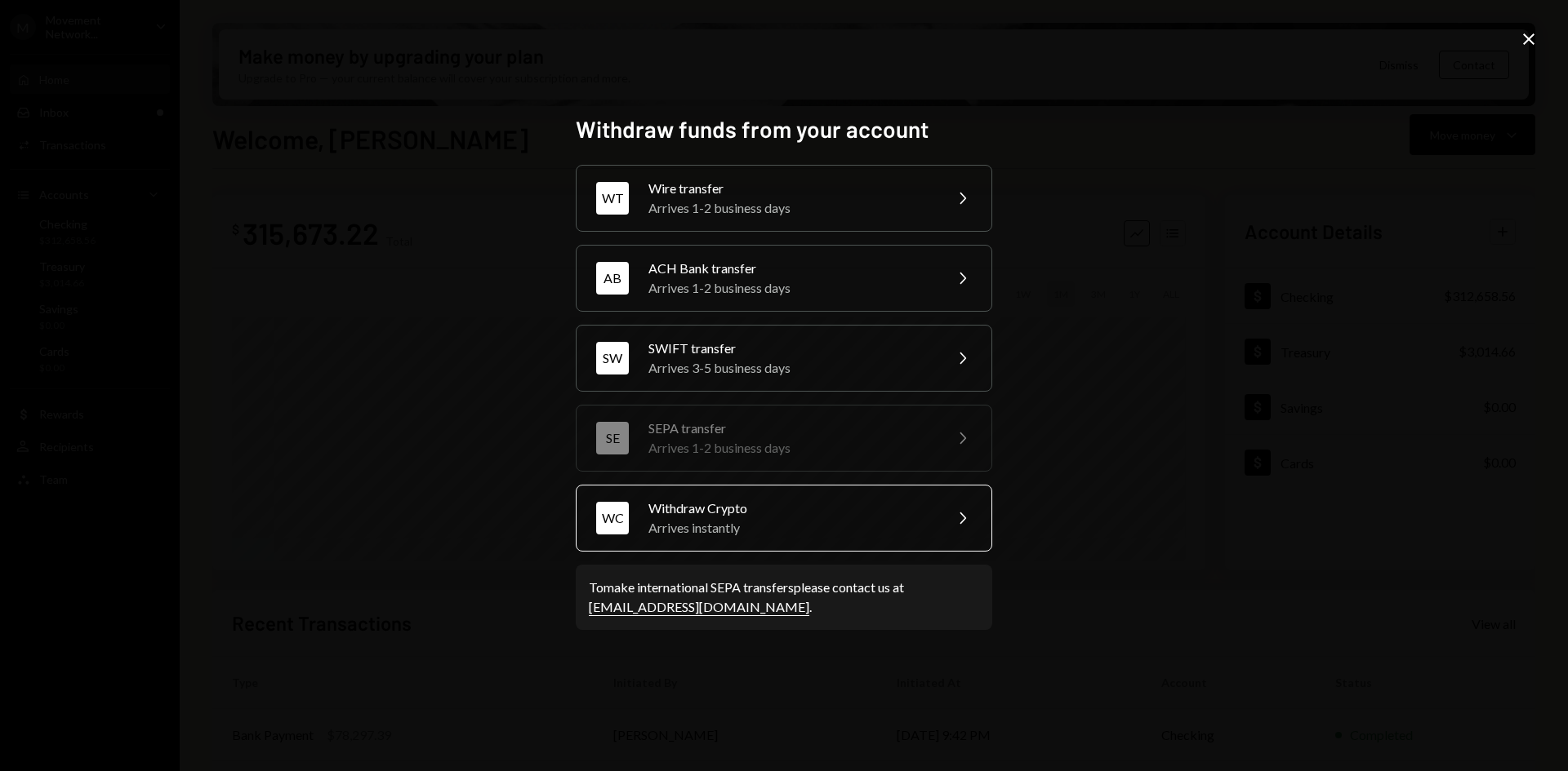
click at [777, 526] on div "Arrives instantly" at bounding box center [790, 528] width 285 height 20
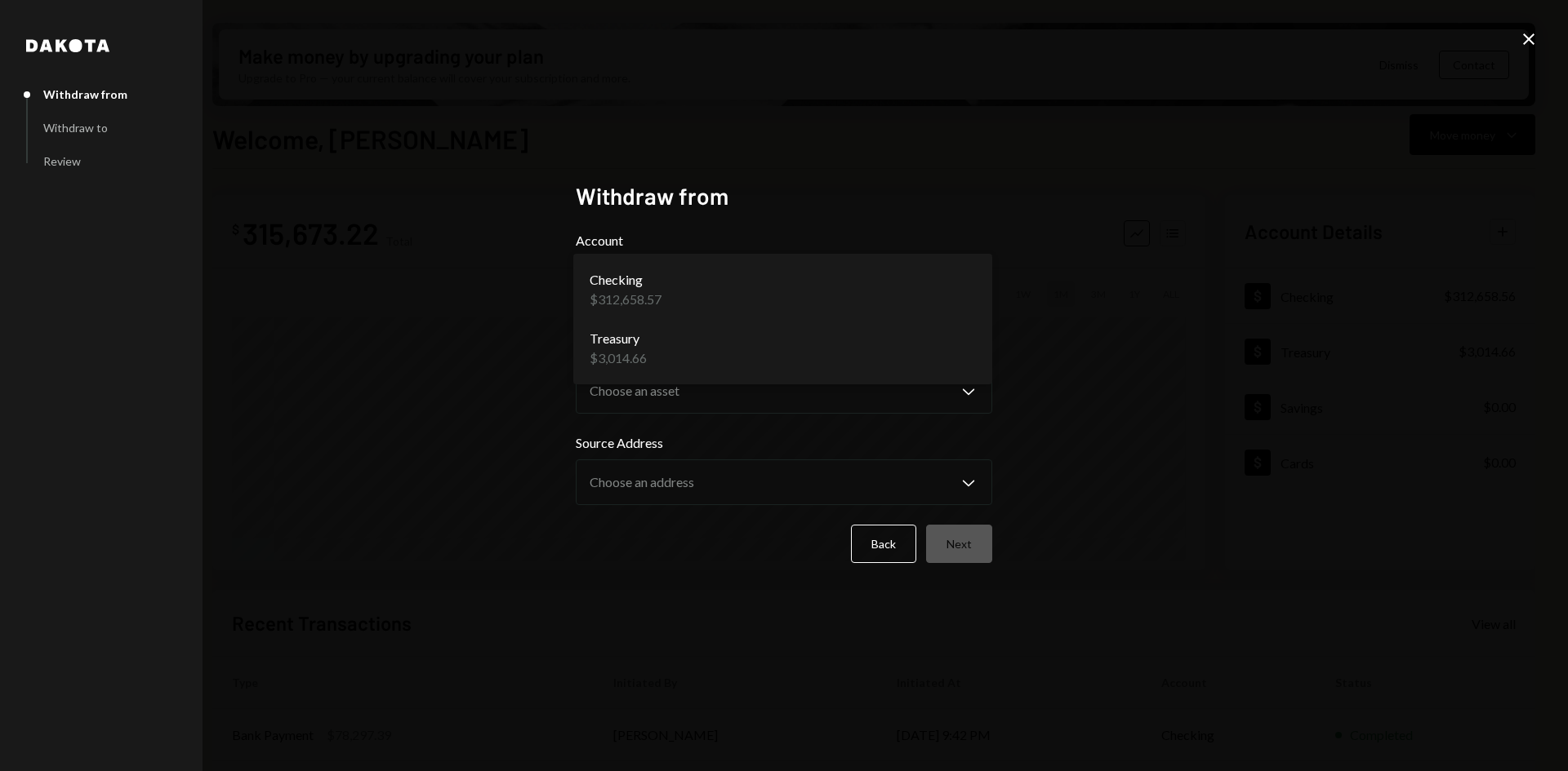
click at [710, 282] on body "M Movement Network... Caret Down Home Home Inbox Inbox Activities Transactions …" at bounding box center [784, 385] width 1568 height 771
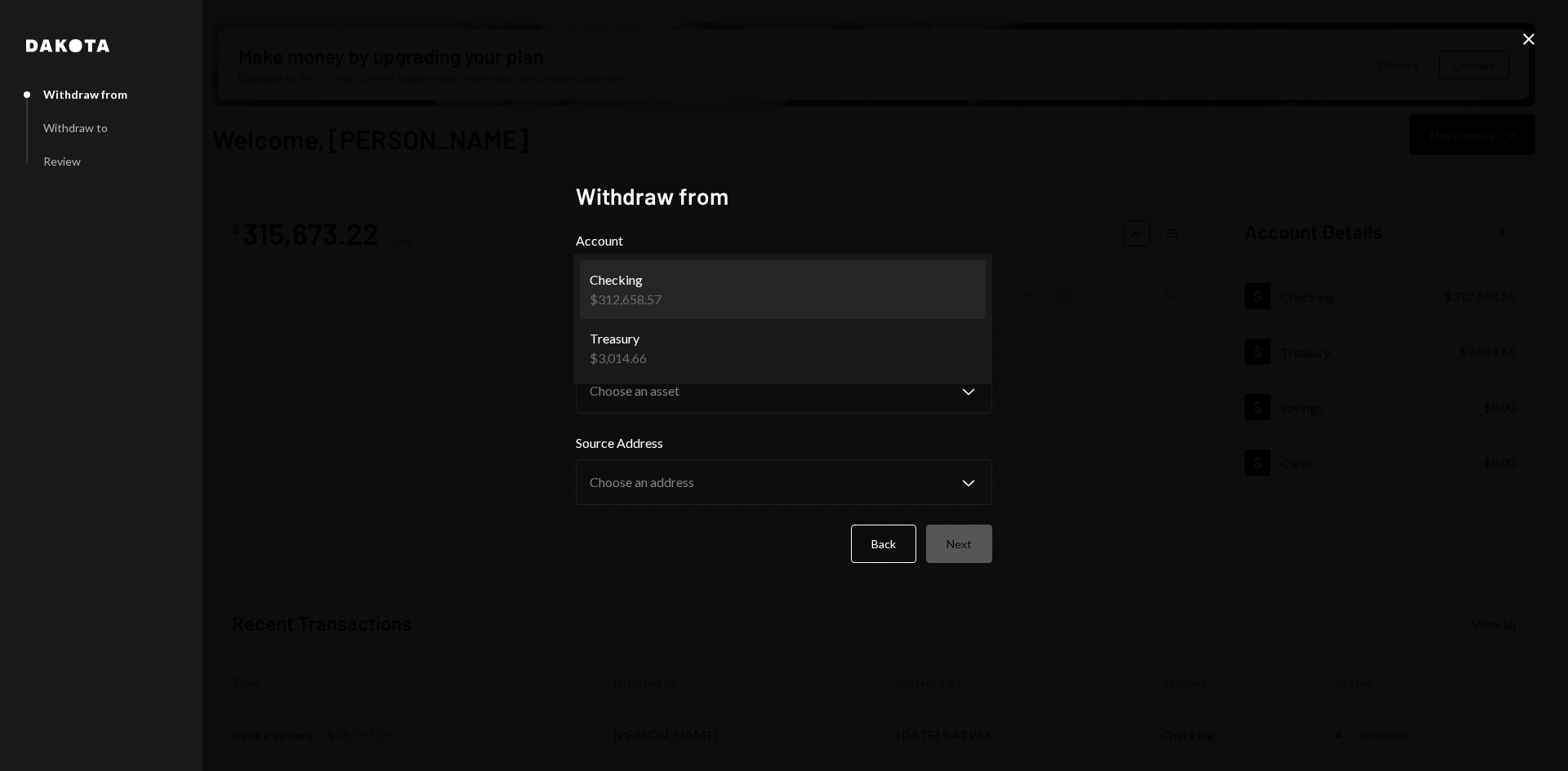
select select "**********"
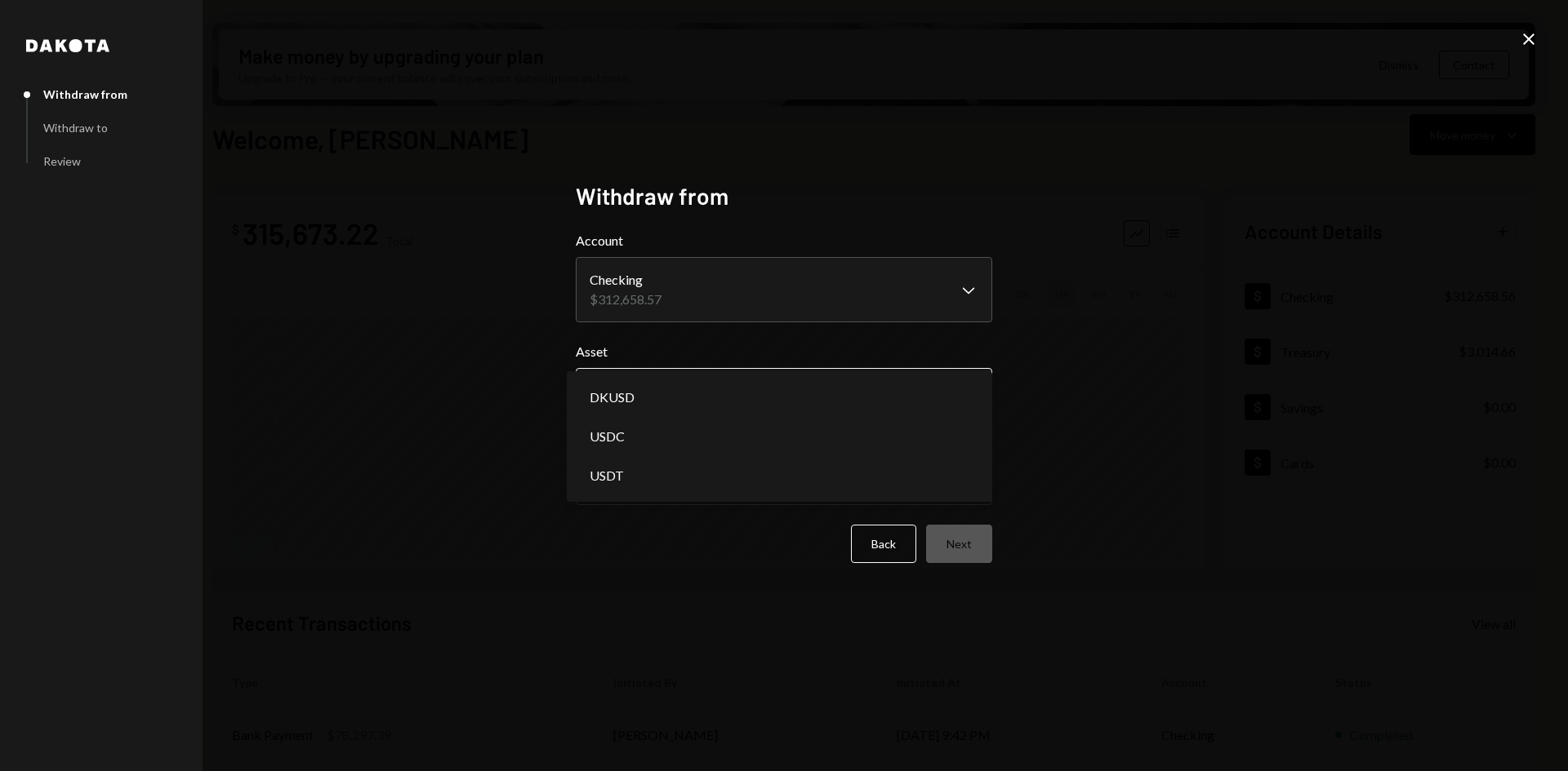
click at [702, 395] on body "M Movement Network... Caret Down Home Home Inbox Inbox Activities Transactions …" at bounding box center [784, 385] width 1568 height 771
select select "****"
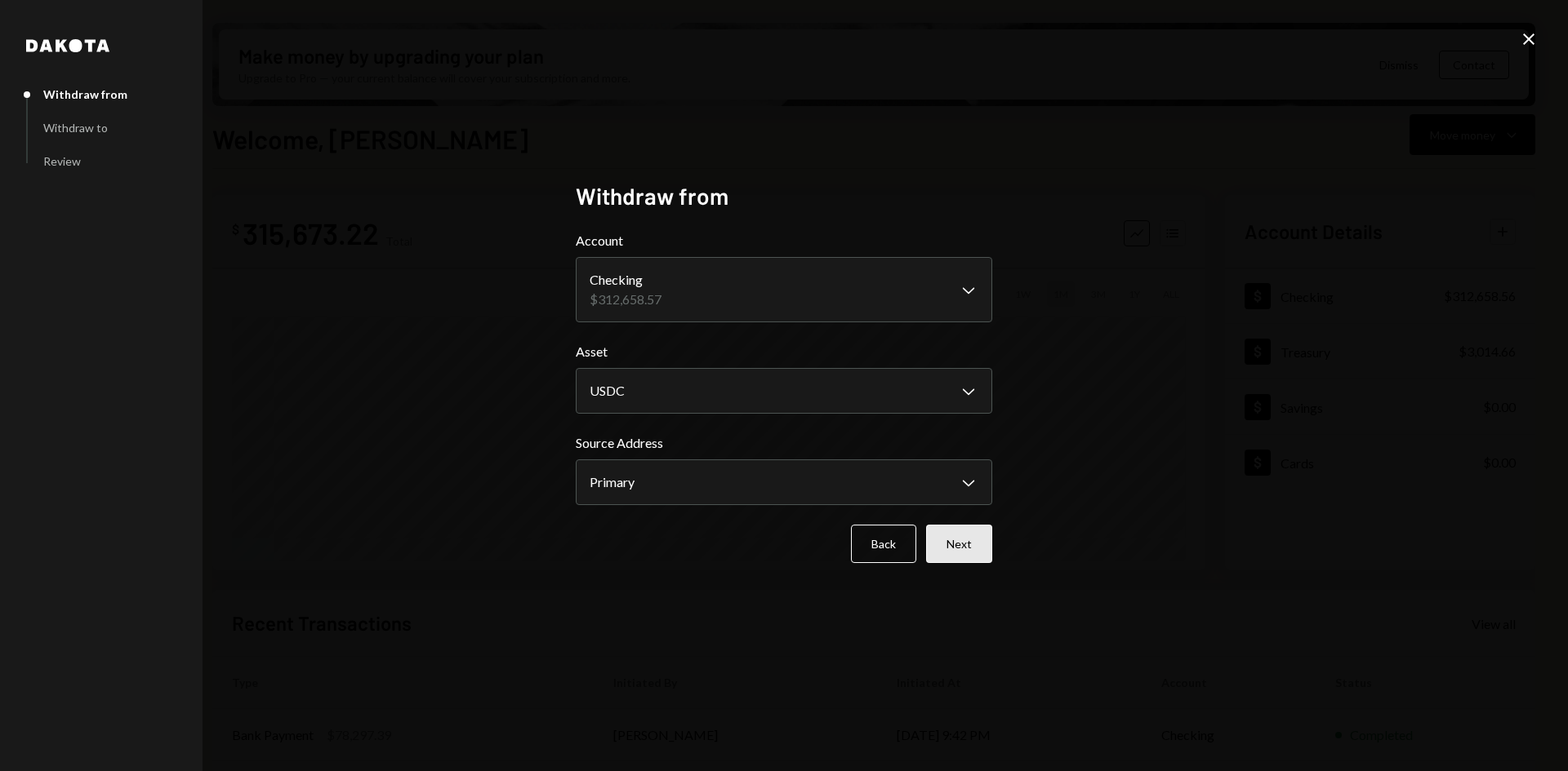
click at [963, 542] on button "Next" at bounding box center [959, 543] width 66 height 38
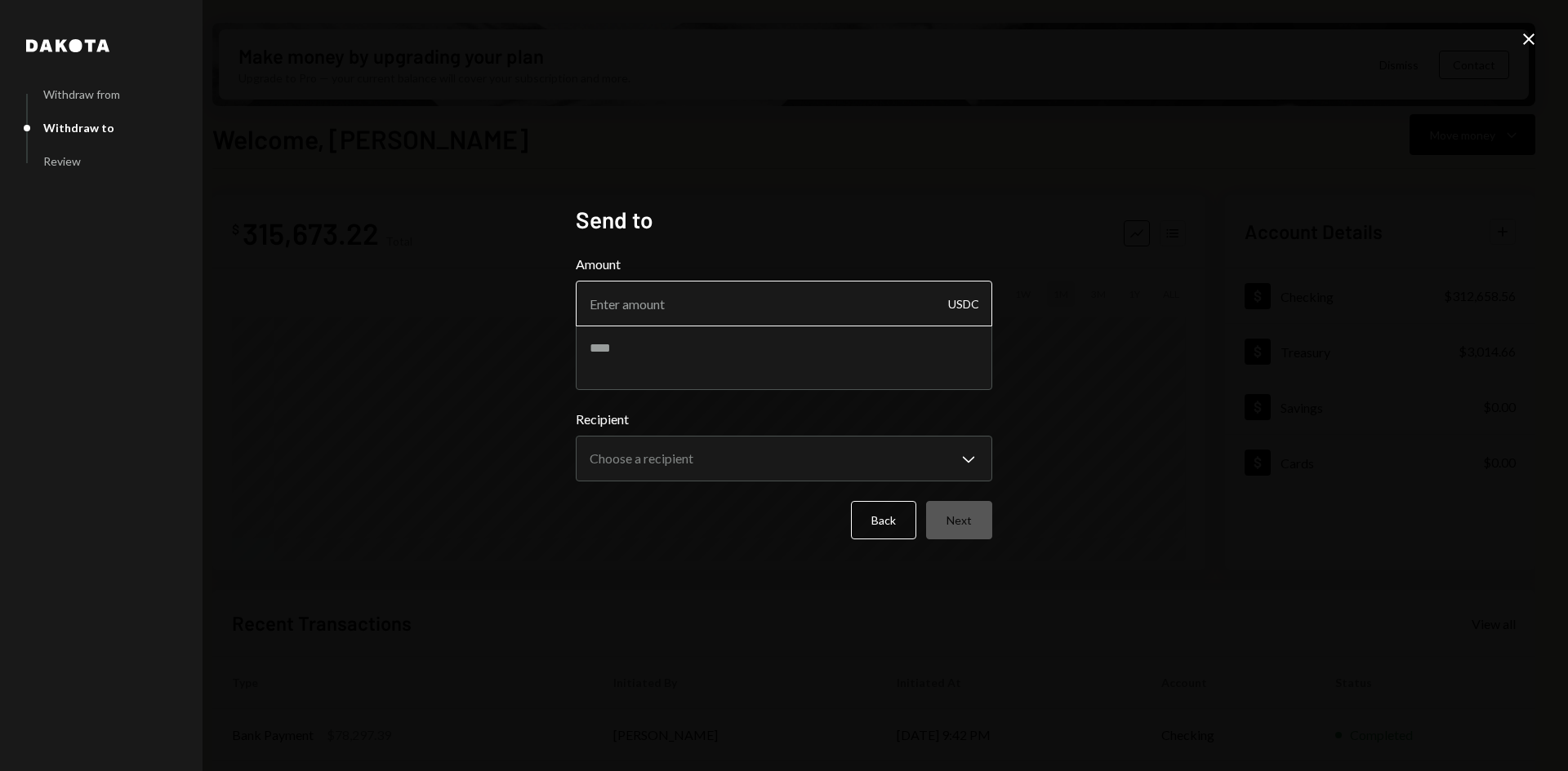
click at [742, 313] on input "Amount" at bounding box center [784, 303] width 416 height 46
type input "2"
type input "10"
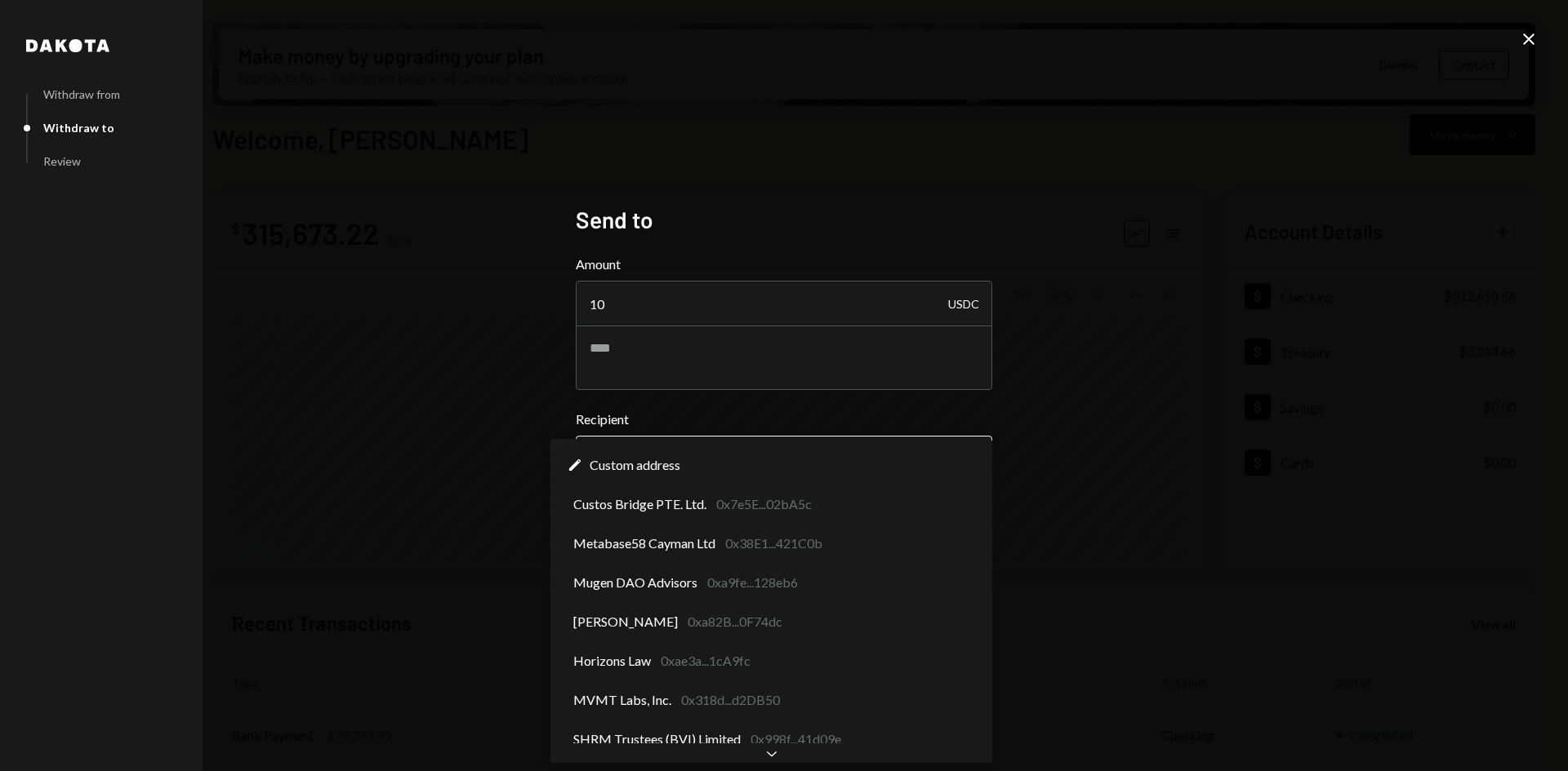
click at [697, 471] on body "M Movement Network... Caret Down Home Home Inbox Inbox Activities Transactions …" at bounding box center [784, 385] width 1568 height 771
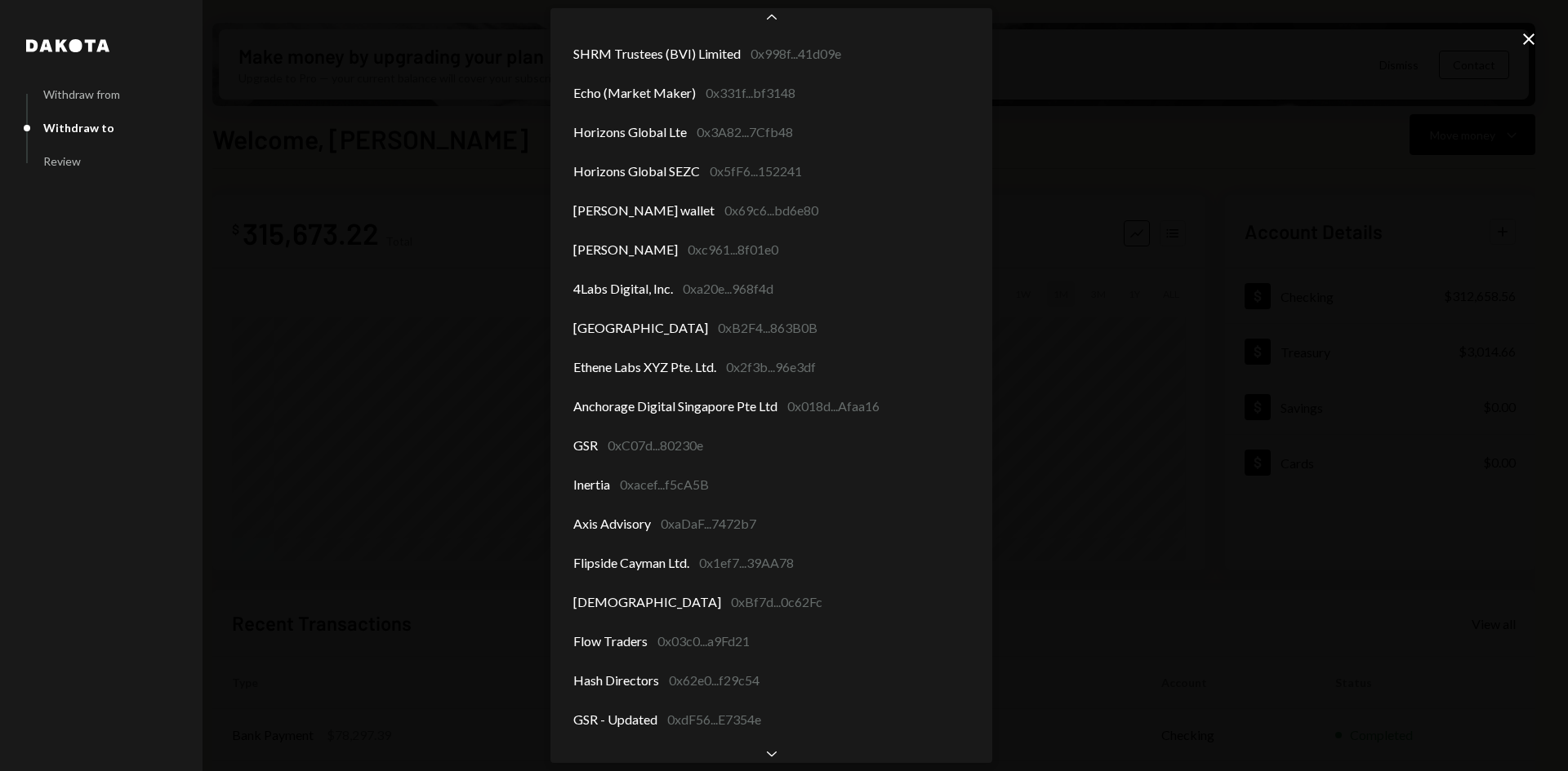
scroll to position [296, 0]
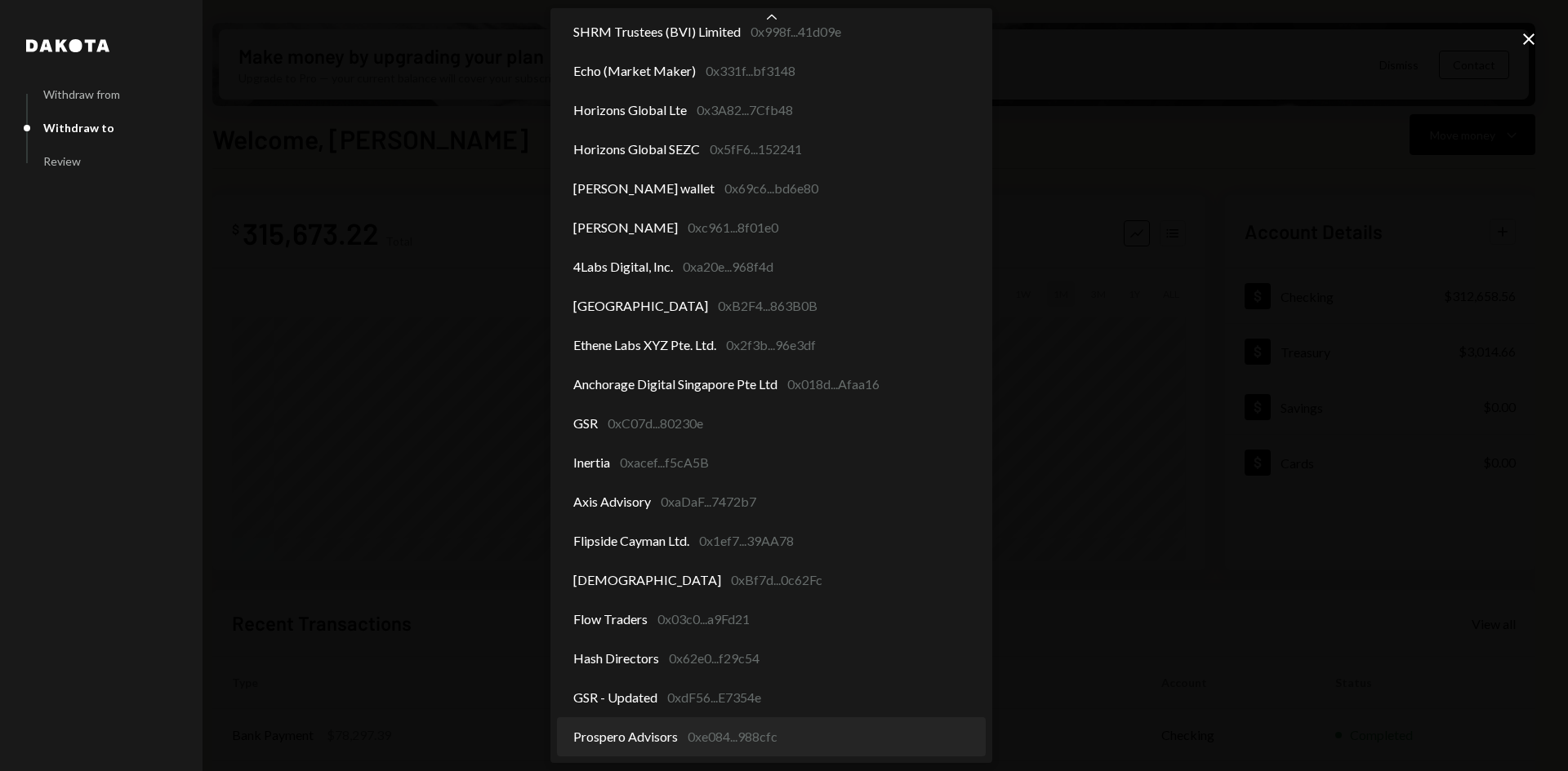
select select "**********"
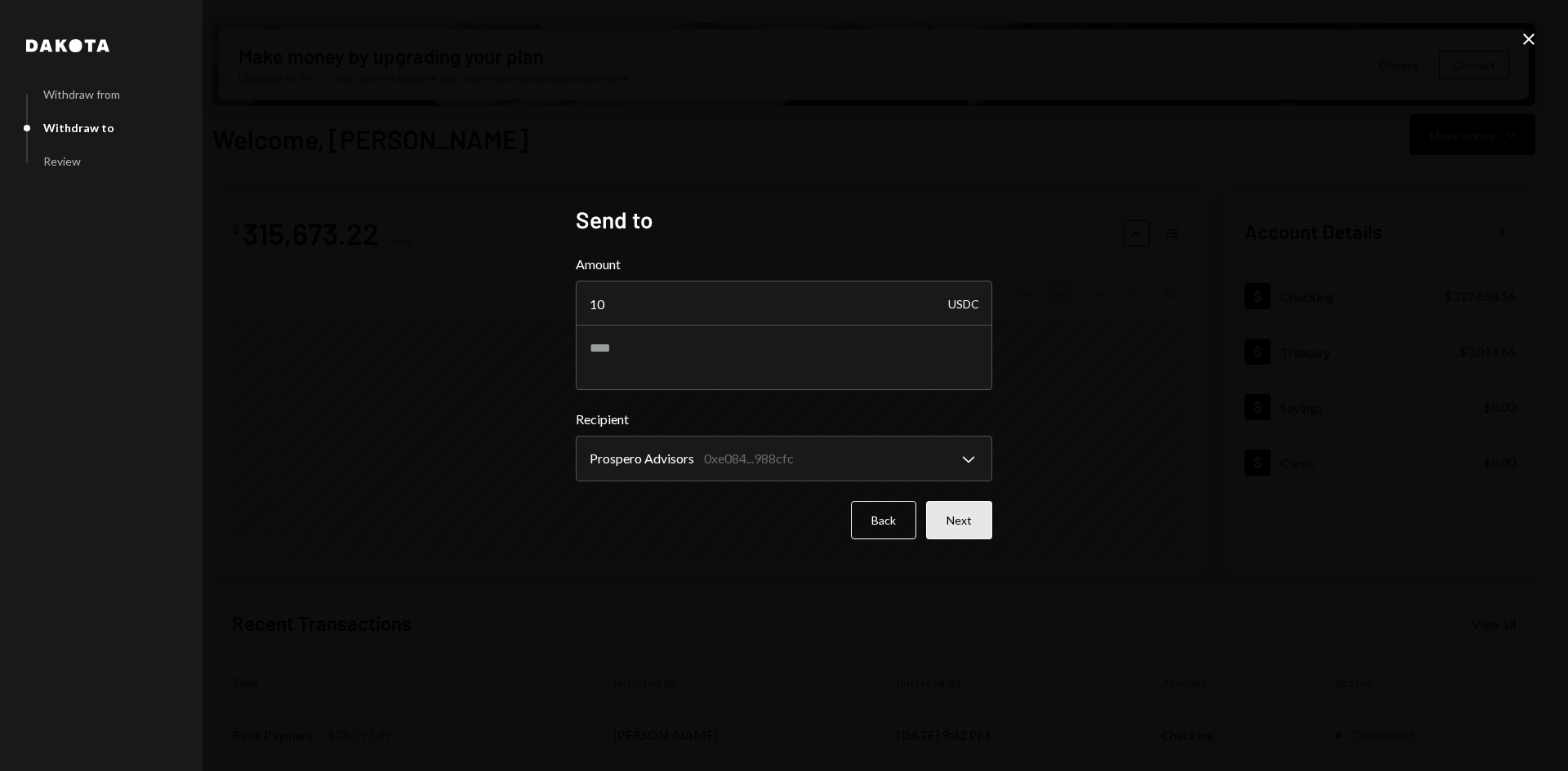
click at [957, 526] on button "Next" at bounding box center [959, 521] width 66 height 38
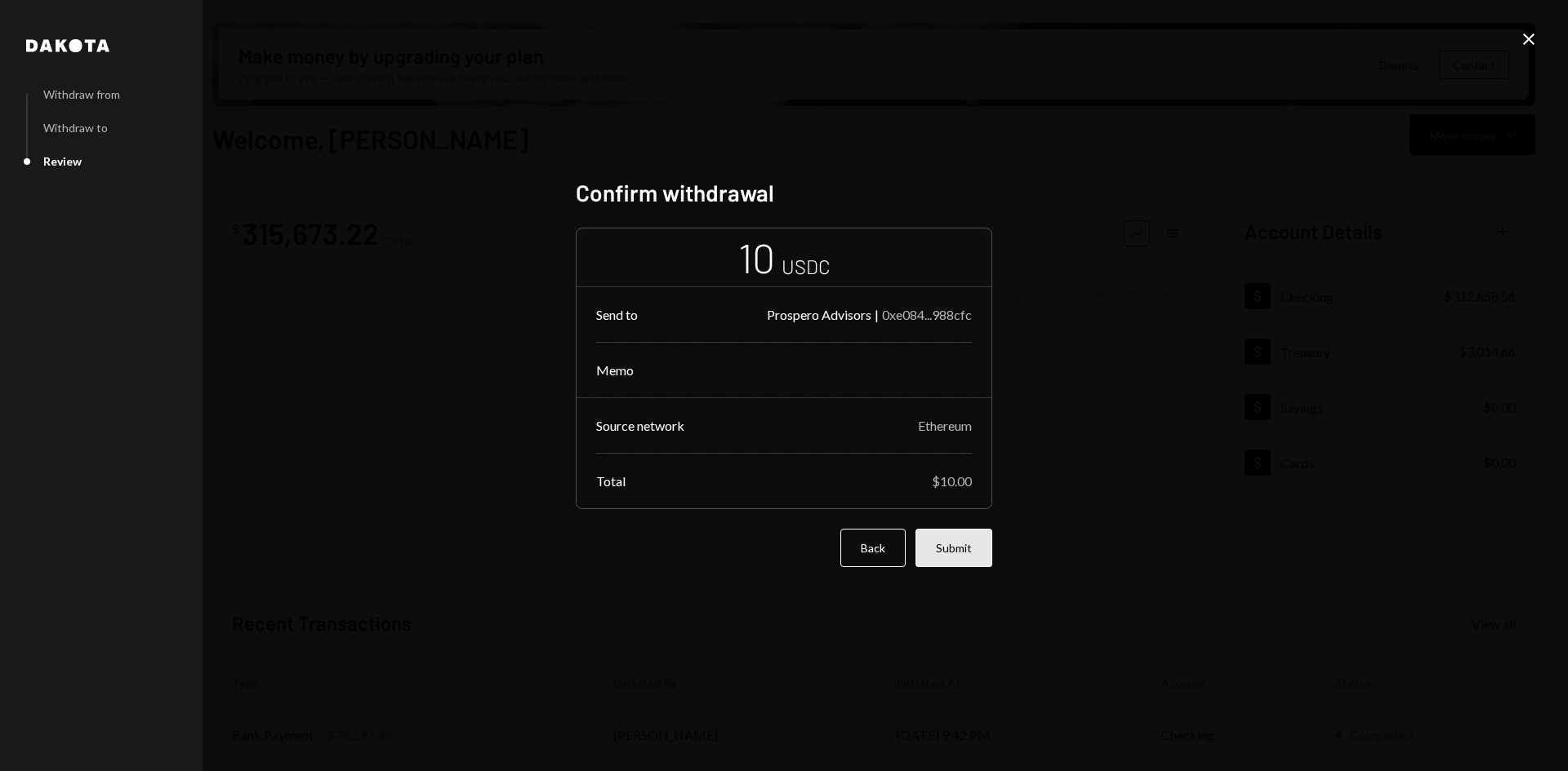
click at [952, 548] on button "Submit" at bounding box center [953, 548] width 77 height 38
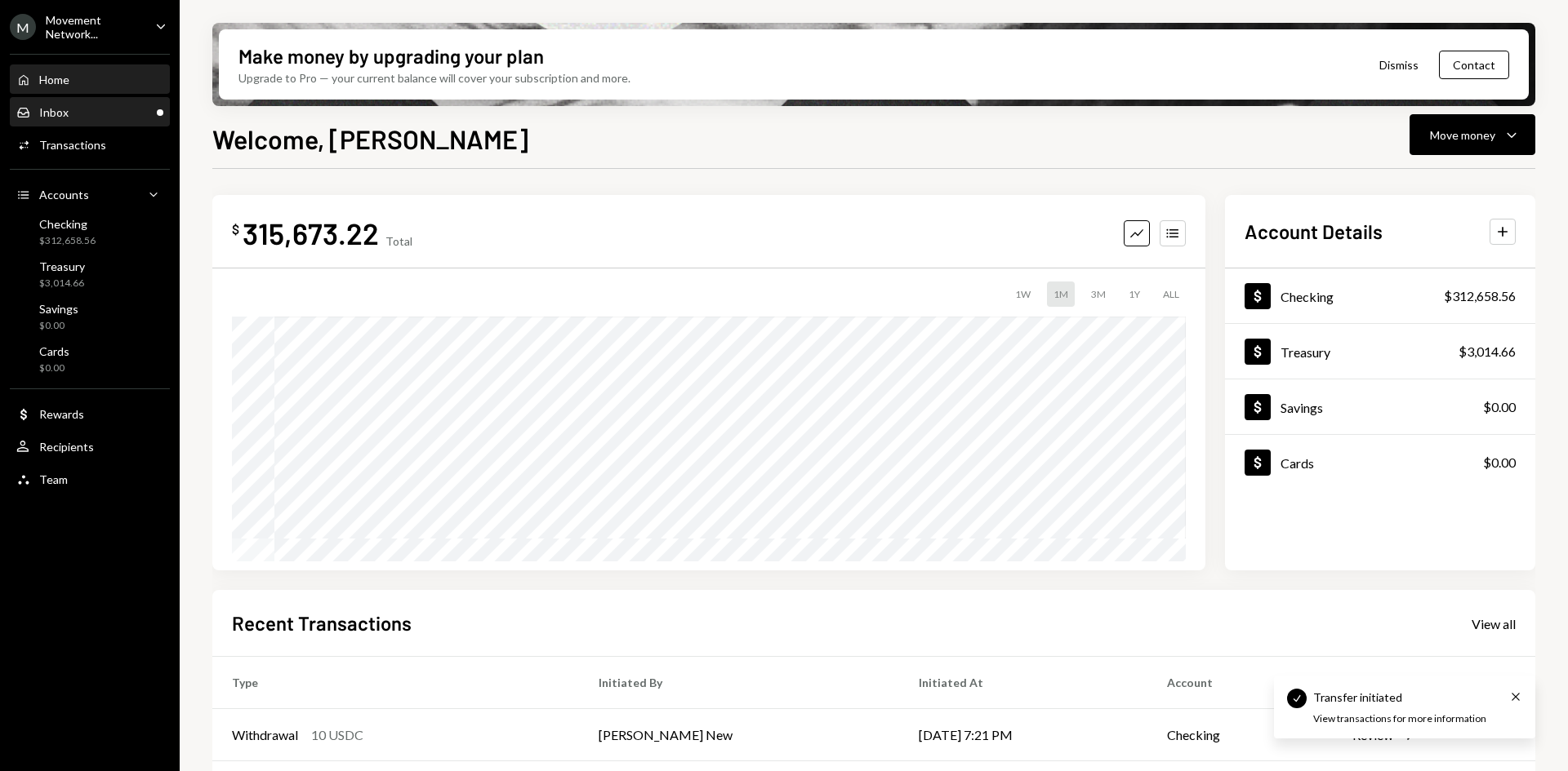
click at [76, 117] on div "Inbox Inbox" at bounding box center [89, 112] width 147 height 14
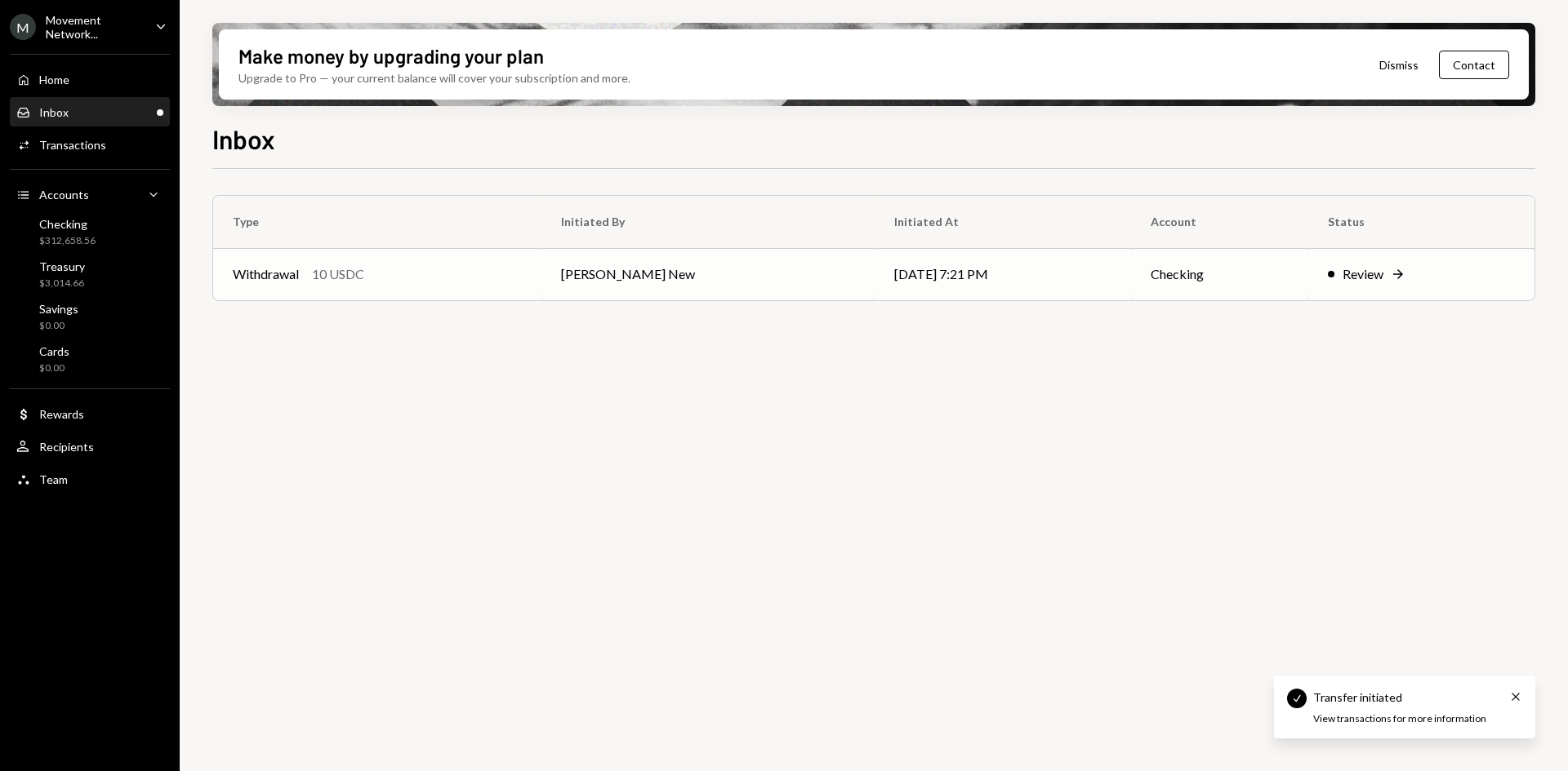
click at [561, 290] on td "[PERSON_NAME] New" at bounding box center [708, 274] width 333 height 52
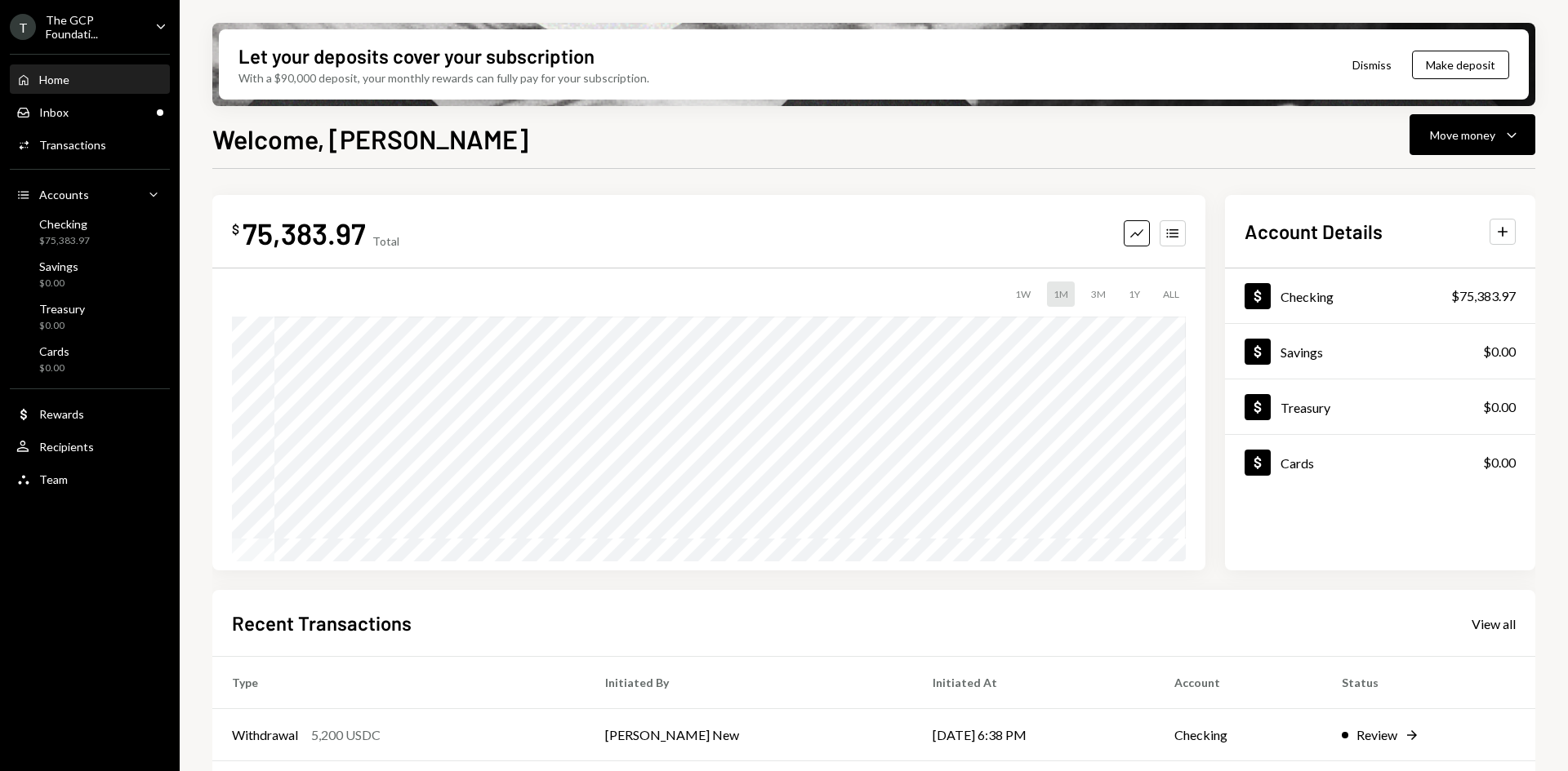
click at [88, 27] on div "The GCP Foundati..." at bounding box center [94, 27] width 97 height 28
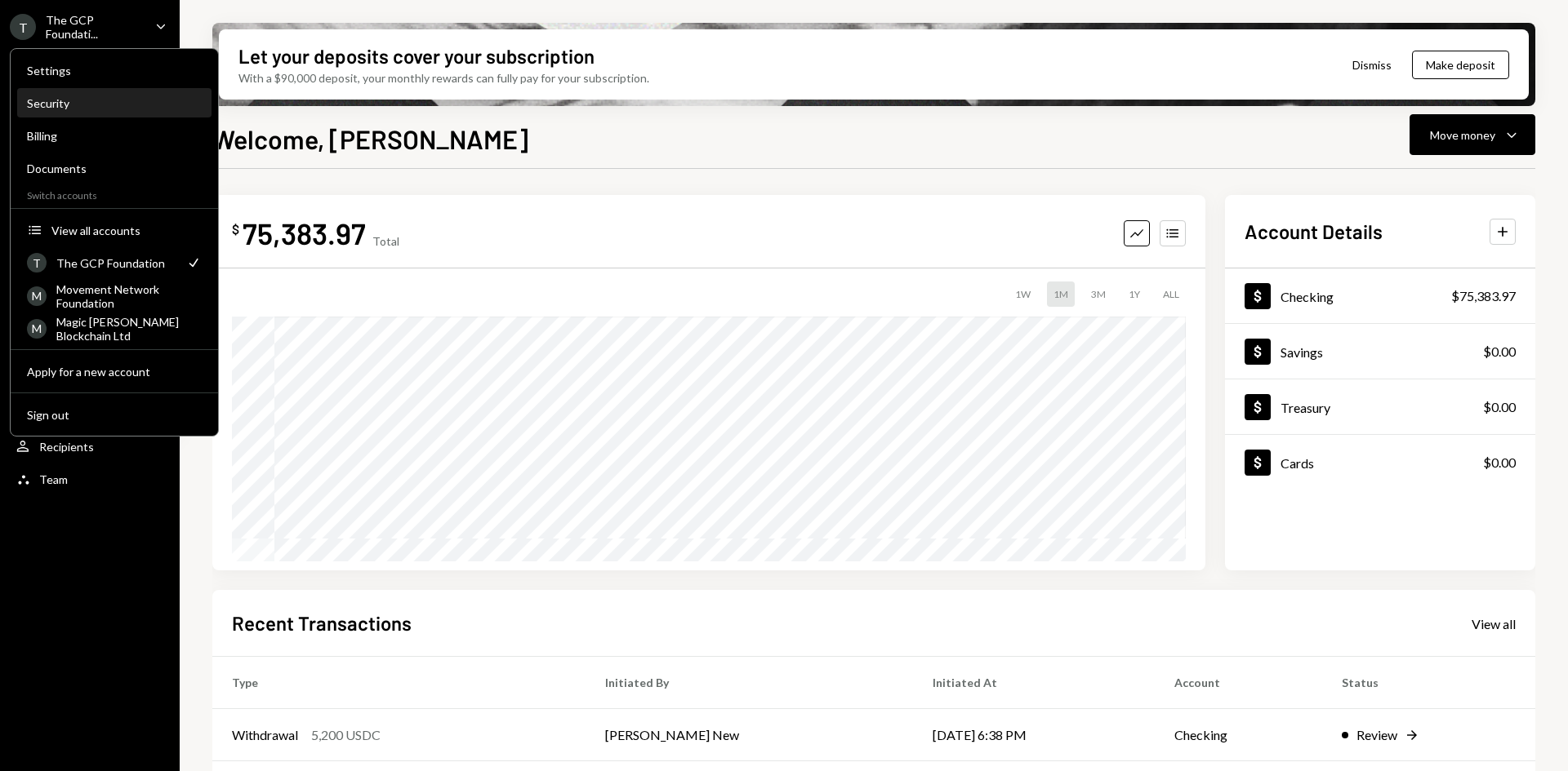
click at [101, 97] on div "Security" at bounding box center [114, 103] width 175 height 14
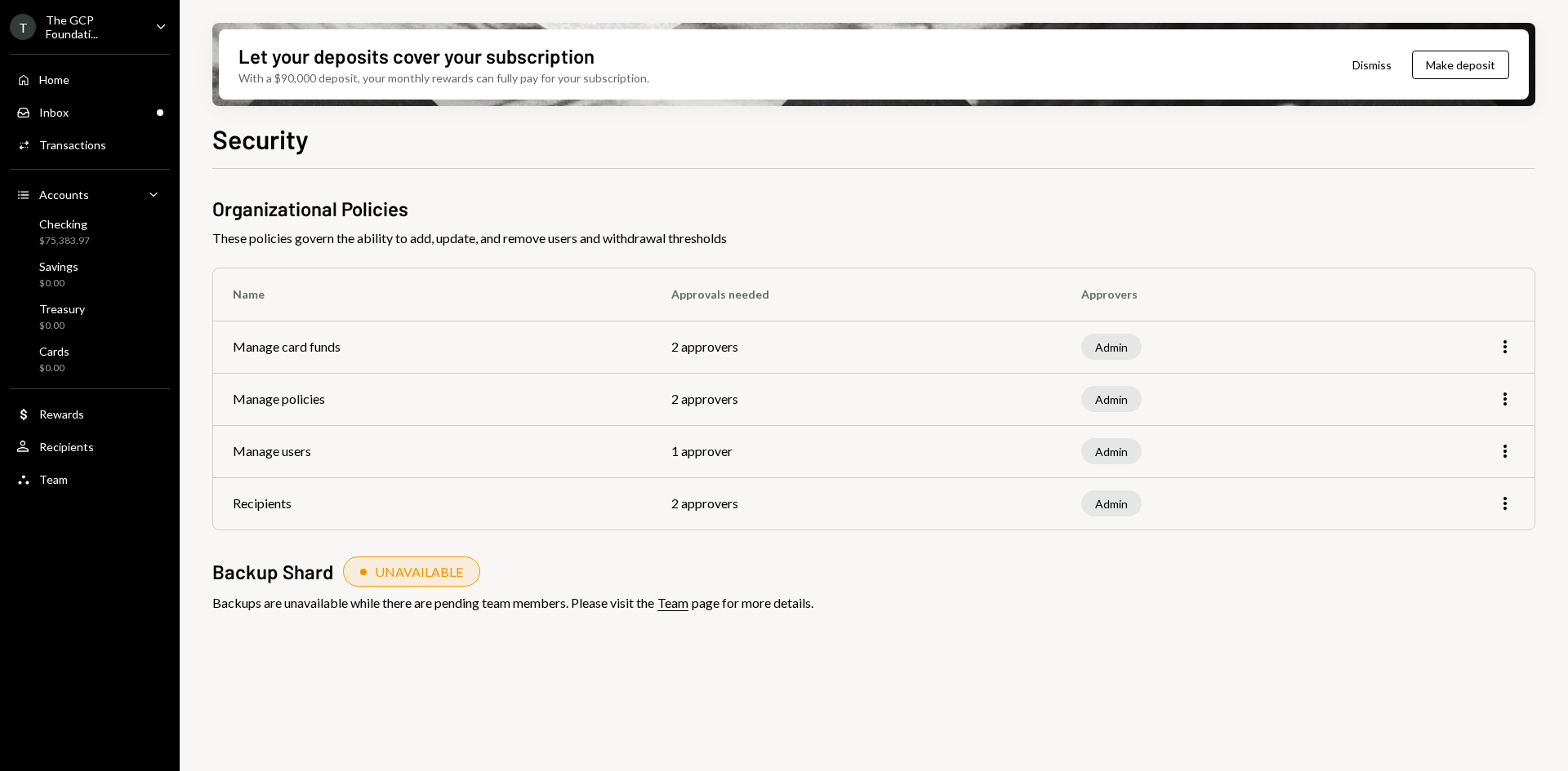
click at [65, 35] on div "The GCP Foundati..." at bounding box center [94, 27] width 97 height 28
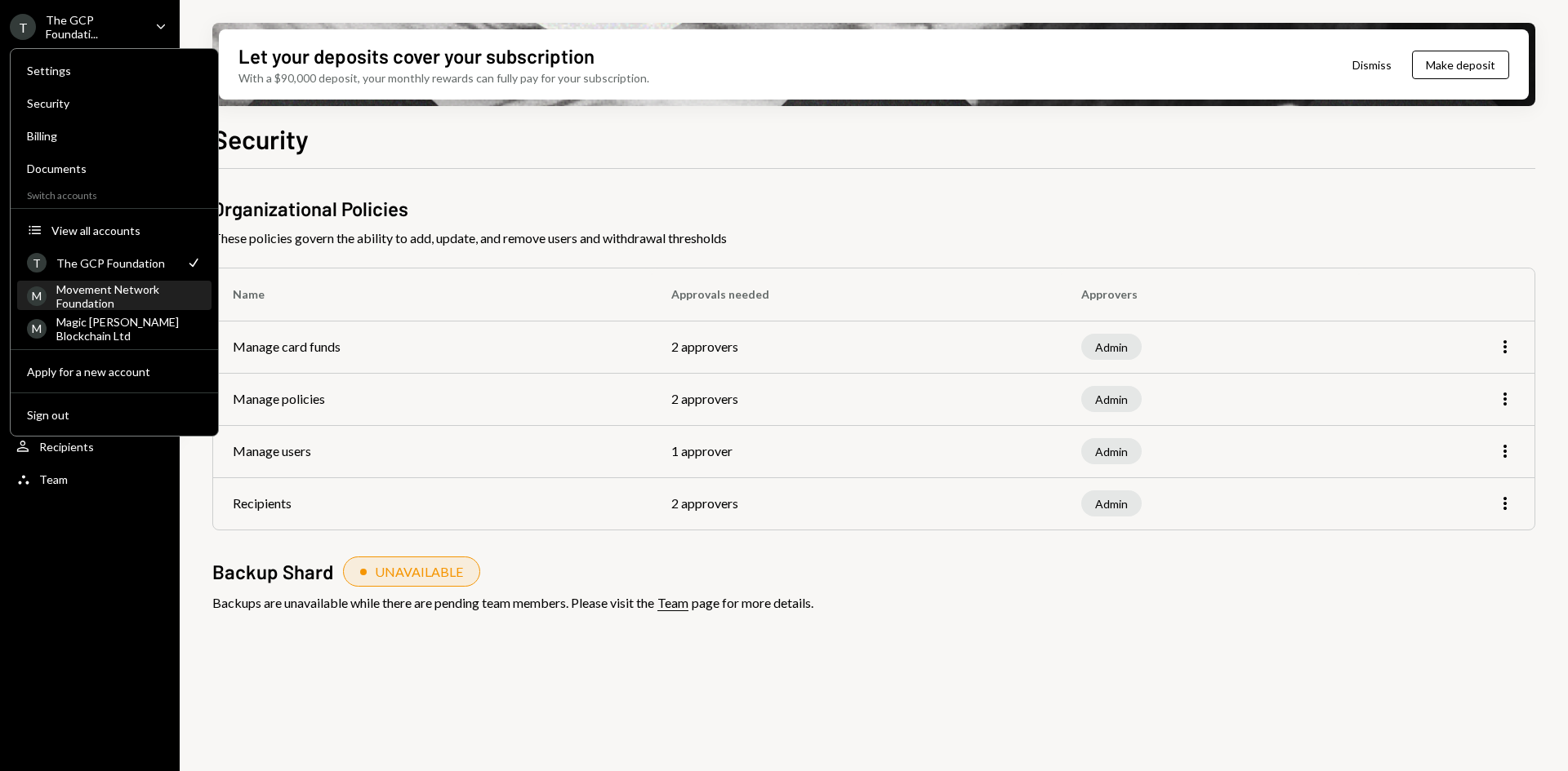
click at [121, 302] on div "Movement Network Foundation" at bounding box center [128, 296] width 145 height 28
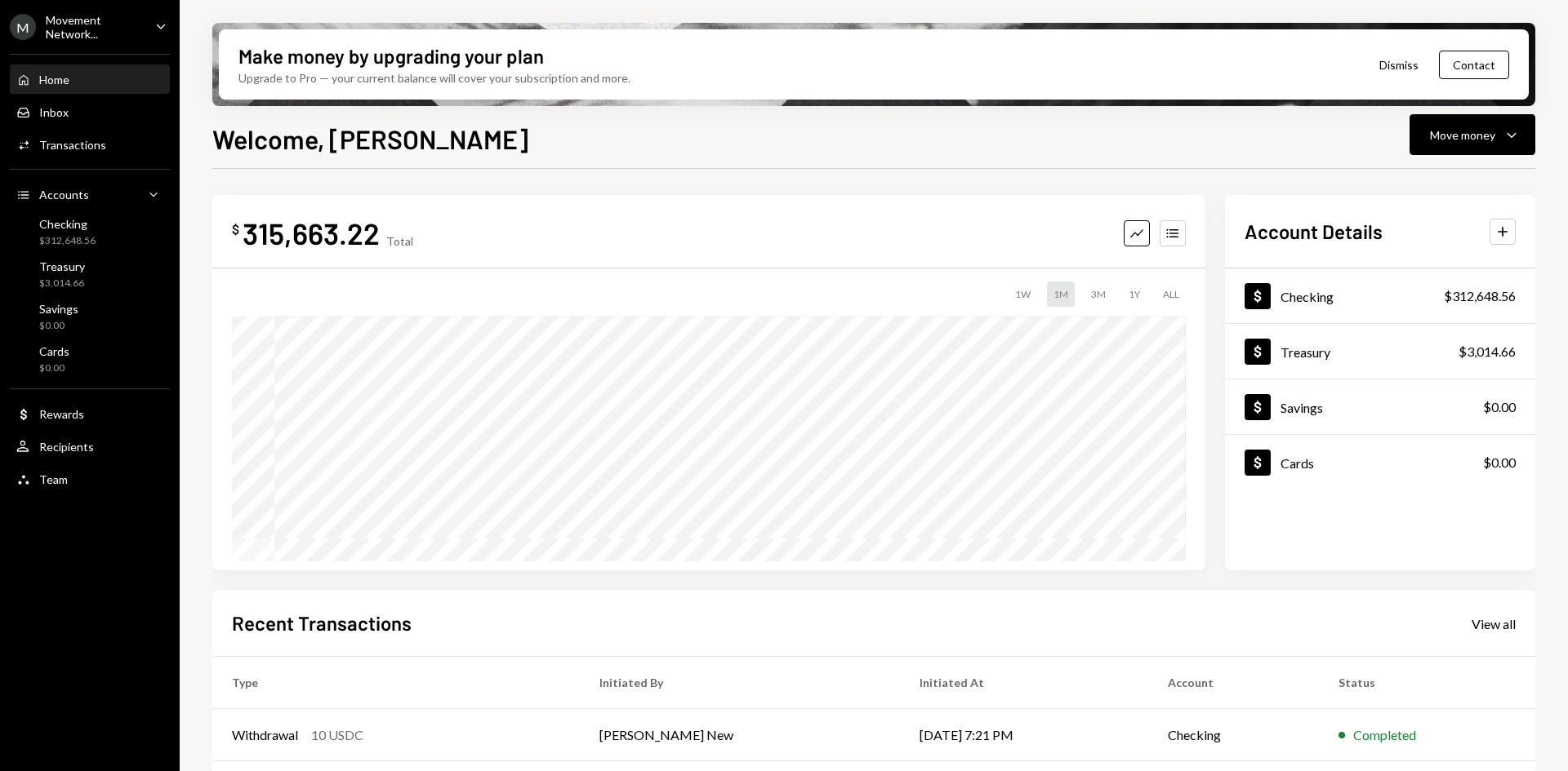
click at [148, 43] on ul "M Movement Network... Caret Down Home Home Inbox Inbox Activities Transactions …" at bounding box center [89, 248] width 179 height 497
click at [91, 27] on div "Movement Network..." at bounding box center [94, 27] width 97 height 28
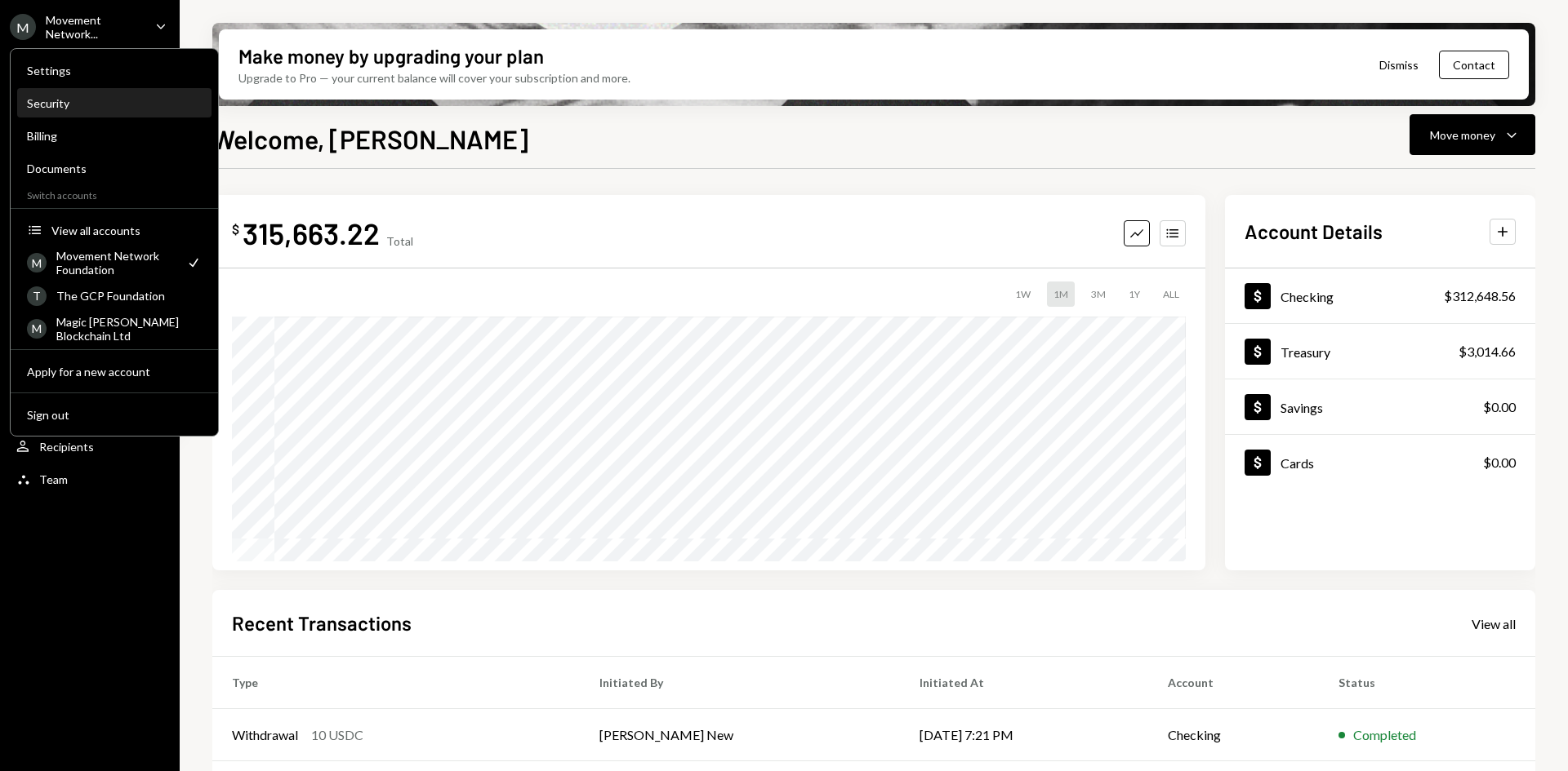
click at [106, 96] on div "Security" at bounding box center [114, 103] width 175 height 28
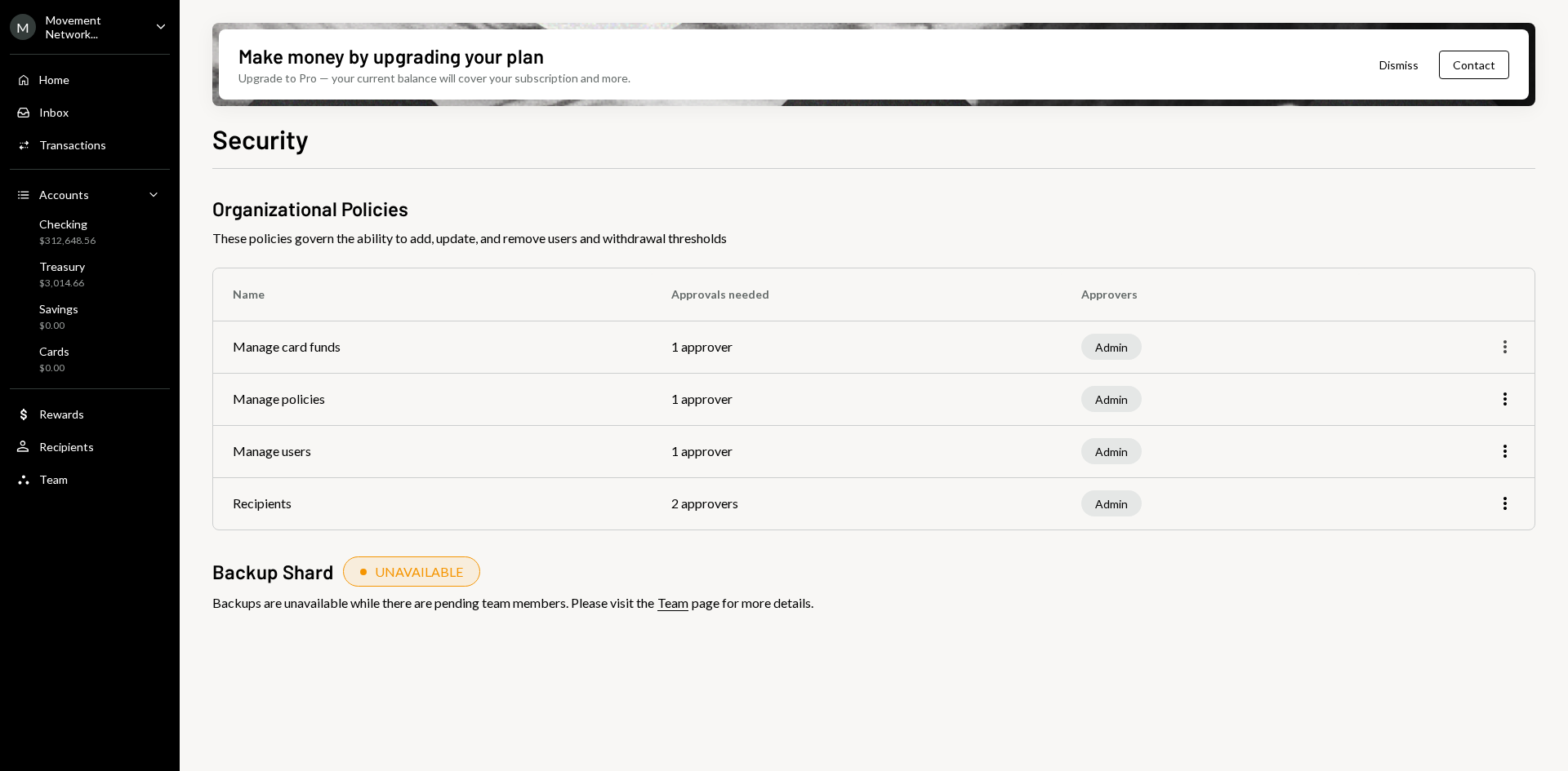
click at [1510, 341] on icon "More" at bounding box center [1504, 347] width 20 height 20
click at [1449, 384] on div "Edit" at bounding box center [1467, 381] width 82 height 28
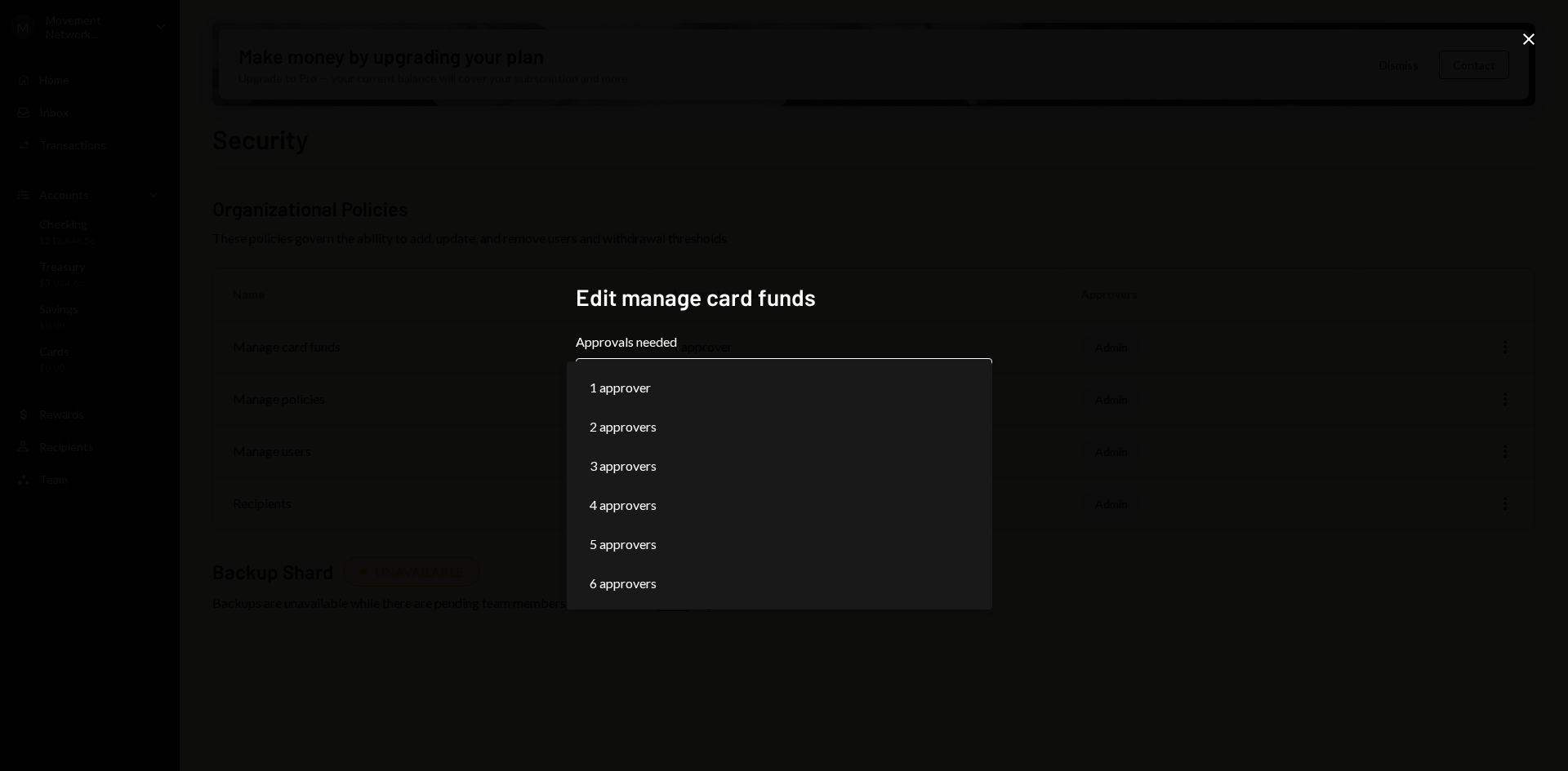
click at [947, 390] on body "**********" at bounding box center [784, 385] width 1568 height 771
select select "*"
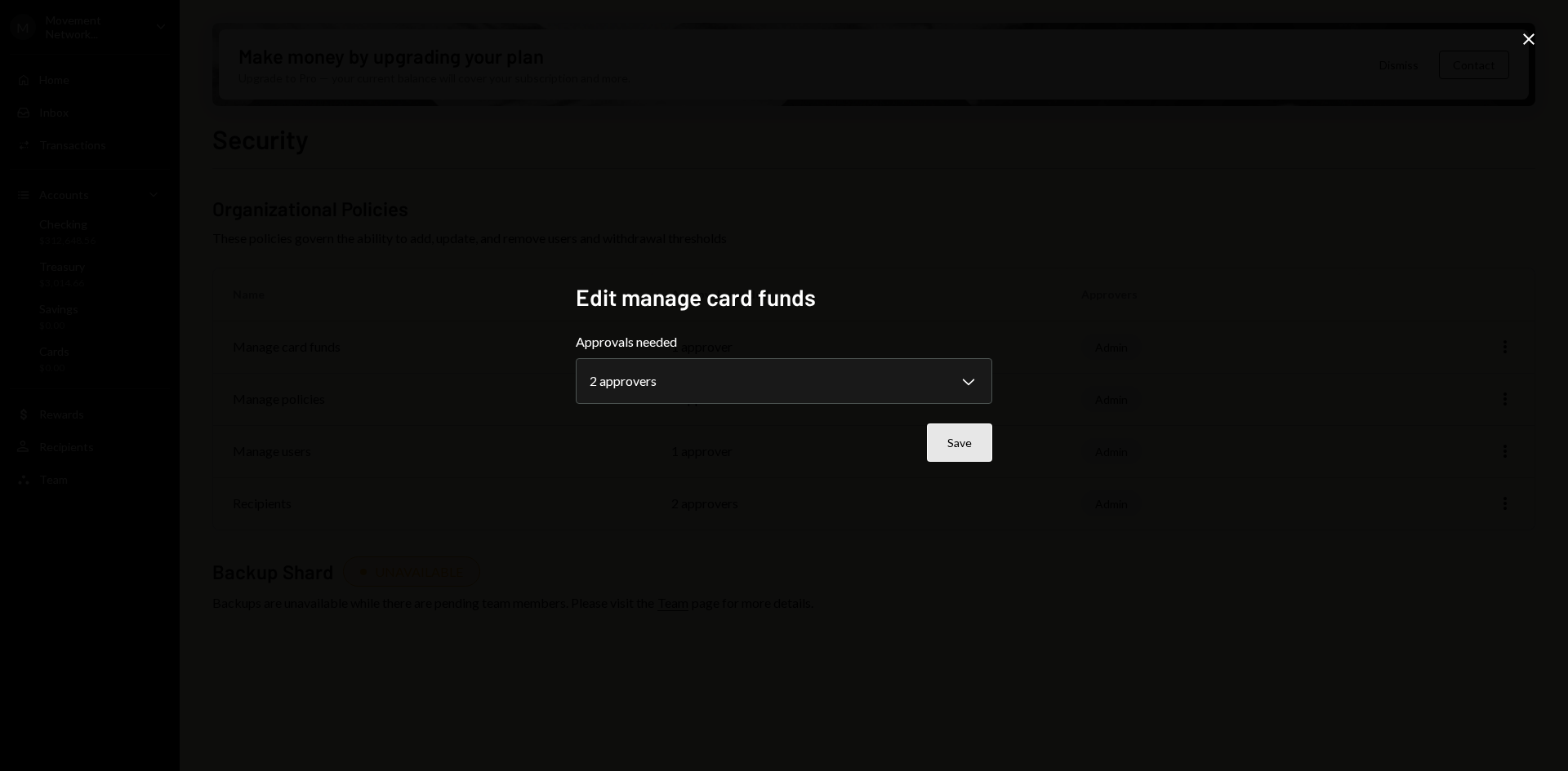
click at [970, 437] on button "Save" at bounding box center [959, 443] width 65 height 38
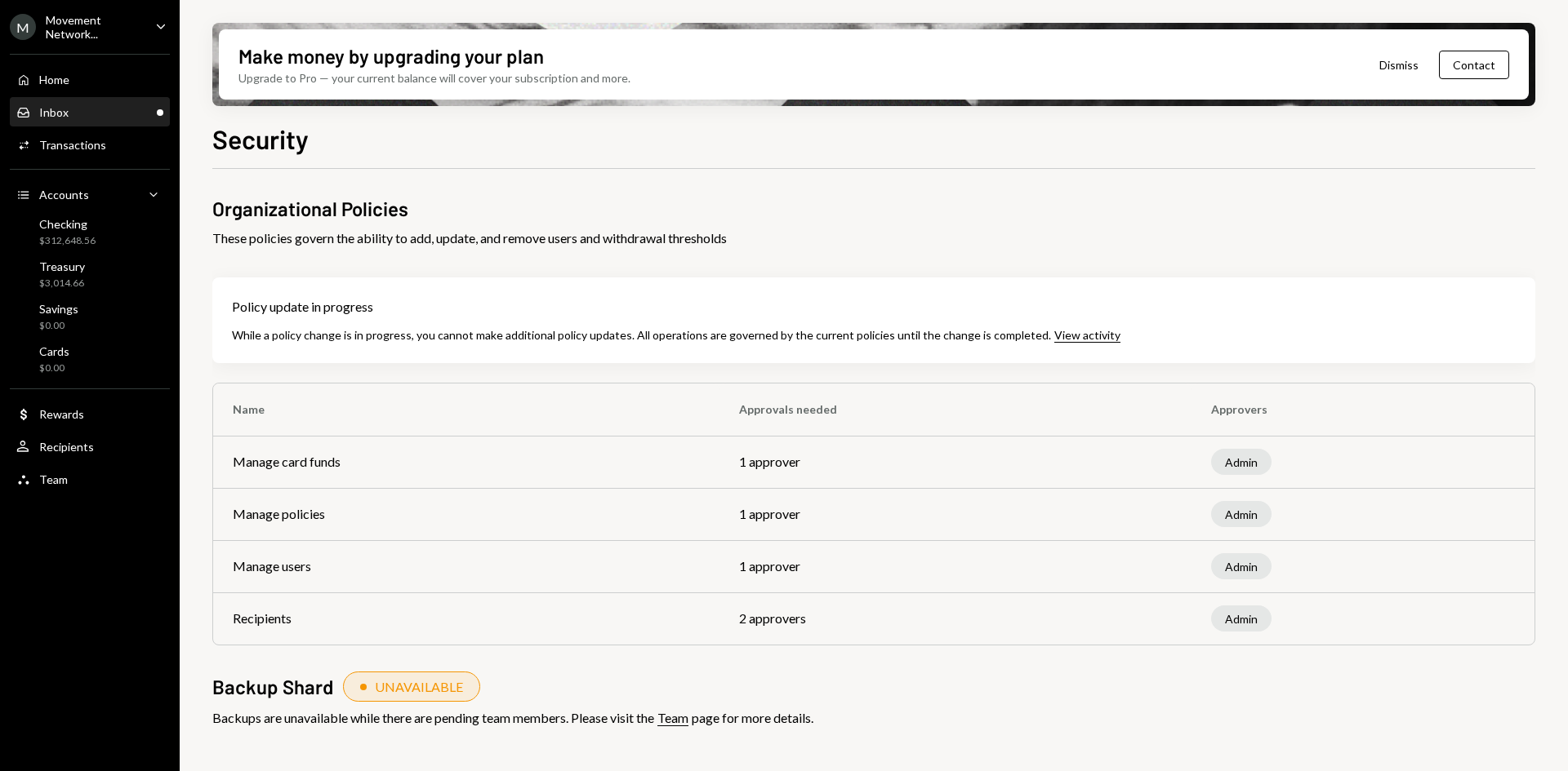
click at [49, 108] on div "Inbox" at bounding box center [53, 112] width 29 height 14
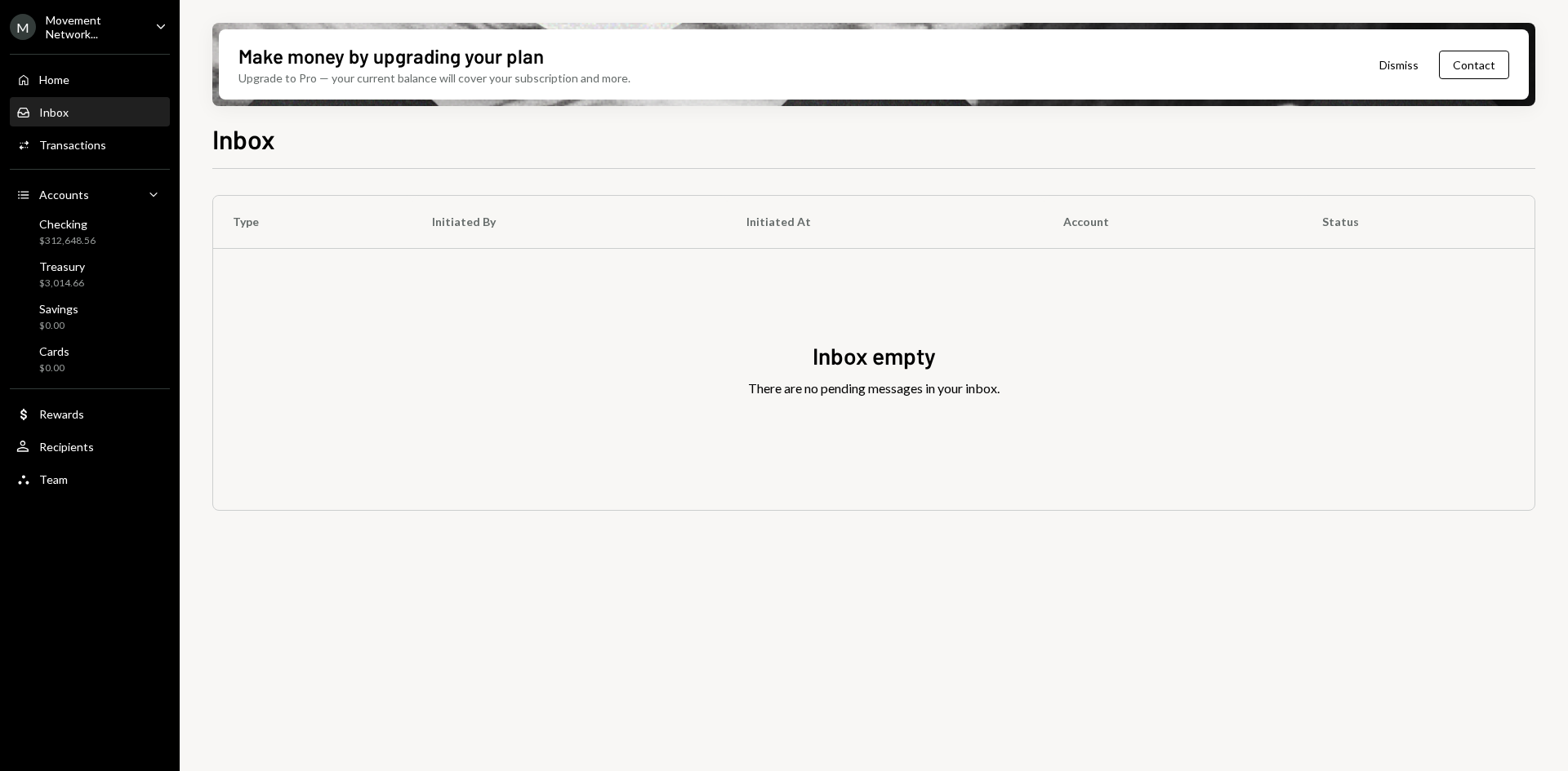
click at [92, 27] on div "Movement Network..." at bounding box center [94, 27] width 97 height 28
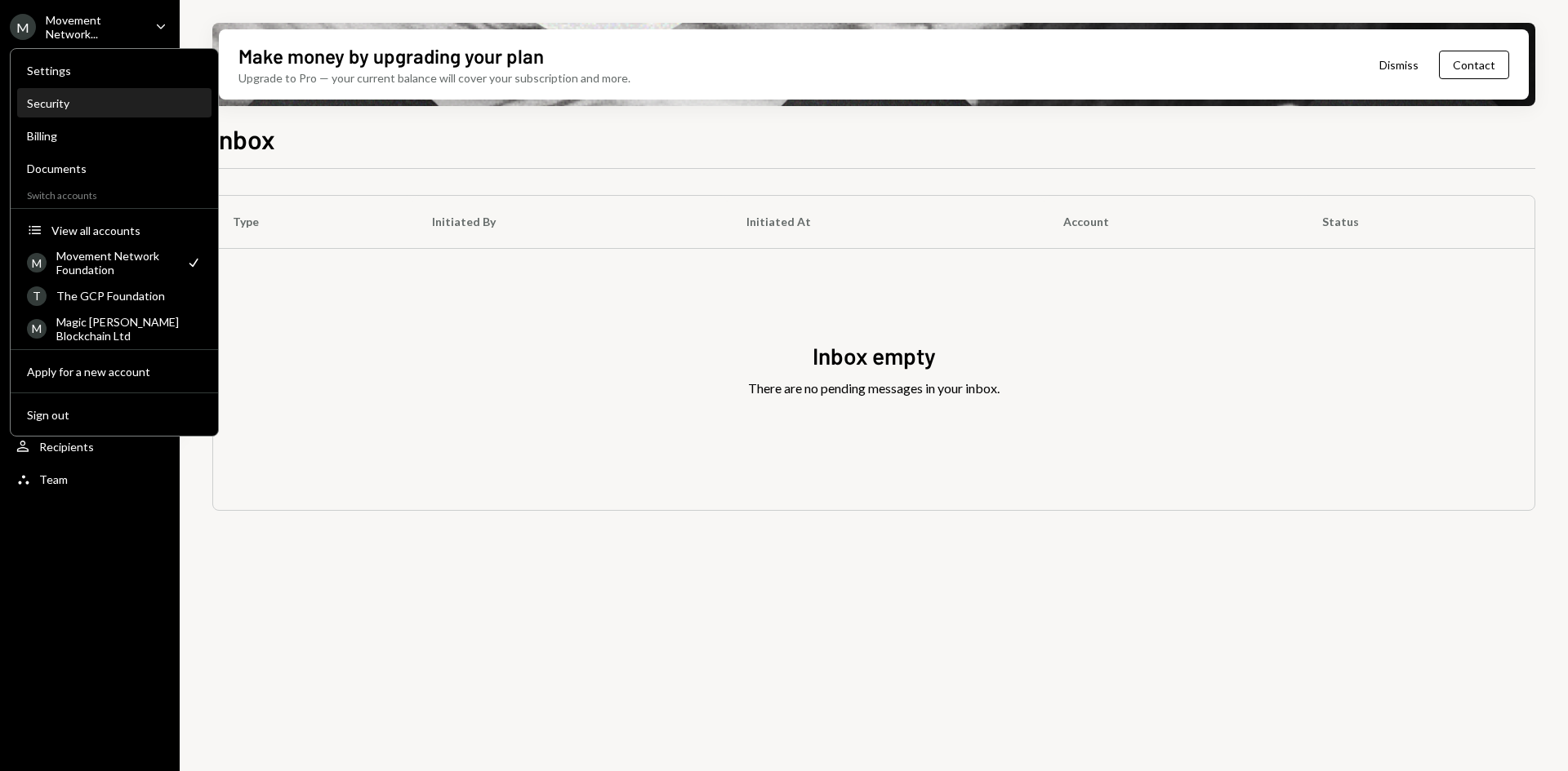
click at [120, 104] on div "Security" at bounding box center [114, 103] width 175 height 14
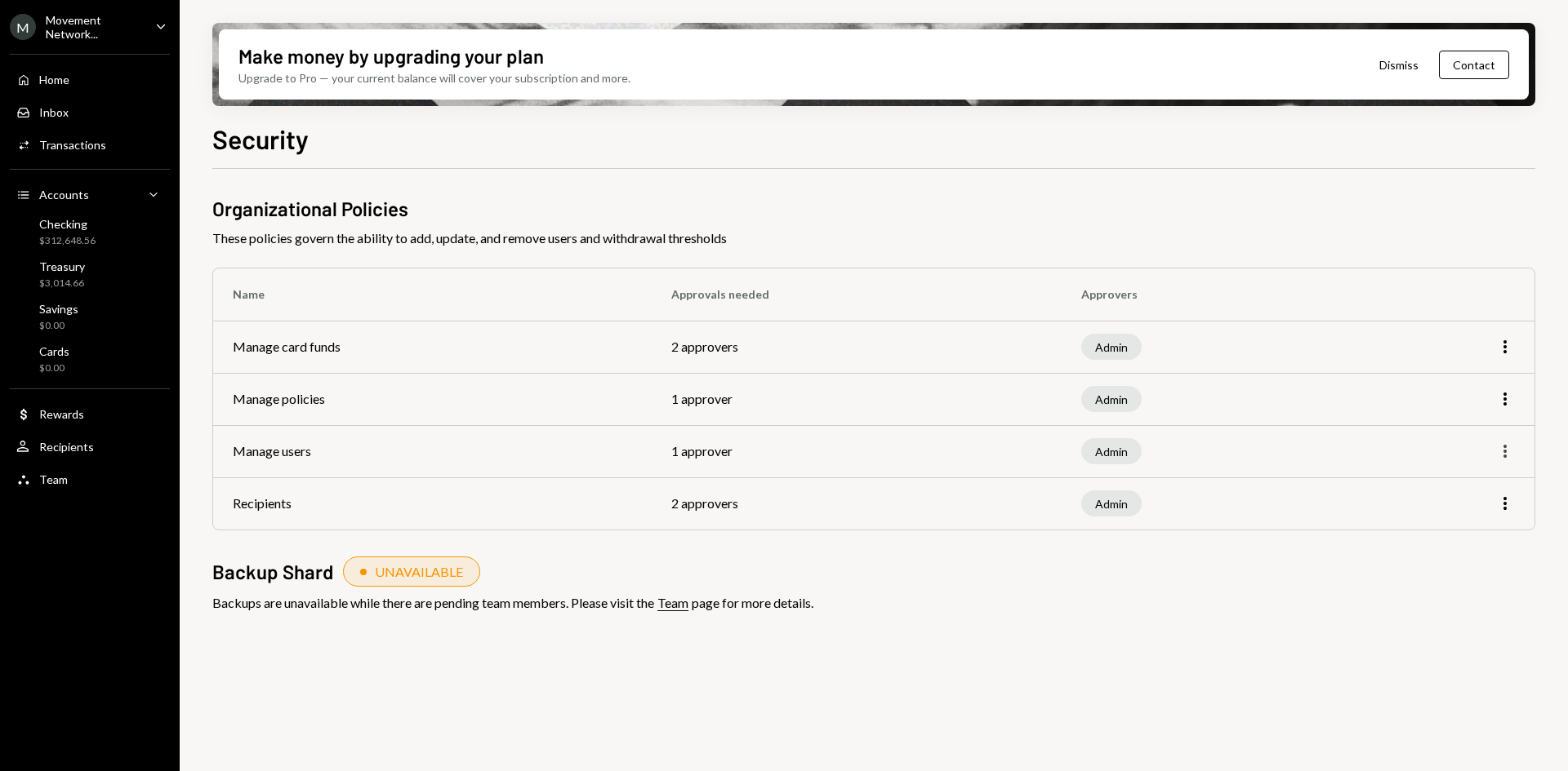
click at [1504, 453] on icon "More" at bounding box center [1504, 451] width 20 height 20
click at [1472, 493] on div "Edit" at bounding box center [1467, 486] width 82 height 28
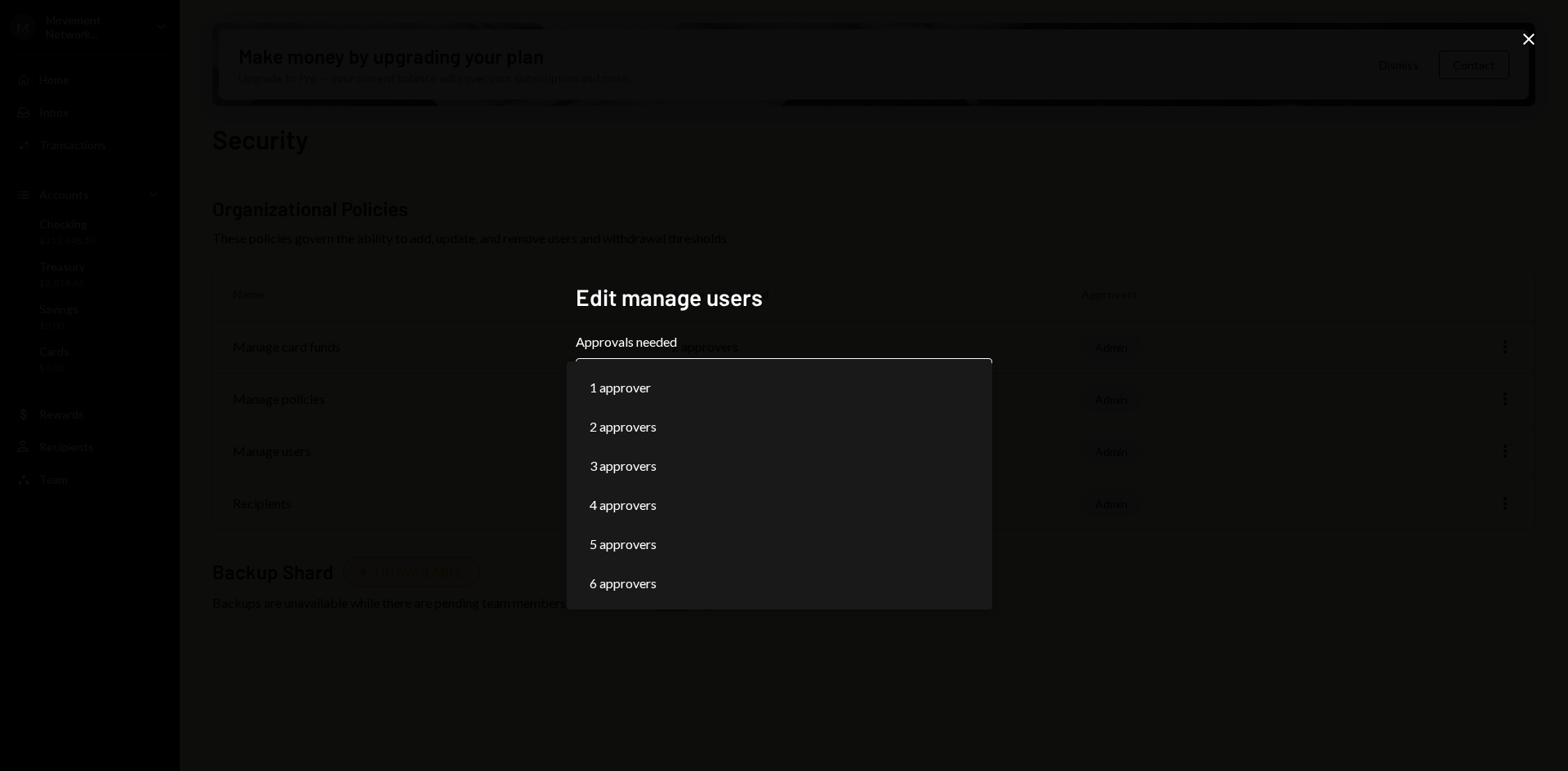
click at [947, 386] on body "**********" at bounding box center [784, 385] width 1568 height 771
select select "*"
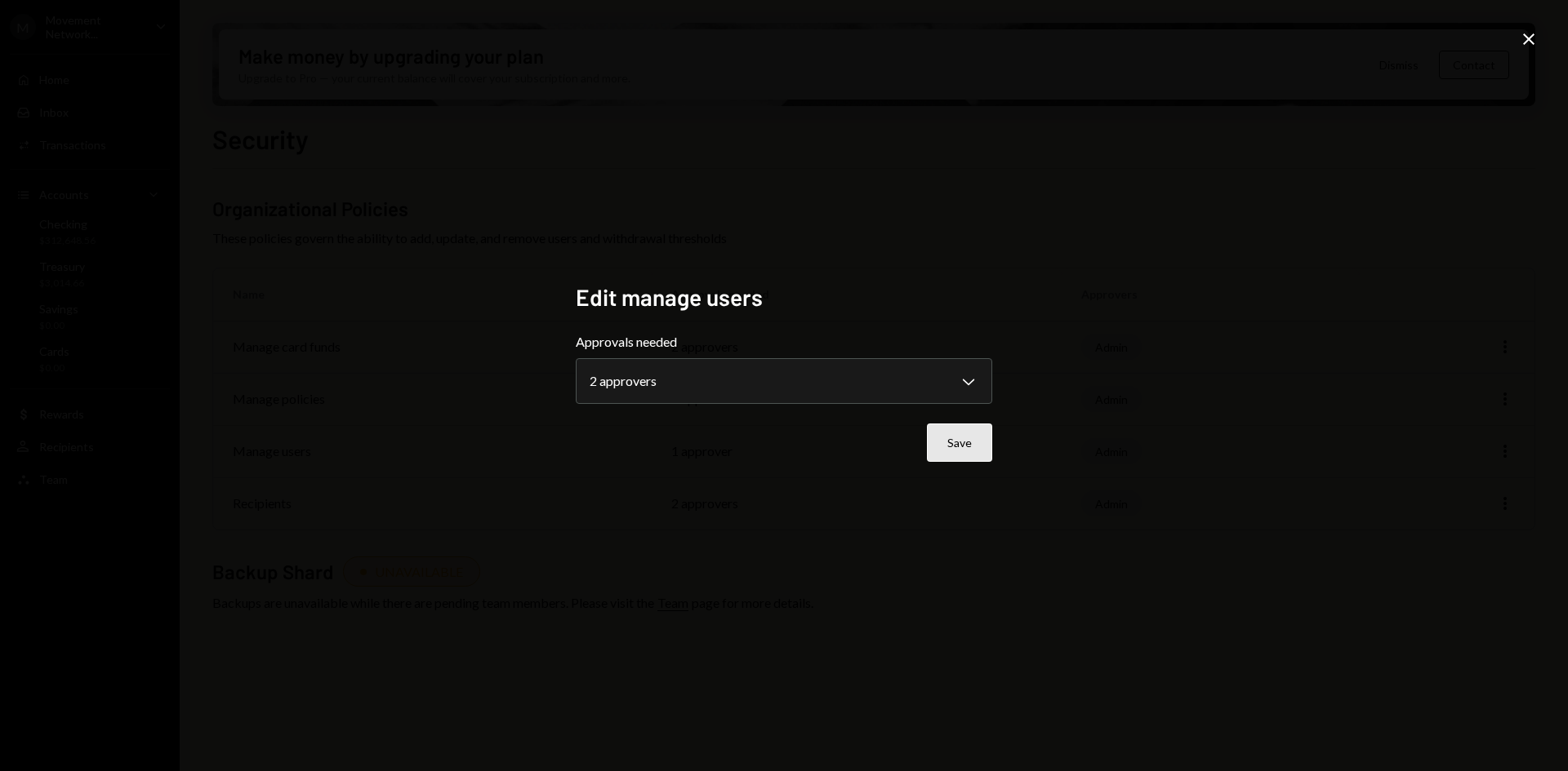
click at [965, 433] on button "Save" at bounding box center [959, 443] width 65 height 38
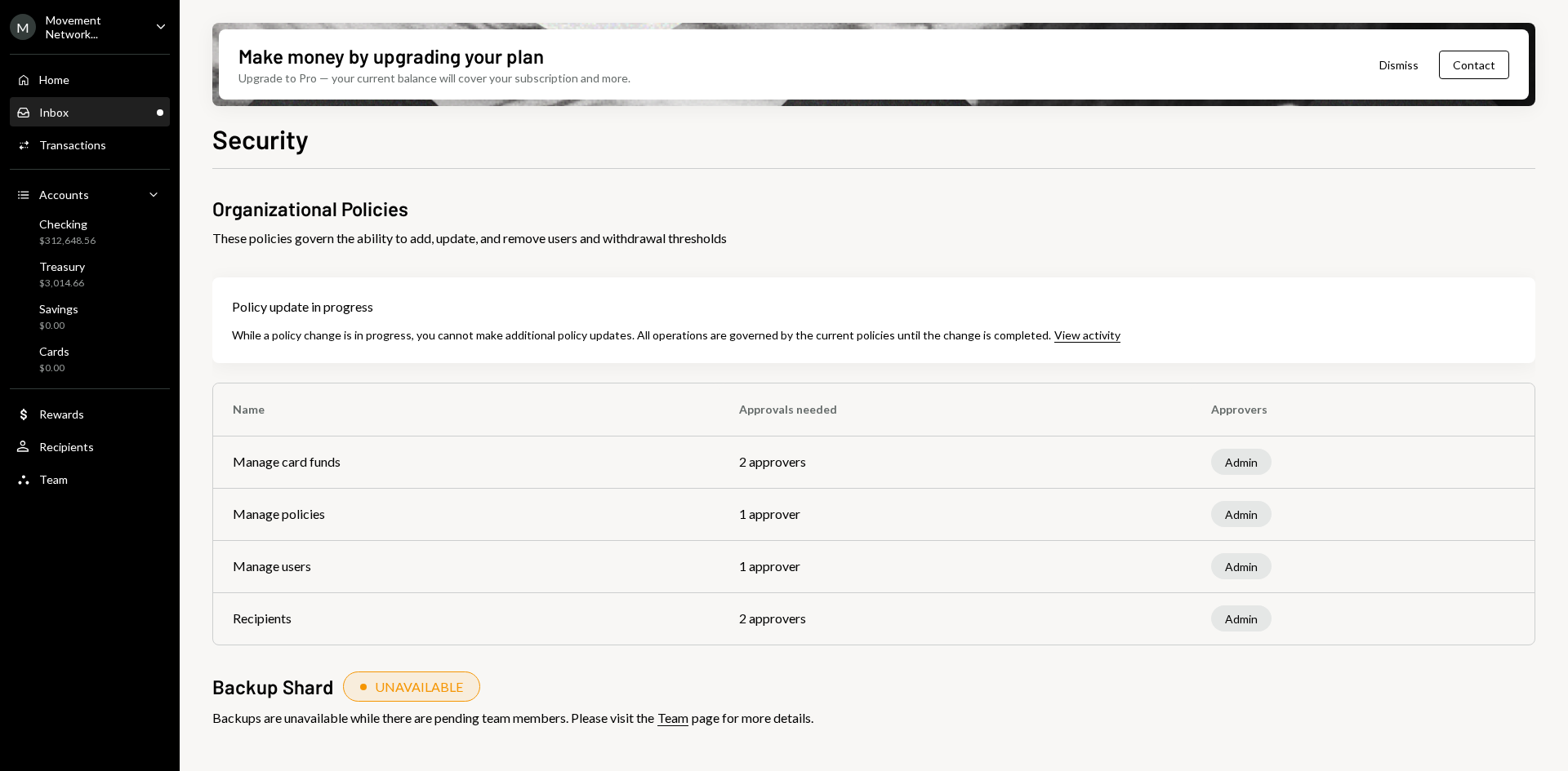
click at [115, 119] on div "Inbox Inbox" at bounding box center [89, 112] width 147 height 14
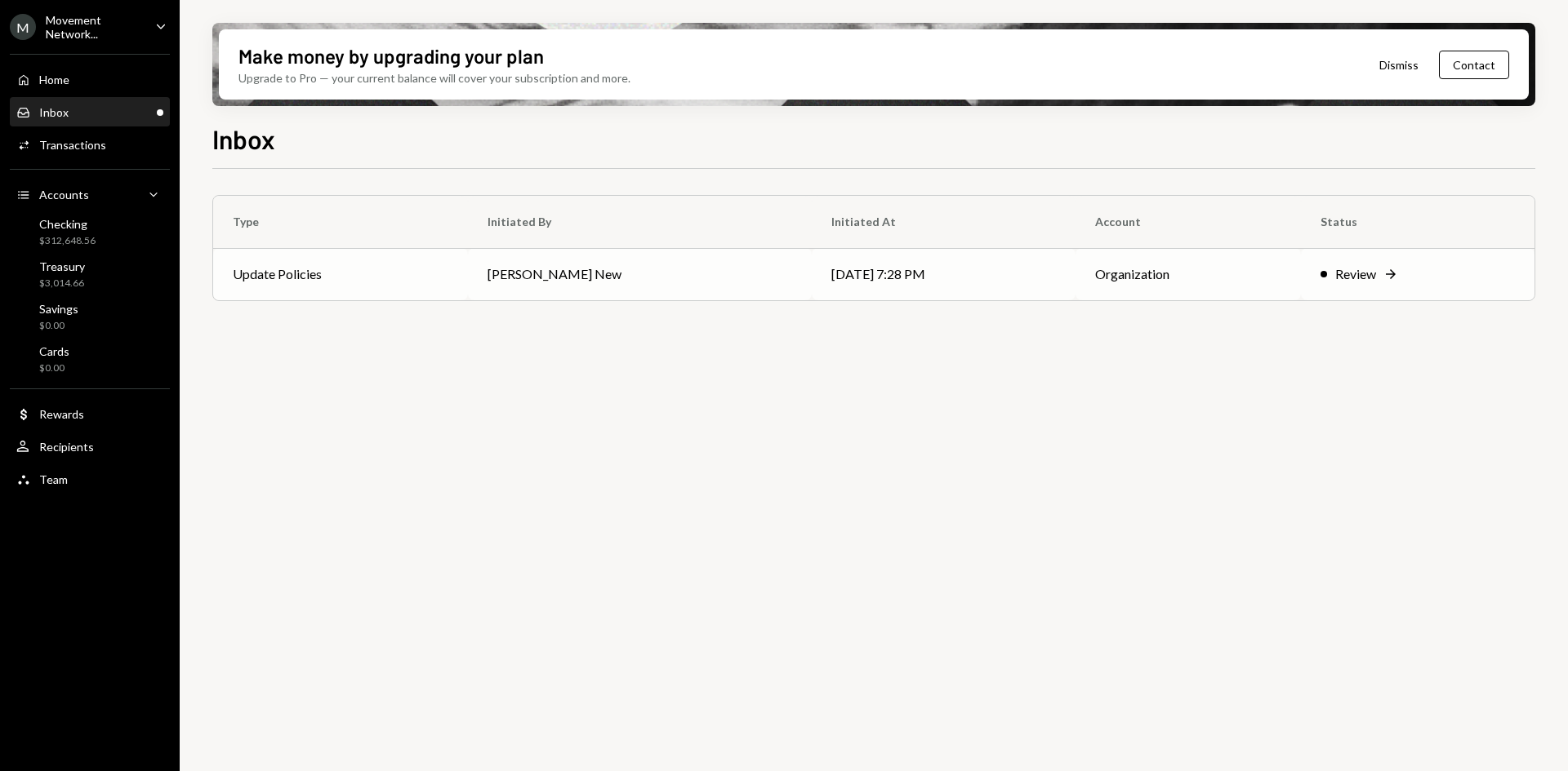
click at [483, 291] on td "[PERSON_NAME] New" at bounding box center [639, 274] width 343 height 52
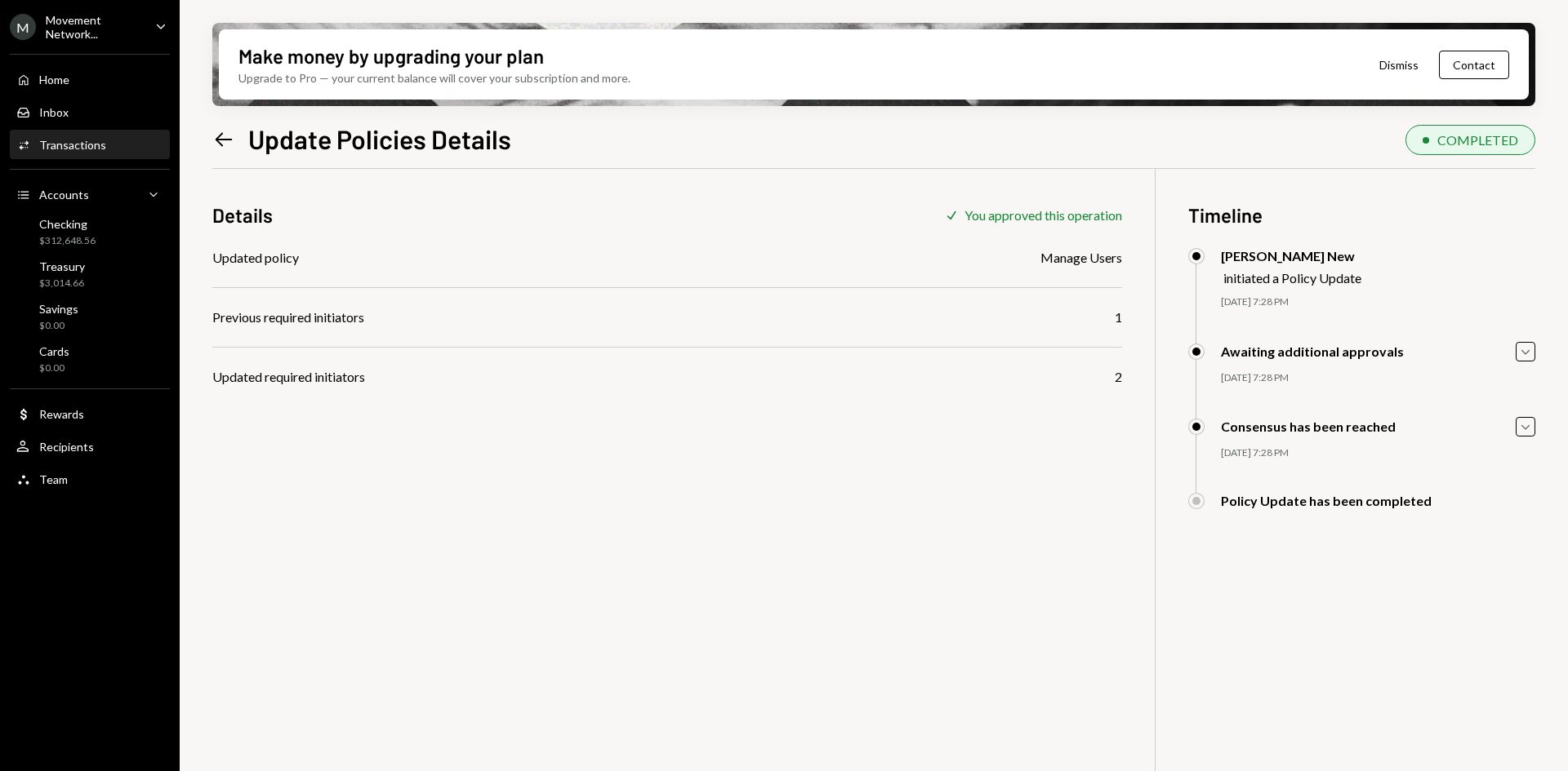
click at [1529, 439] on div "Consensus has been reached Caret Down [DATE] 7:28 PM [PERSON_NAME] New Approved…" at bounding box center [1361, 455] width 347 height 76
click at [1536, 425] on div "Make money by upgrading your plan Upgrade to Pro — your current balance will co…" at bounding box center [873, 385] width 1388 height 771
click at [1529, 432] on icon "Caret Down" at bounding box center [1524, 427] width 18 height 18
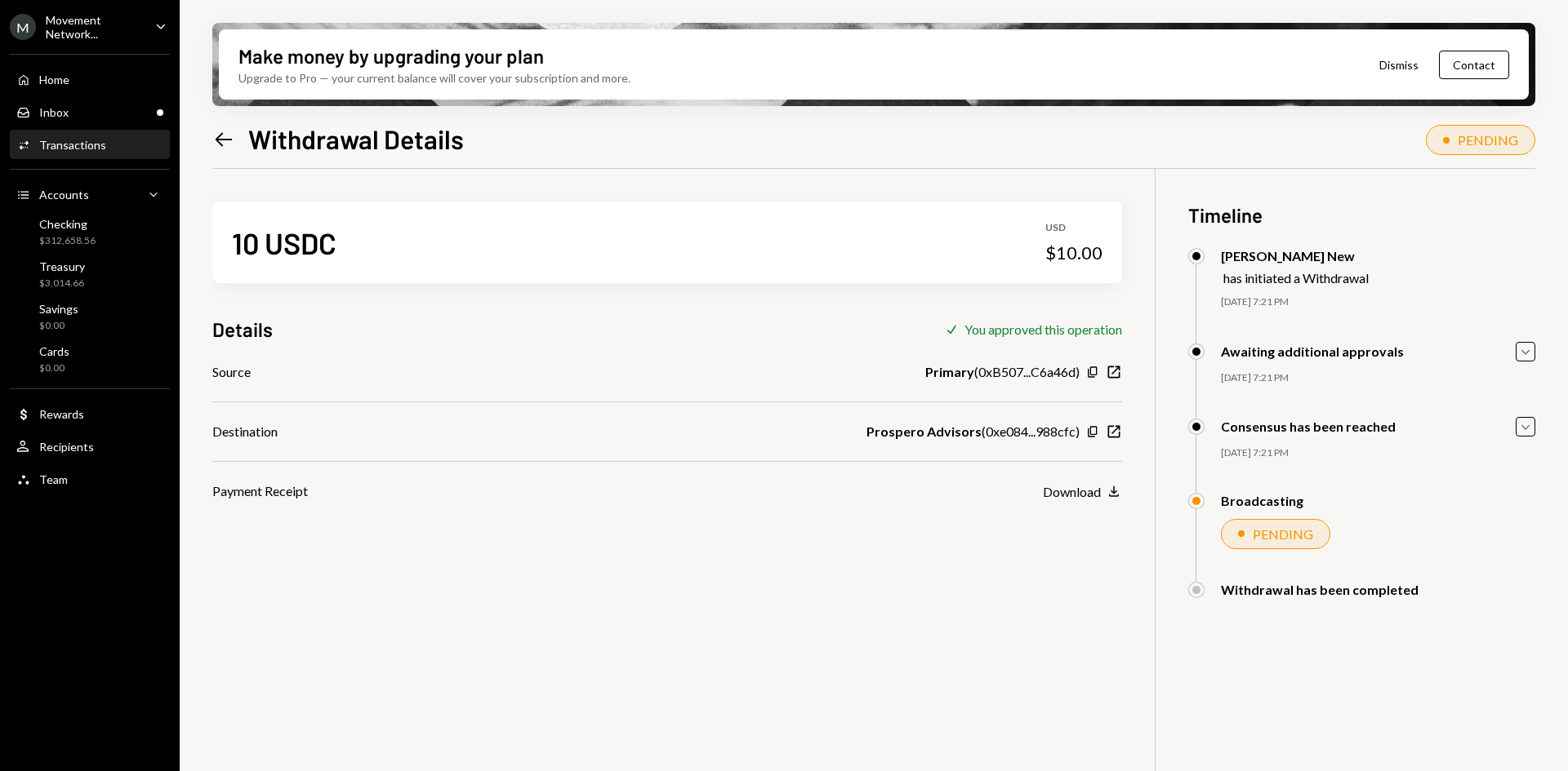
click at [1523, 413] on div "Awaiting additional approvals Caret Down [DATE] 7:21 PM [PERSON_NAME] New Appro…" at bounding box center [1361, 380] width 347 height 76
click at [1523, 425] on icon "Caret Down" at bounding box center [1524, 427] width 18 height 18
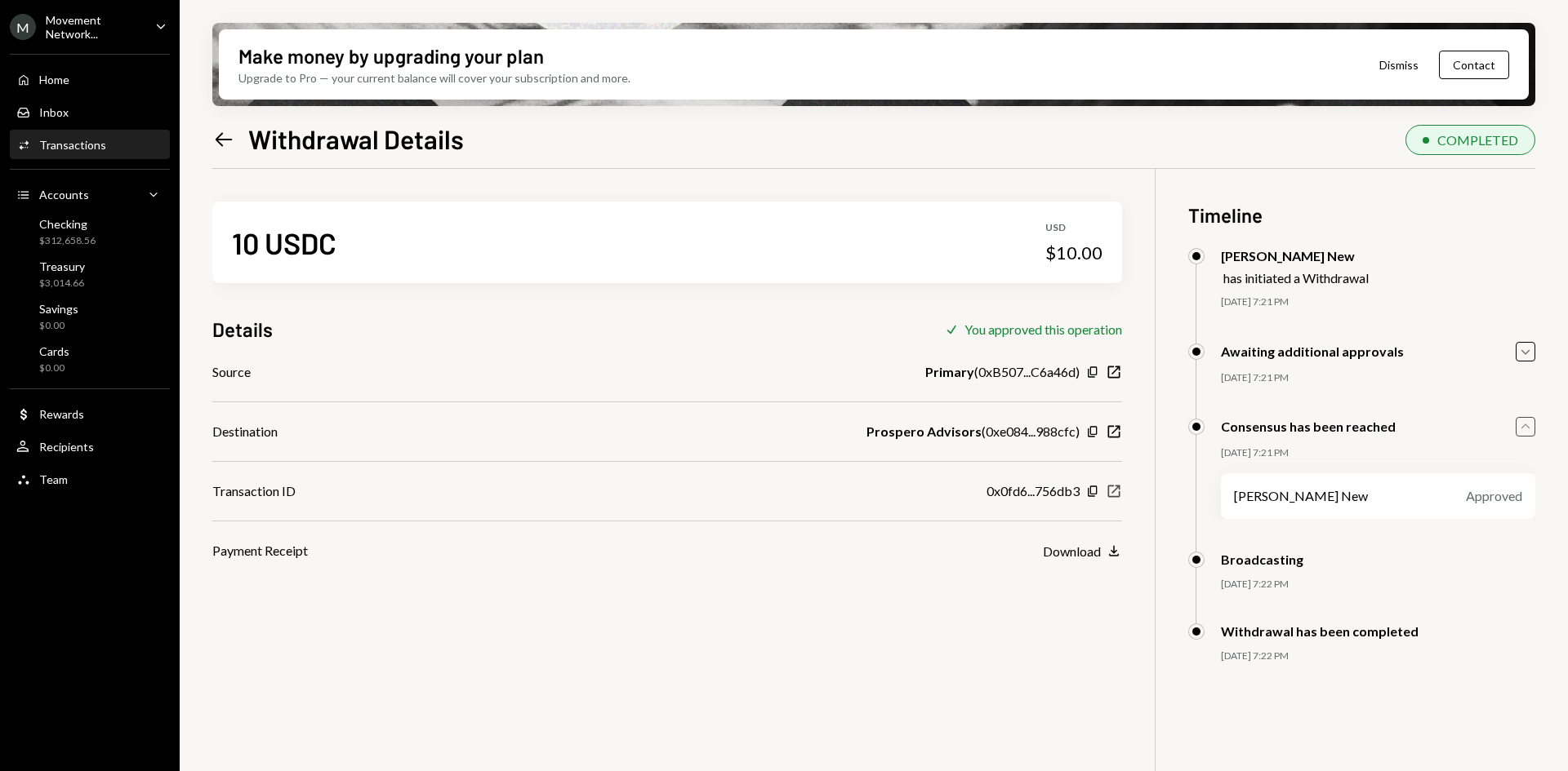
click at [1114, 489] on icon "New Window" at bounding box center [1114, 491] width 16 height 16
click at [141, 25] on div "Movement Network..." at bounding box center [94, 27] width 97 height 28
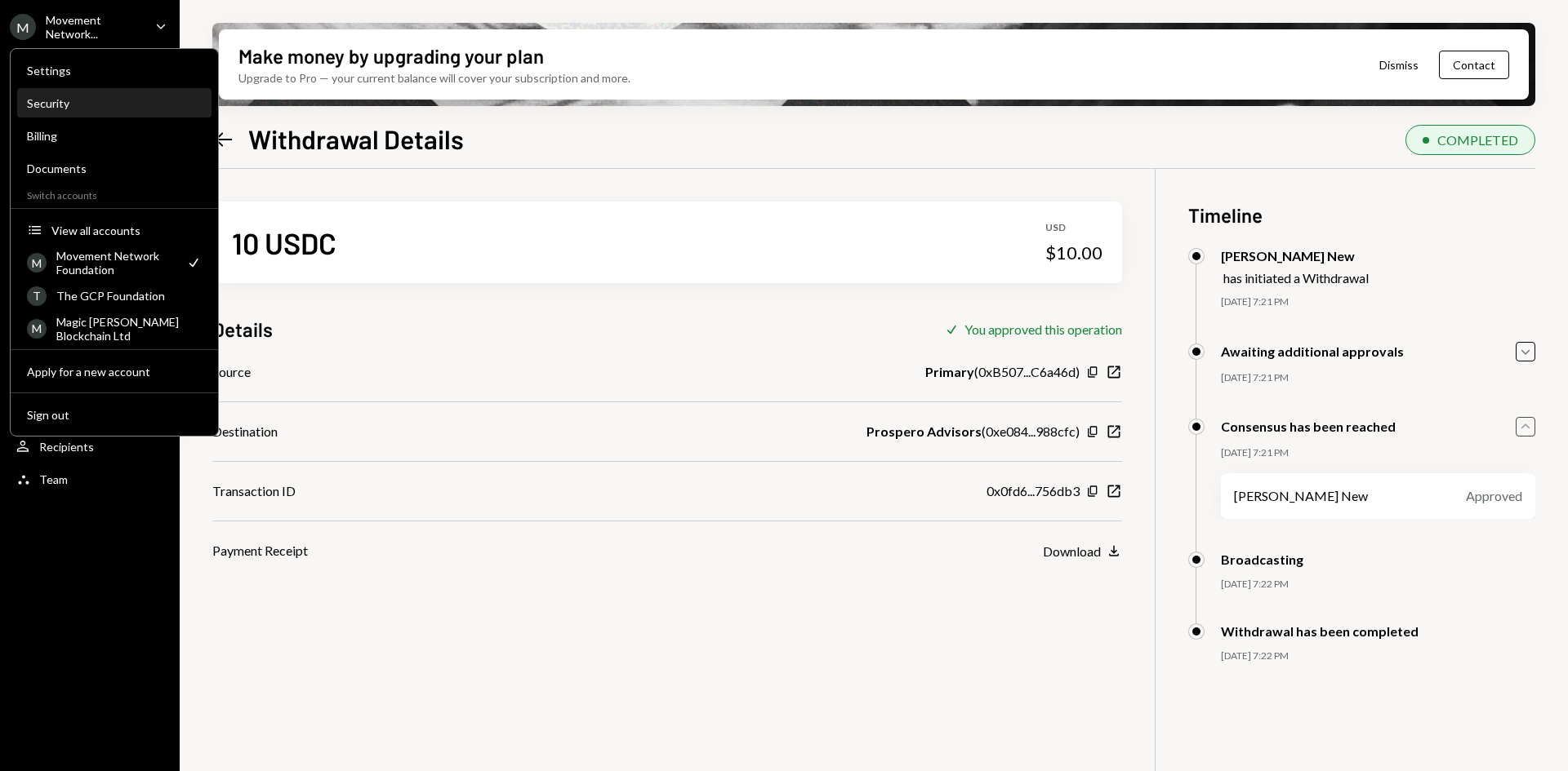
click at [72, 100] on div "Security" at bounding box center [114, 103] width 175 height 14
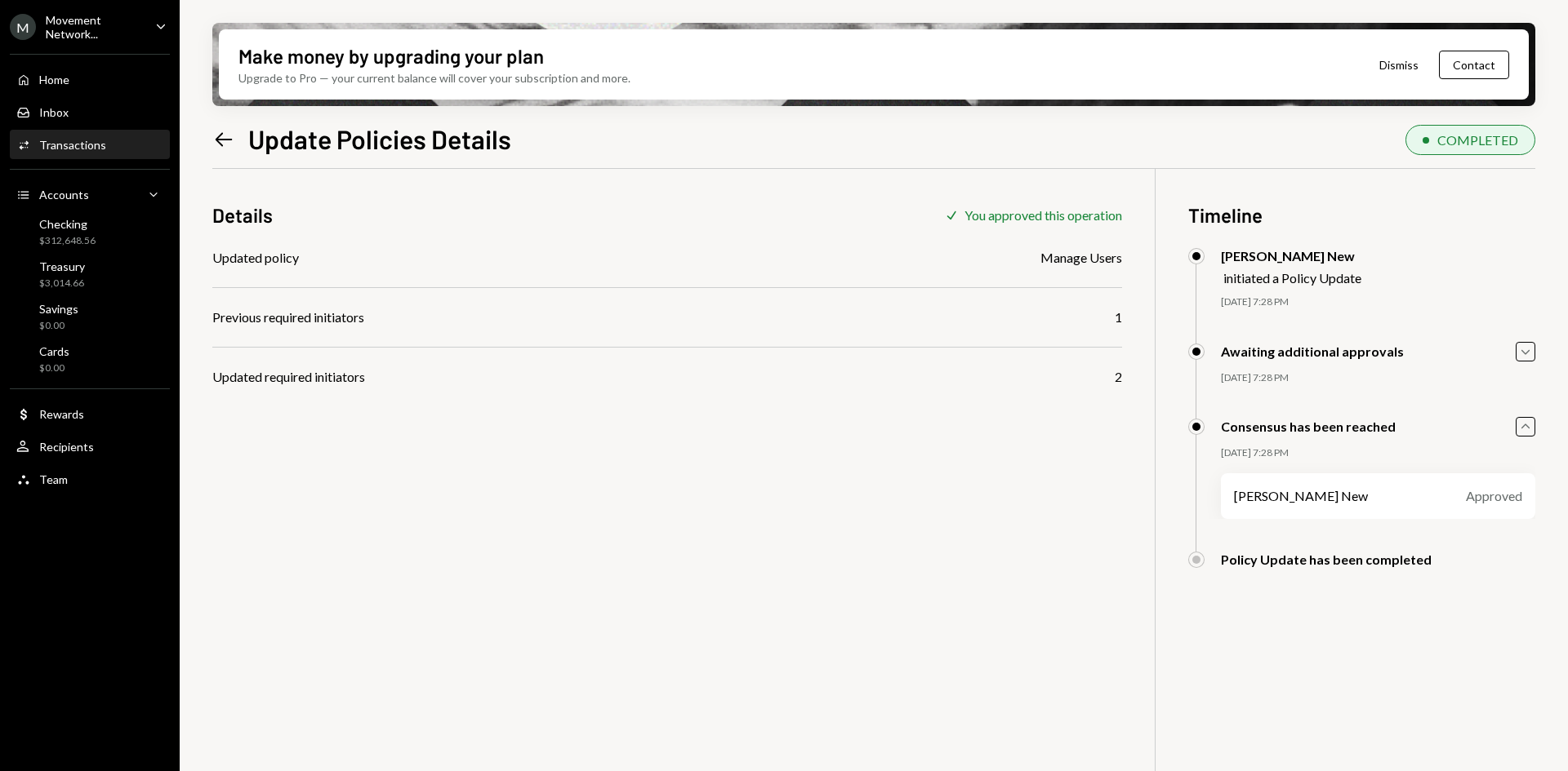
click at [129, 34] on div "Movement Network..." at bounding box center [94, 27] width 97 height 28
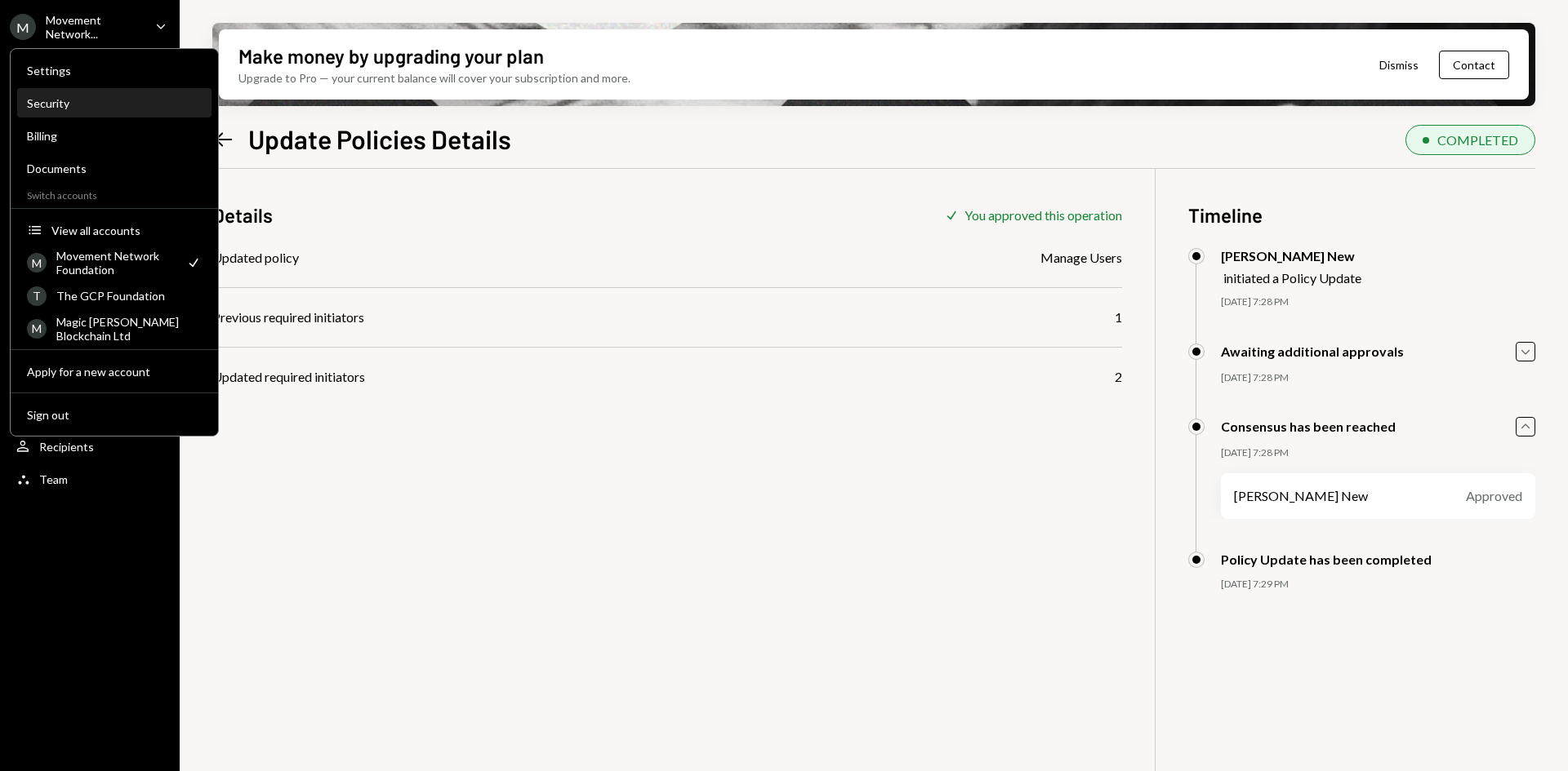
click at [122, 99] on div "Security" at bounding box center [114, 103] width 175 height 14
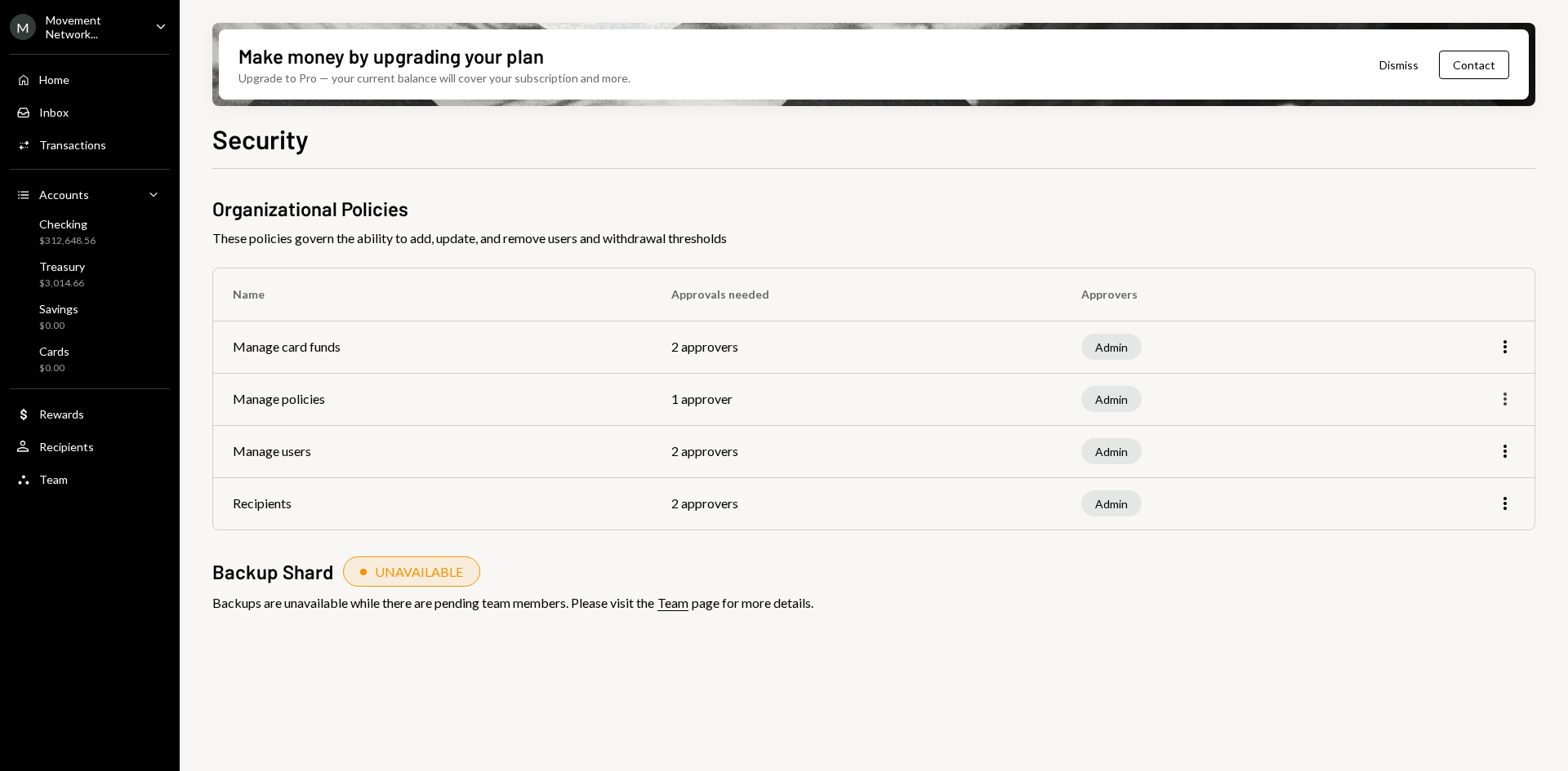
click at [1504, 403] on icon "button" at bounding box center [1504, 399] width 3 height 13
click at [1453, 430] on div "Edit" at bounding box center [1467, 433] width 82 height 28
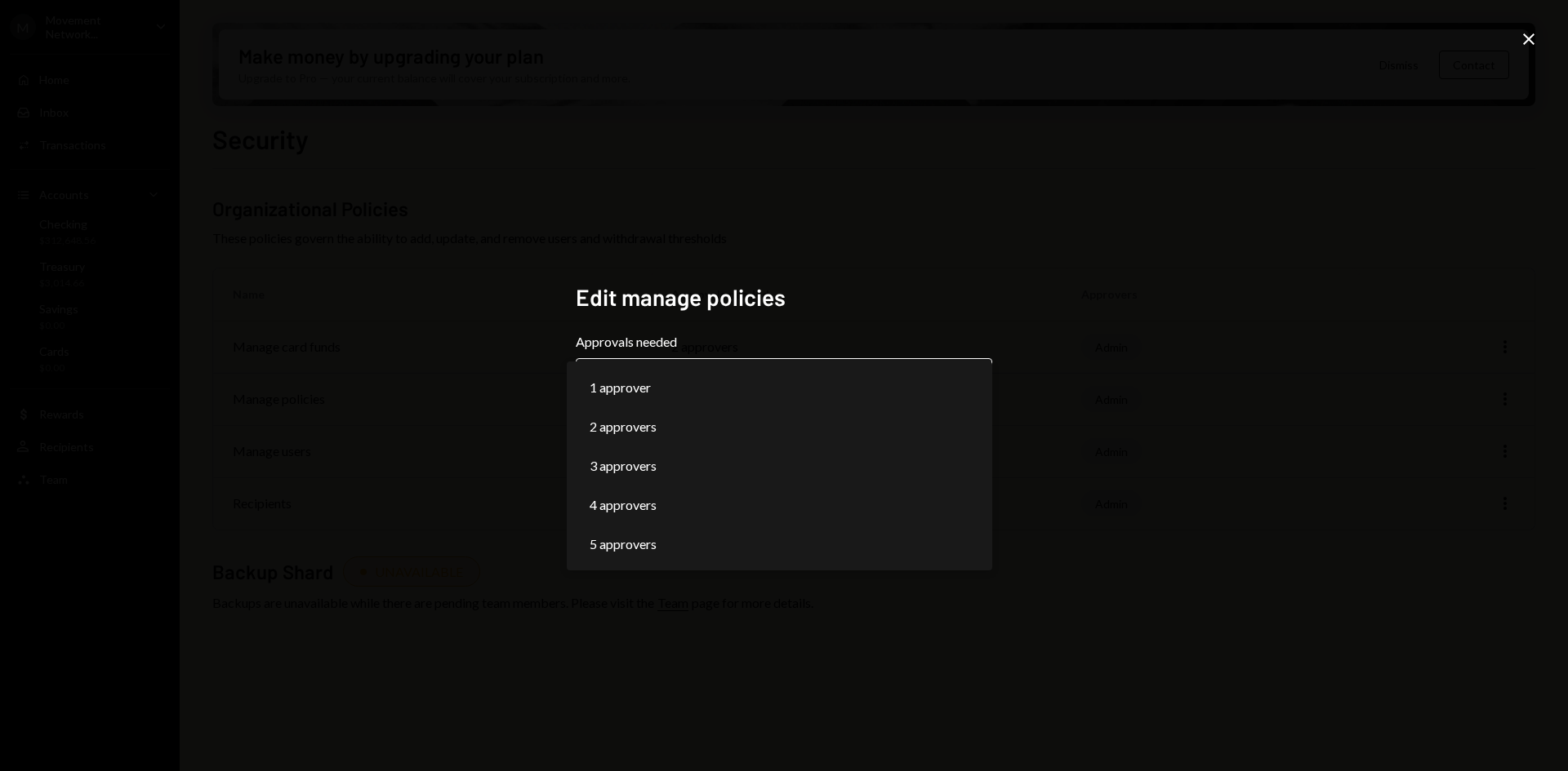
click at [950, 395] on body "**********" at bounding box center [784, 385] width 1568 height 771
select select "*"
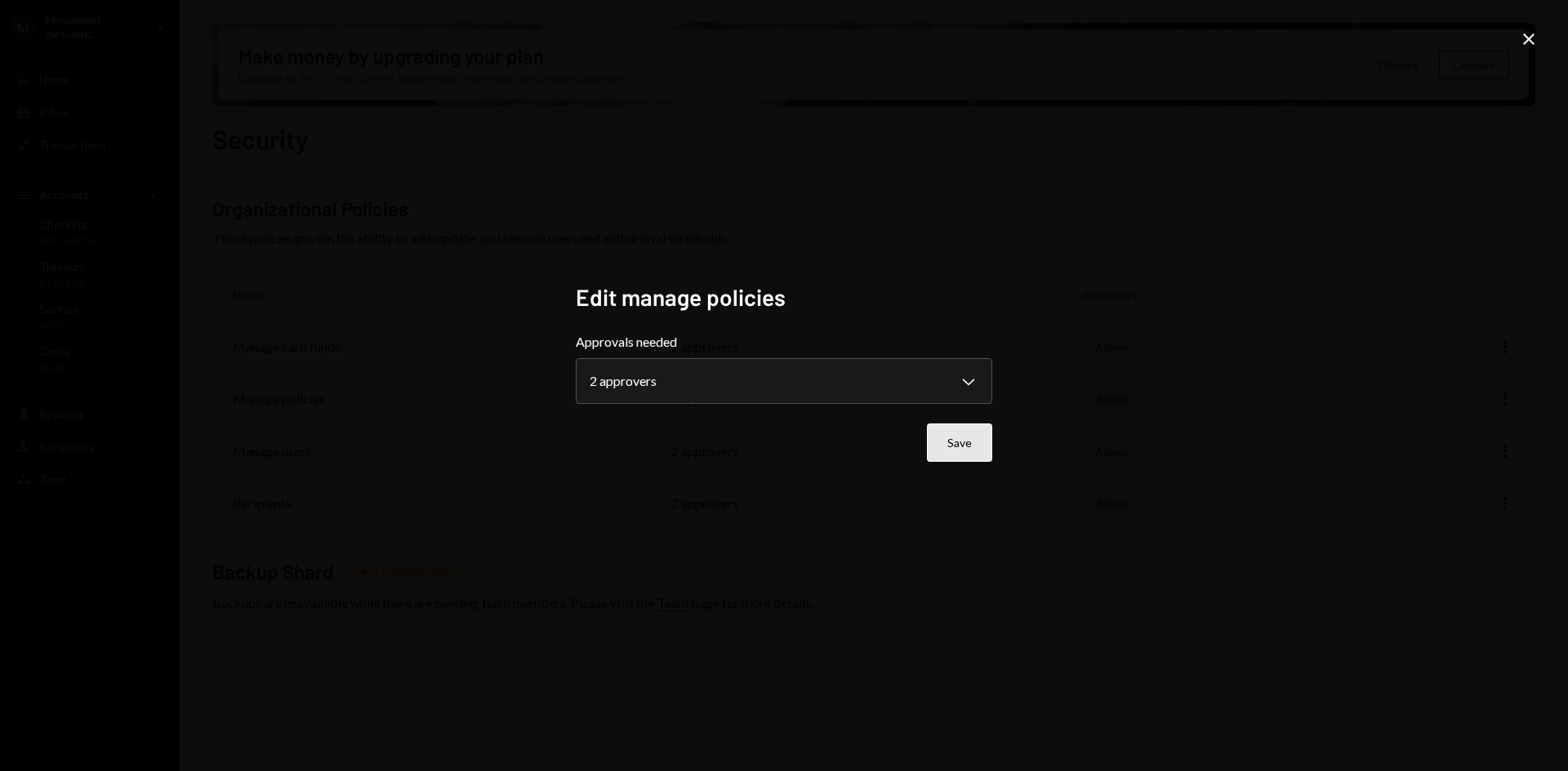
click at [968, 435] on button "Save" at bounding box center [959, 443] width 65 height 38
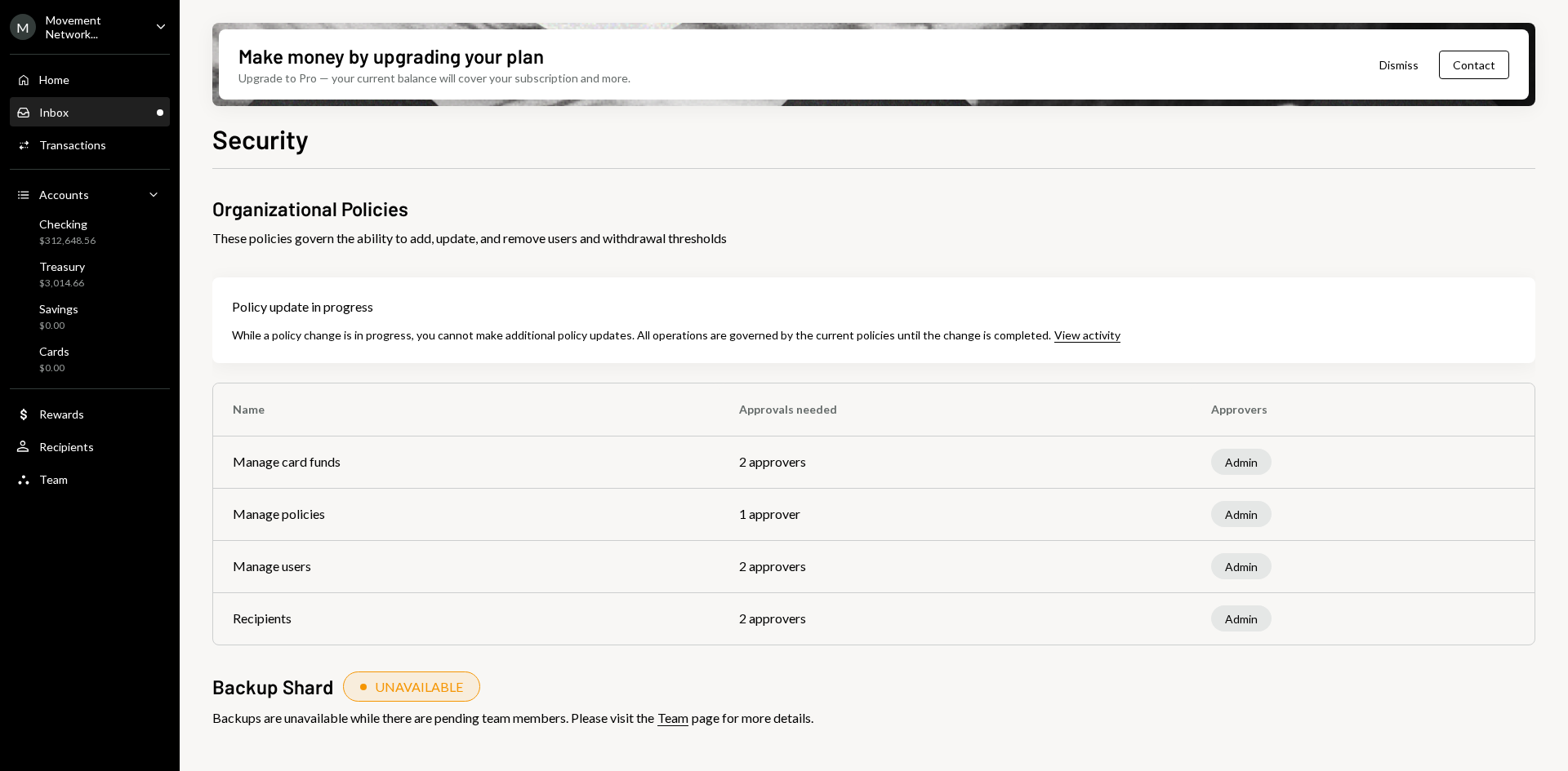
click at [99, 114] on div "Inbox Inbox" at bounding box center [89, 112] width 147 height 14
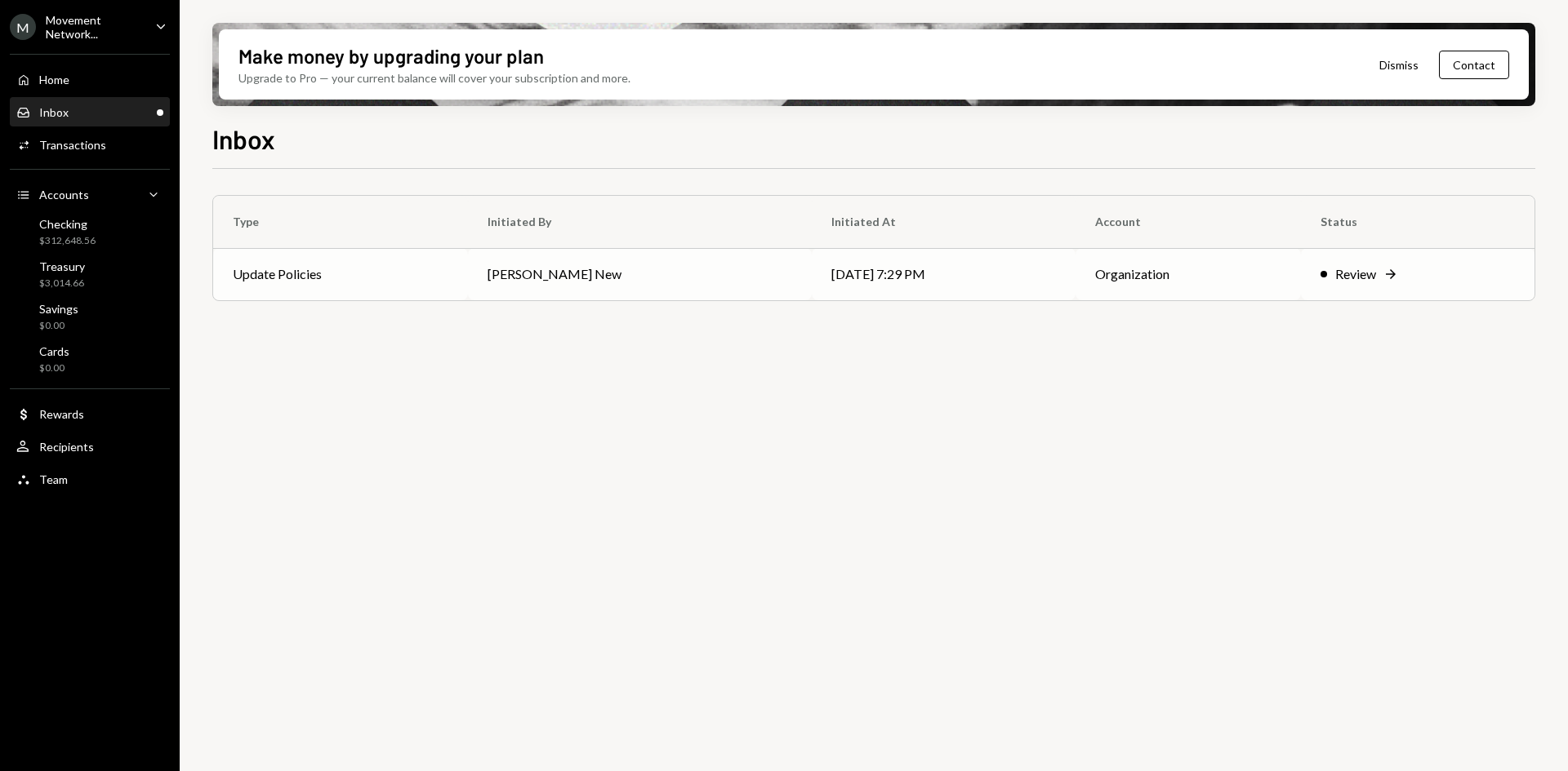
click at [588, 266] on td "Richard Byers New" at bounding box center [639, 274] width 343 height 52
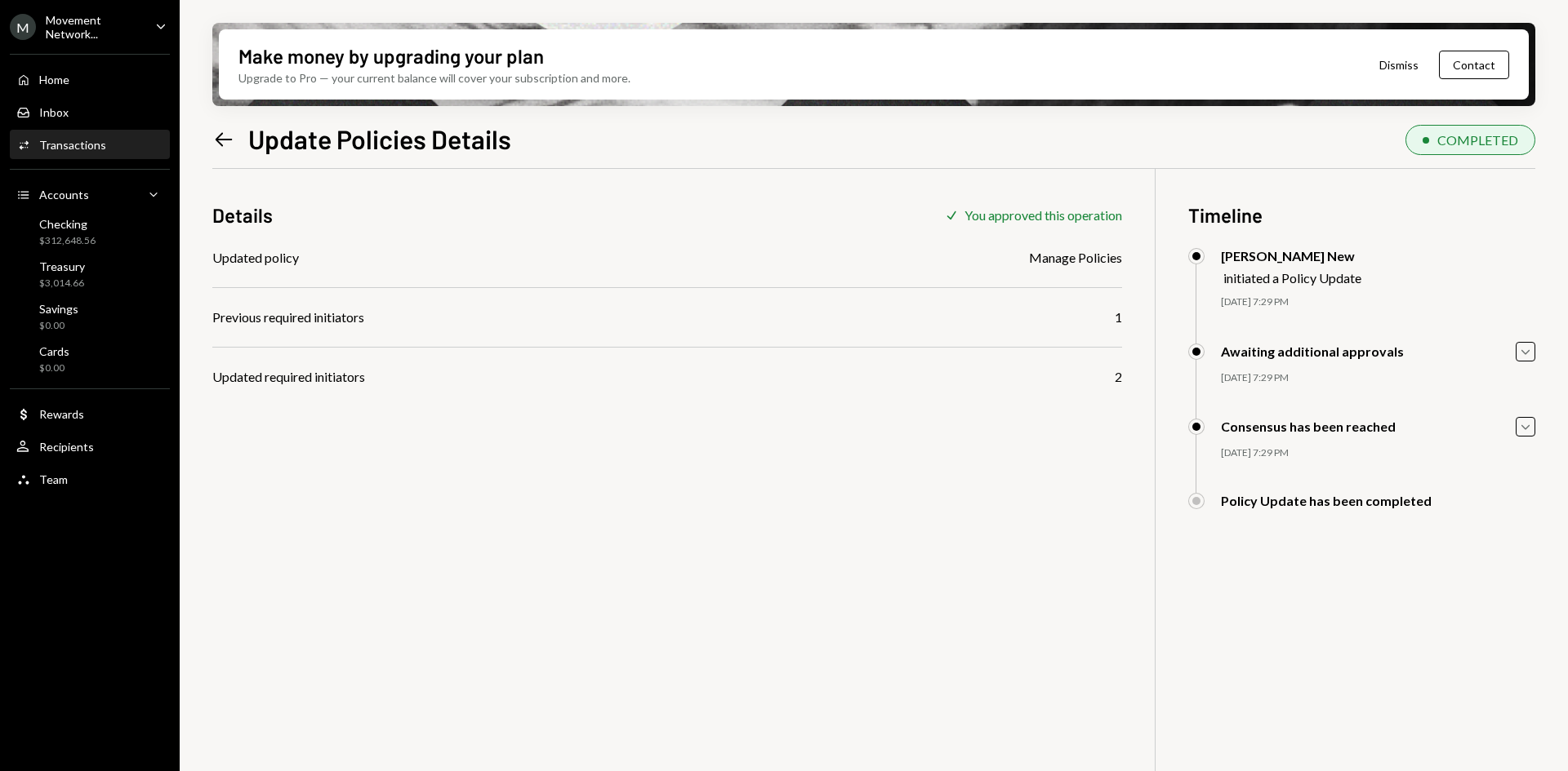
click at [76, 38] on div "Movement Network..." at bounding box center [94, 27] width 97 height 28
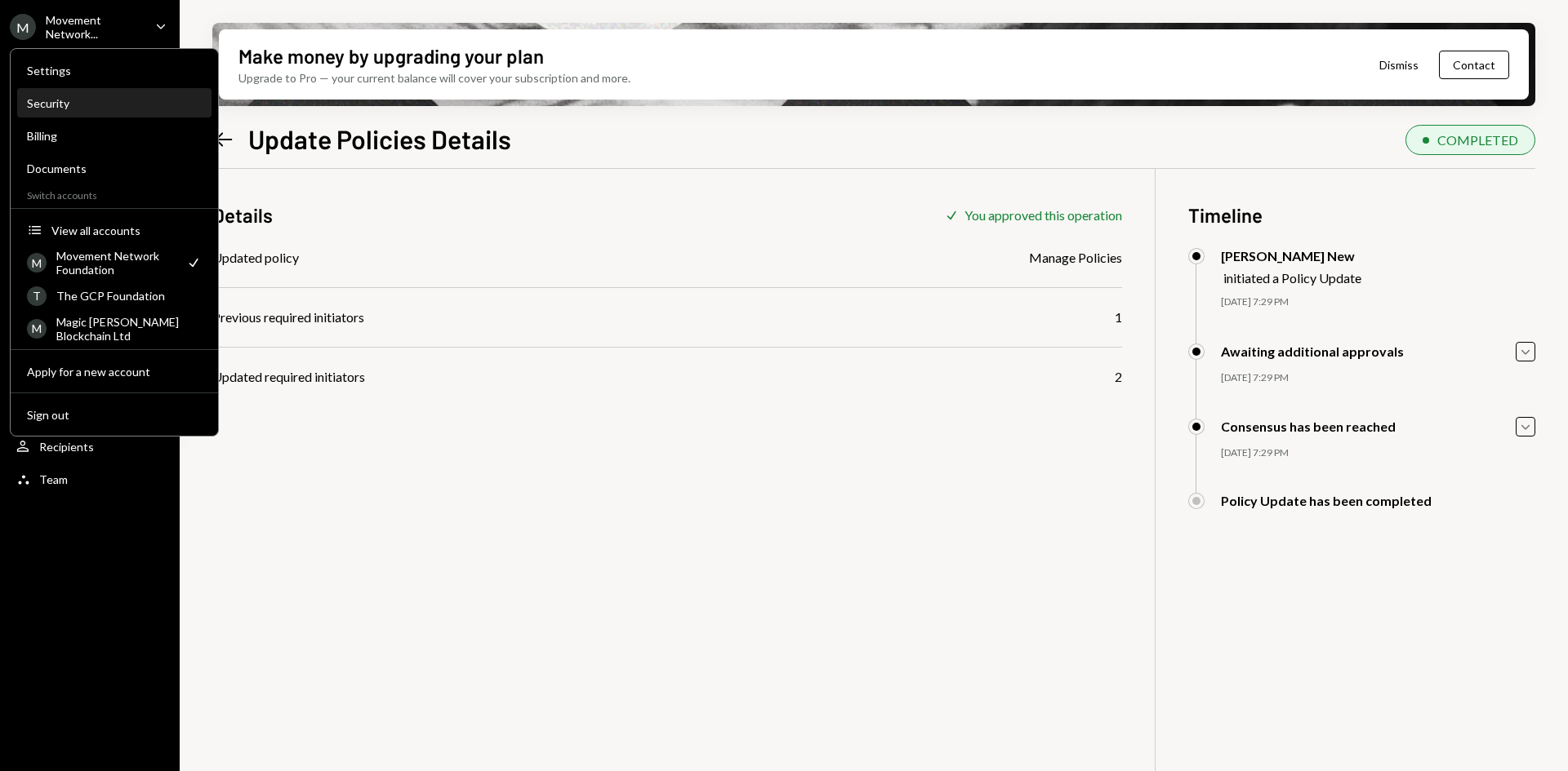
click at [93, 101] on div "Security" at bounding box center [114, 103] width 175 height 14
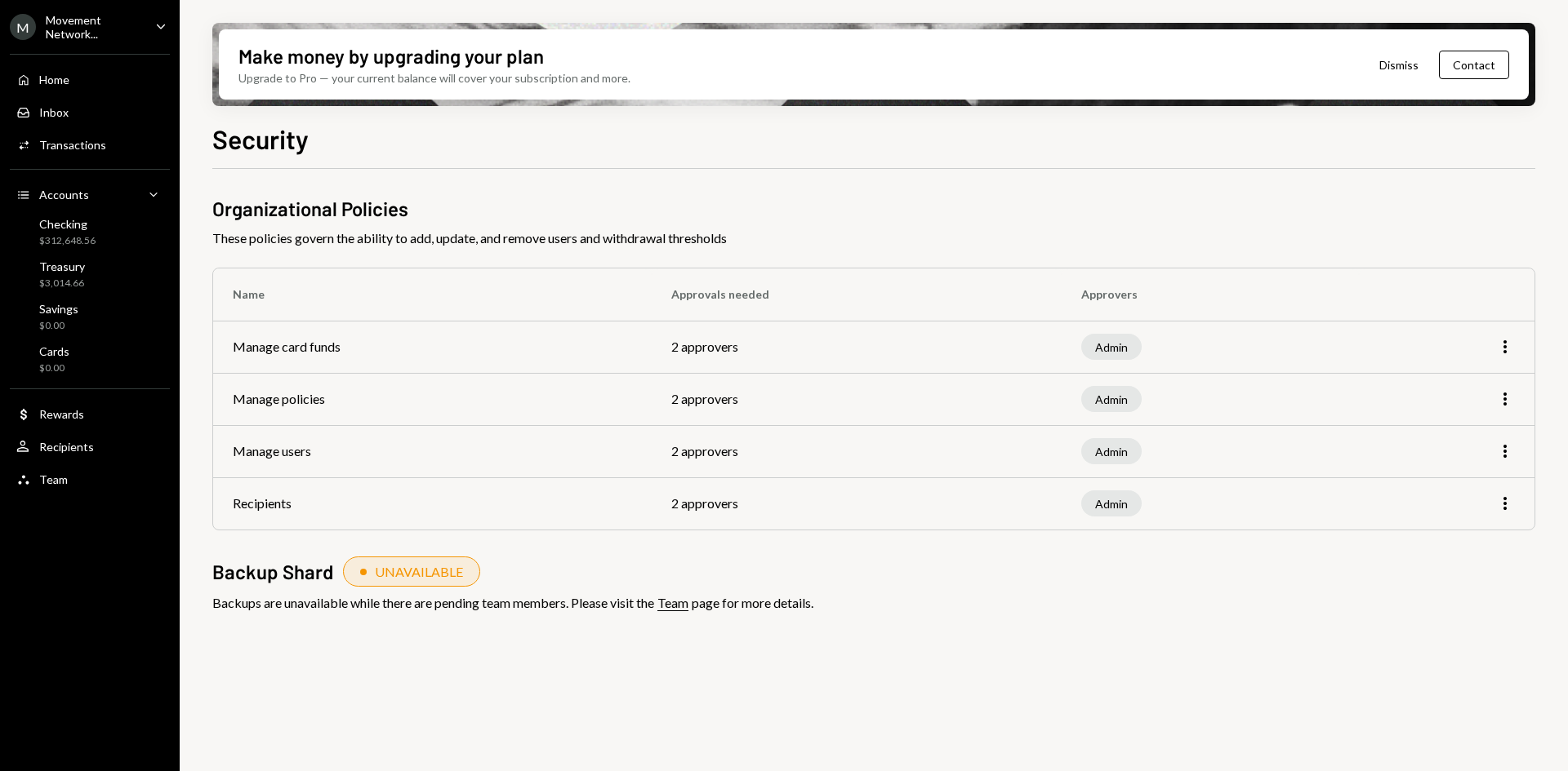
click at [1401, 66] on button "Dismiss" at bounding box center [1398, 64] width 80 height 38
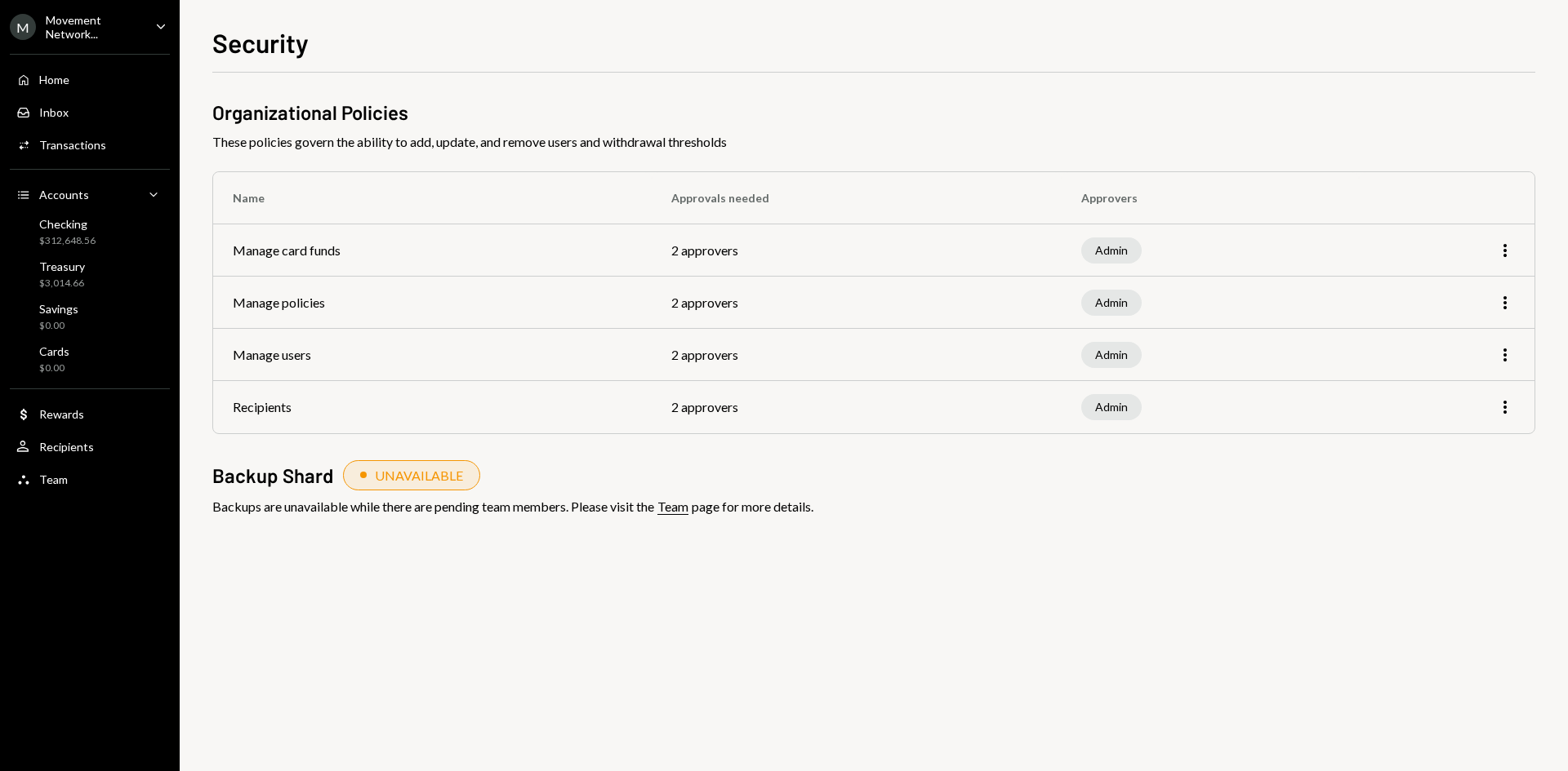
click at [60, 95] on div "Home Home Inbox Inbox Activities Transactions Accounts Accounts Caret Down Chec…" at bounding box center [89, 270] width 179 height 453
click at [58, 79] on div "Home" at bounding box center [54, 80] width 30 height 14
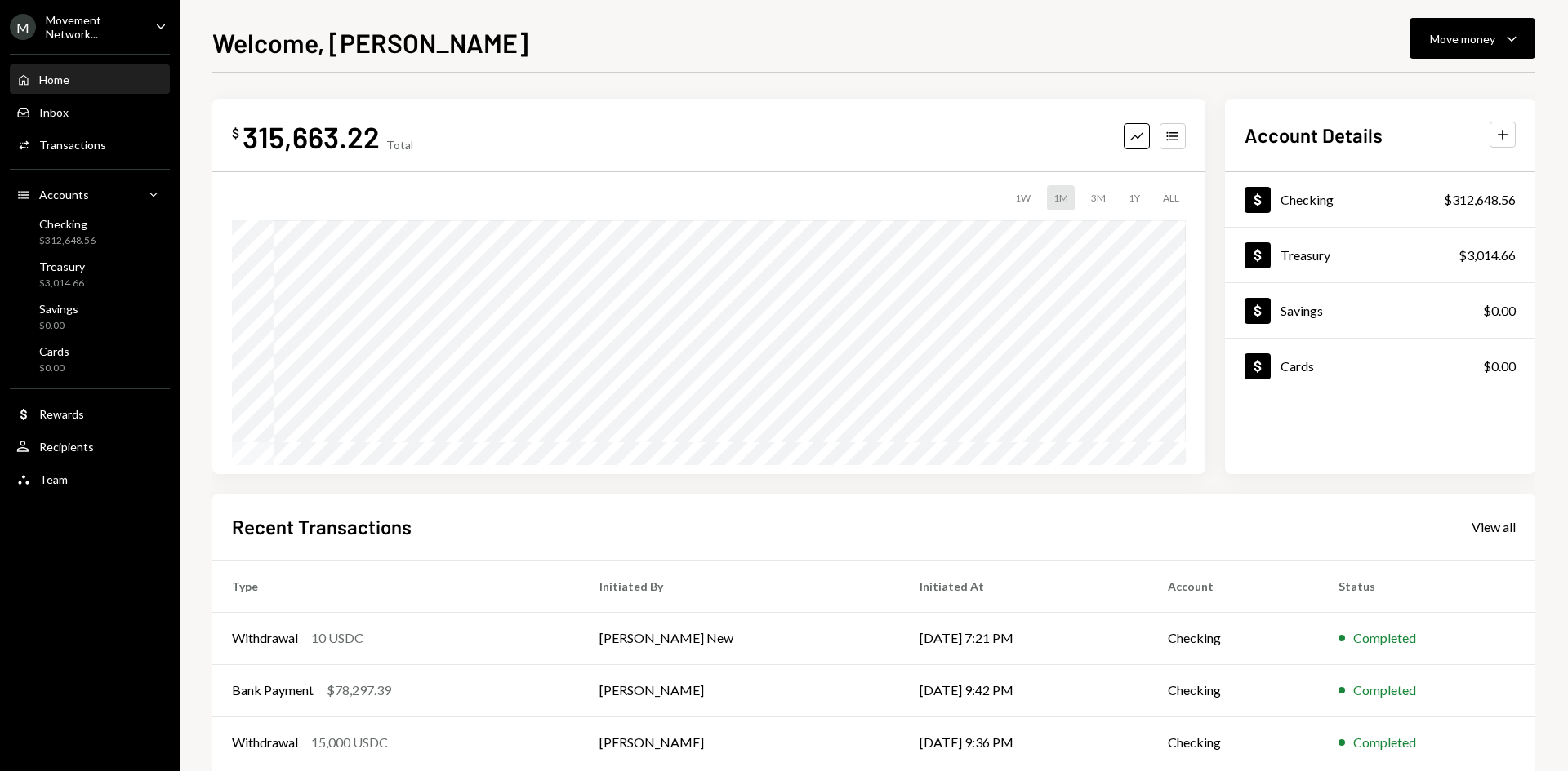
click at [150, 39] on div "M Movement Network... Caret Down" at bounding box center [89, 27] width 179 height 28
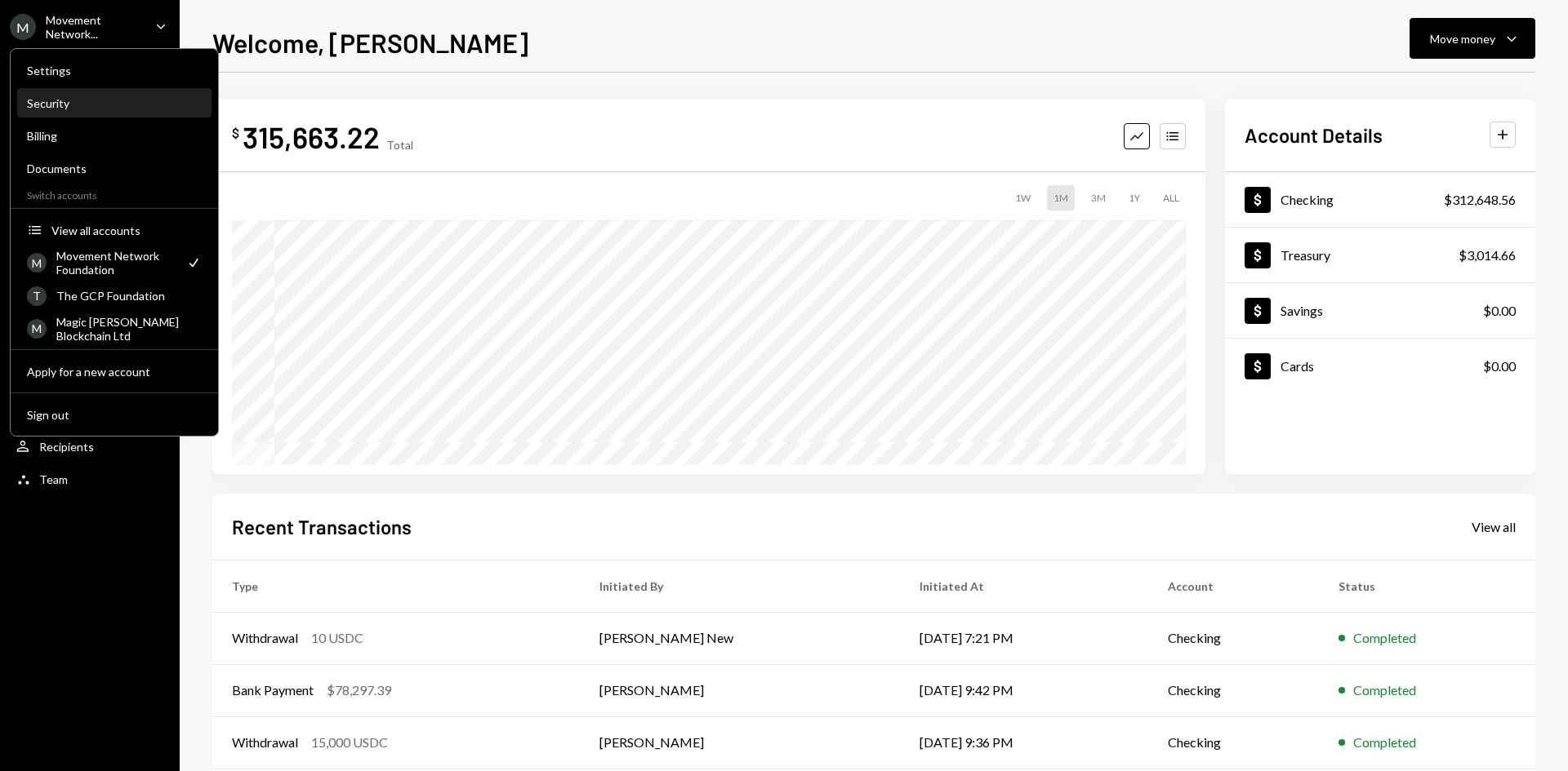
click at [86, 104] on div "Security" at bounding box center [114, 103] width 175 height 14
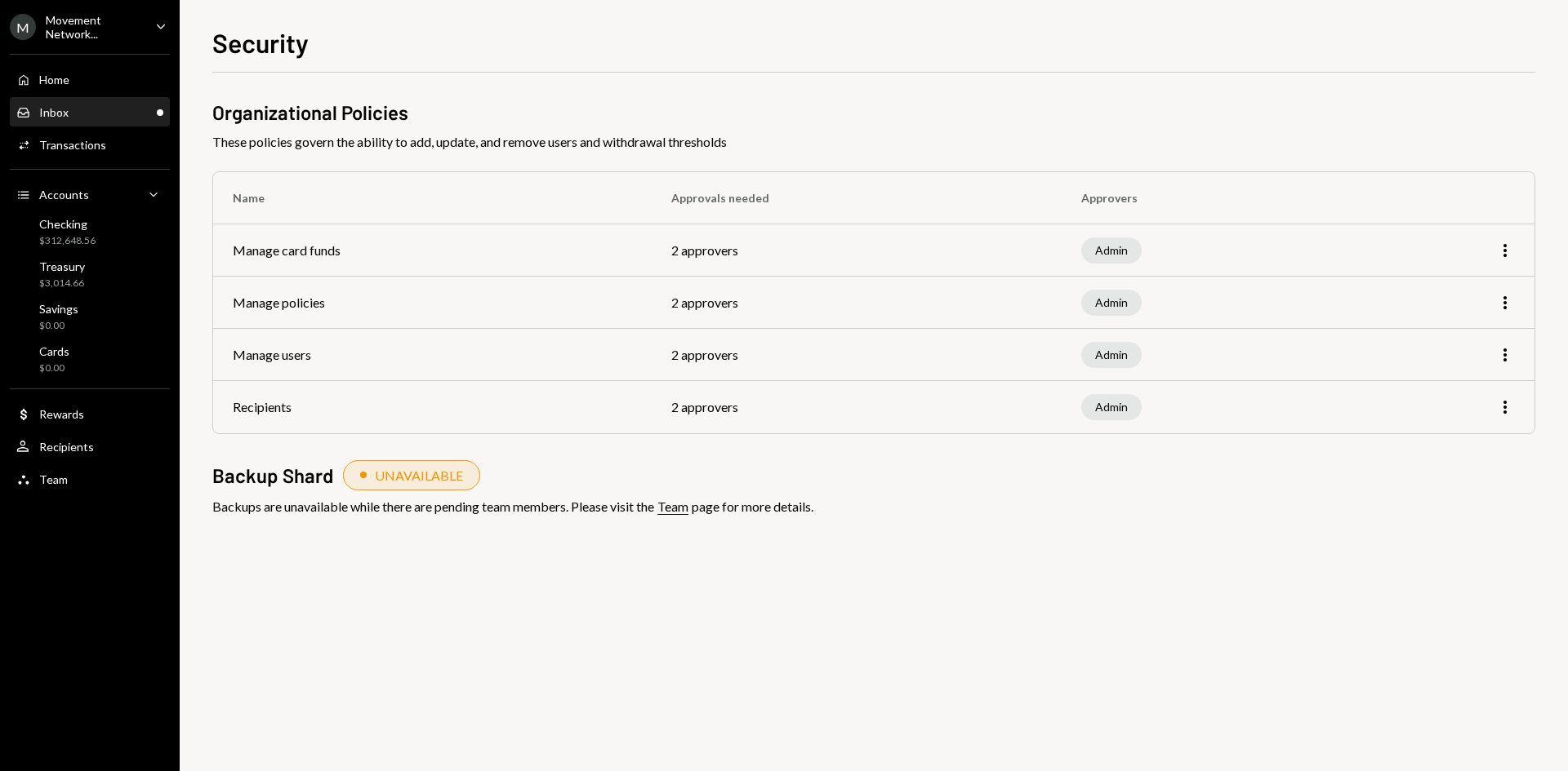
click at [100, 100] on div "Inbox Inbox" at bounding box center [89, 112] width 147 height 28
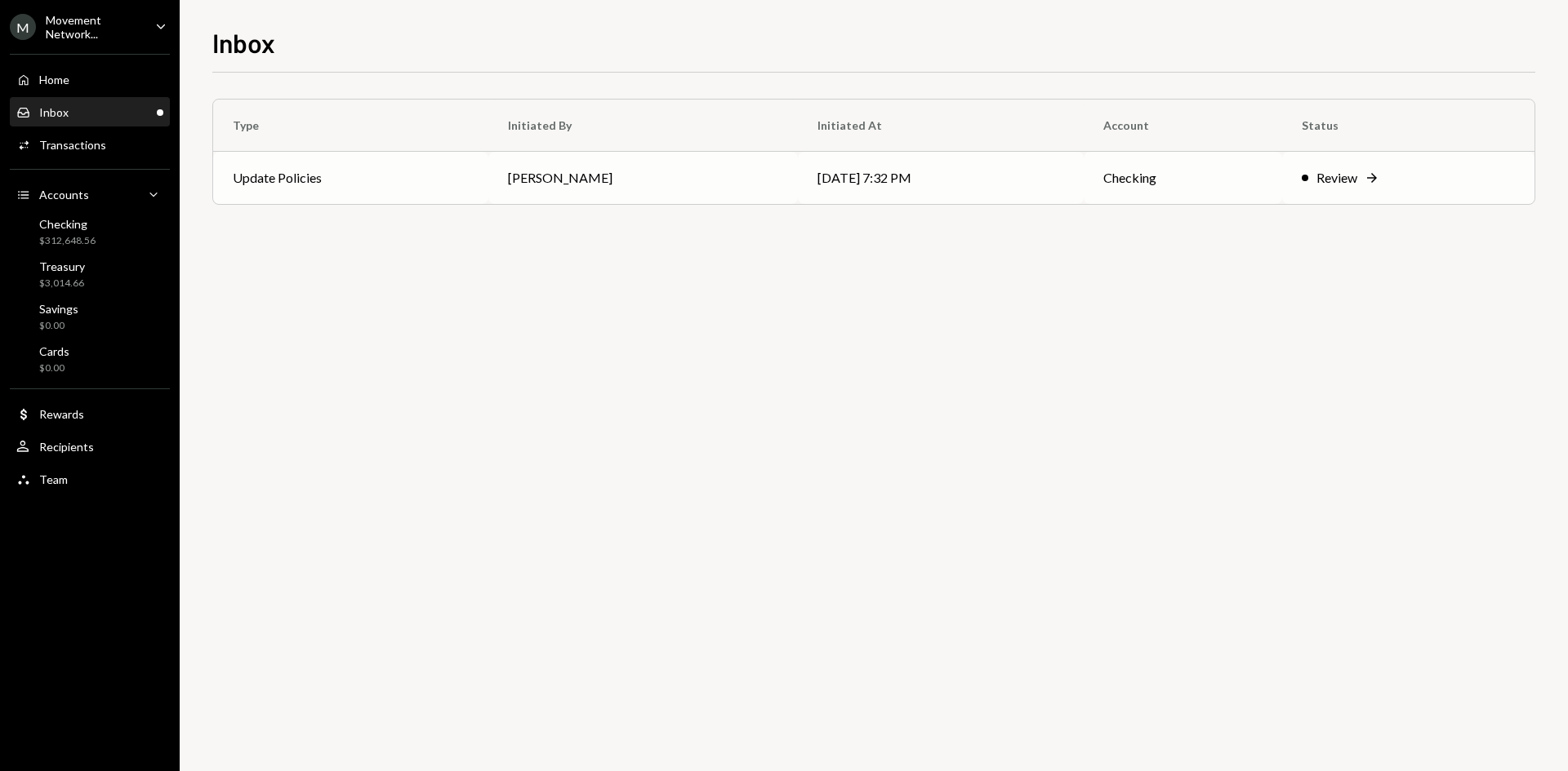
click at [798, 196] on td "[DATE] 7:32 PM" at bounding box center [940, 177] width 286 height 52
click at [118, 28] on div "Movement Network..." at bounding box center [94, 27] width 97 height 28
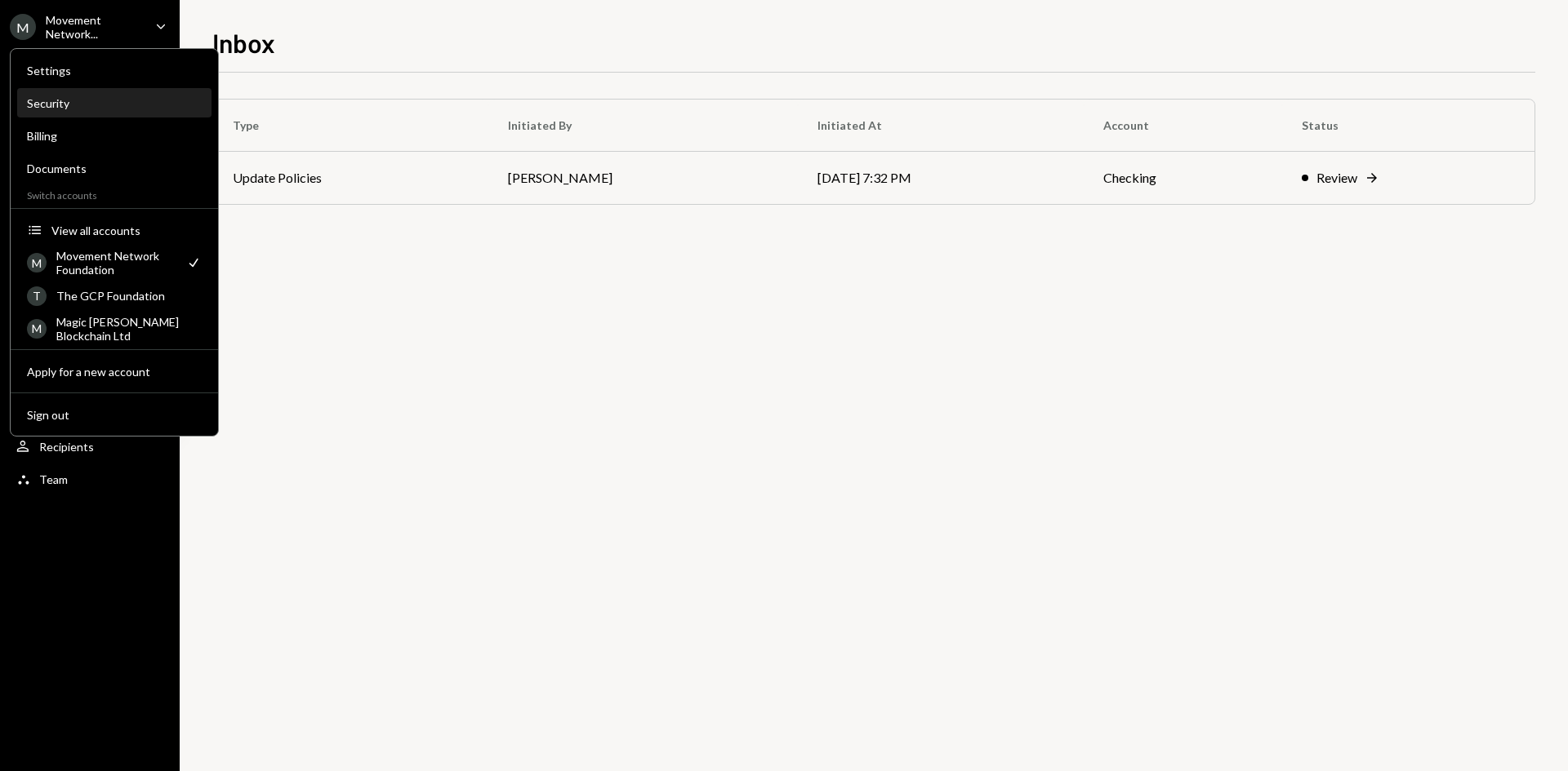
click at [126, 97] on div "Security" at bounding box center [114, 103] width 175 height 14
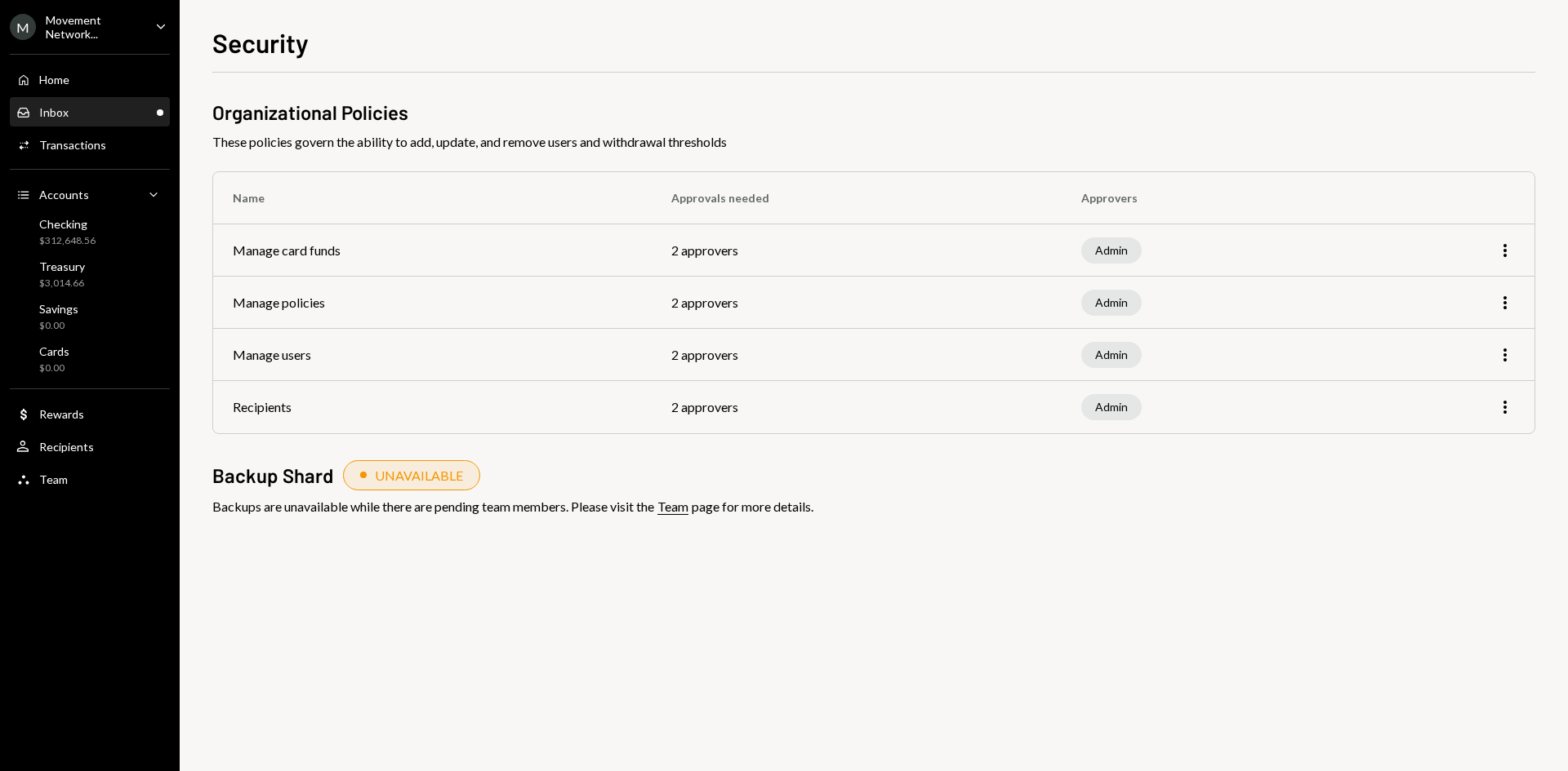
click at [120, 99] on div "Inbox Inbox" at bounding box center [89, 112] width 147 height 28
